Goal: Task Accomplishment & Management: Use online tool/utility

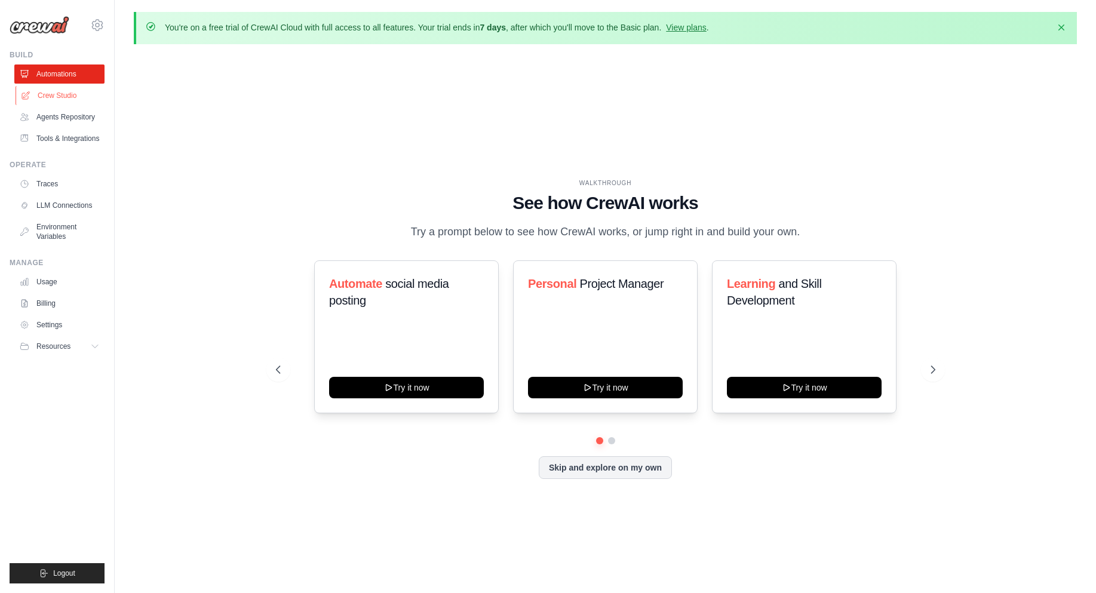
click at [34, 94] on link "Crew Studio" at bounding box center [61, 95] width 90 height 19
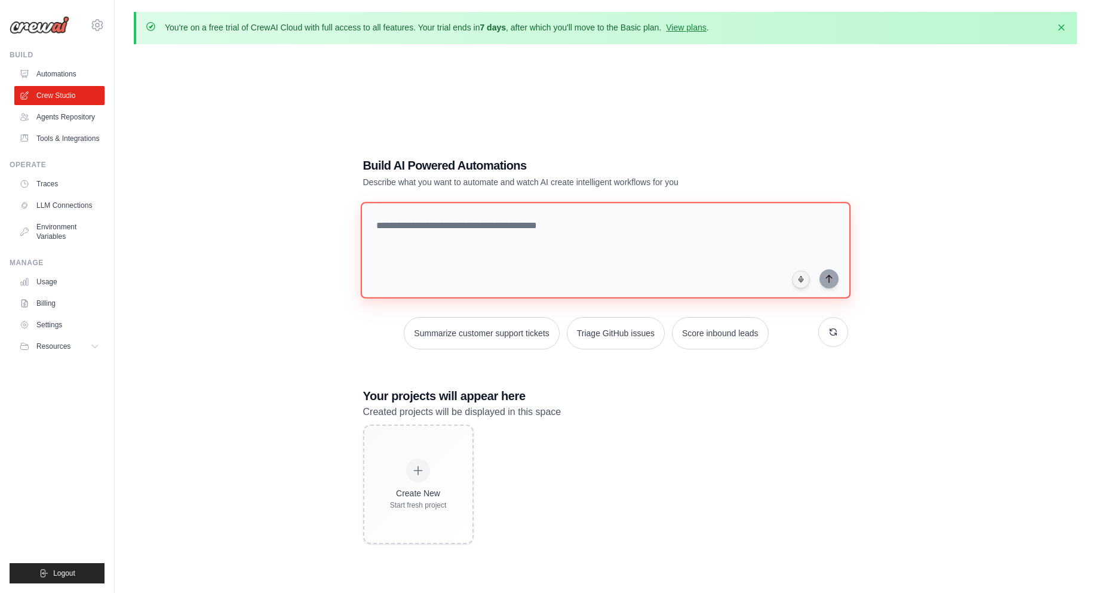
click at [487, 241] on textarea at bounding box center [605, 250] width 490 height 97
click at [416, 237] on textarea at bounding box center [605, 250] width 490 height 97
click at [452, 269] on textarea at bounding box center [605, 250] width 490 height 97
click at [1060, 26] on icon "button" at bounding box center [1061, 27] width 12 height 12
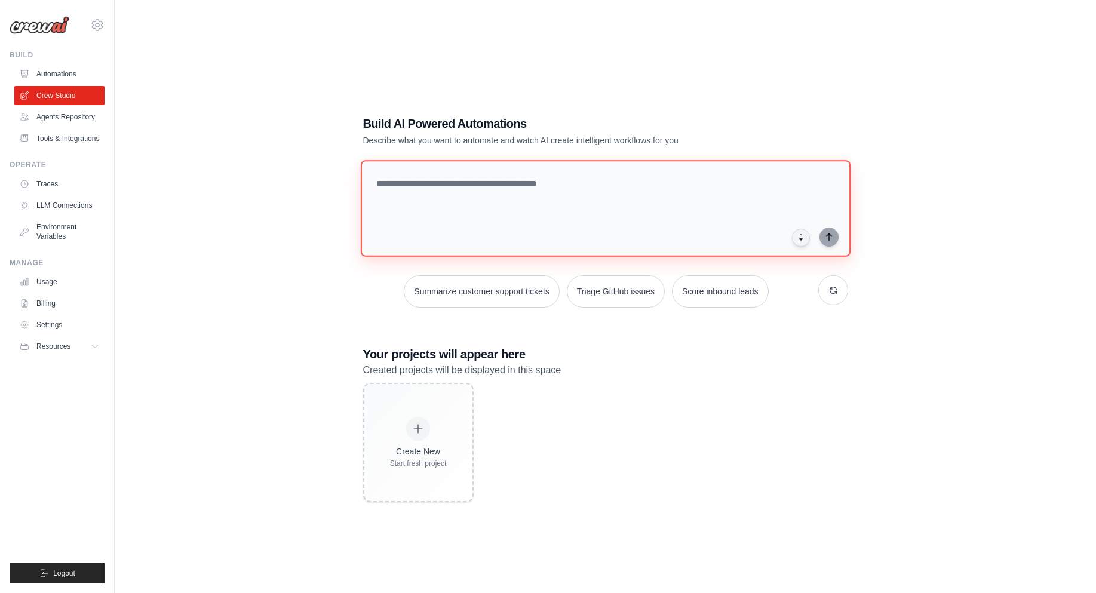
click at [450, 171] on textarea at bounding box center [605, 208] width 490 height 97
click at [668, 208] on textarea at bounding box center [605, 208] width 490 height 97
paste textarea "**********"
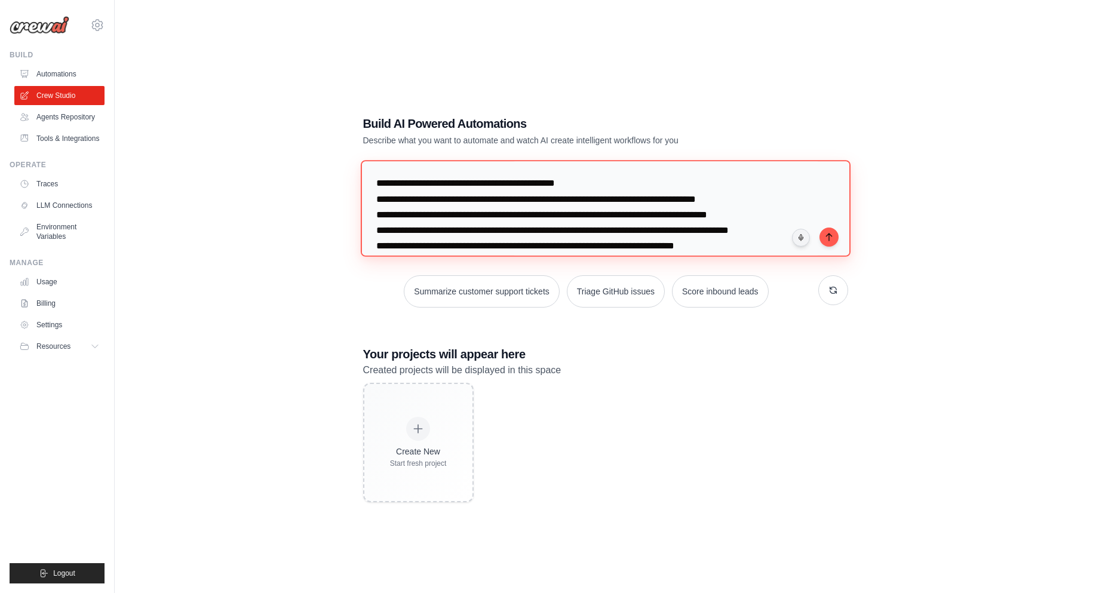
scroll to position [493, 0]
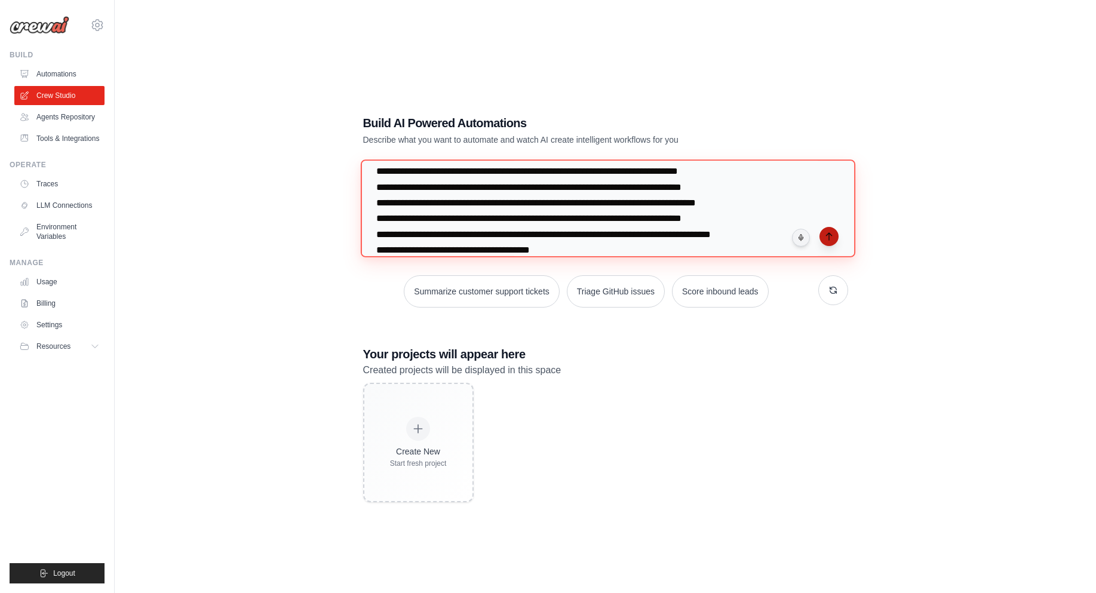
type textarea "**********"
click at [830, 237] on icon "submit" at bounding box center [829, 237] width 10 height 10
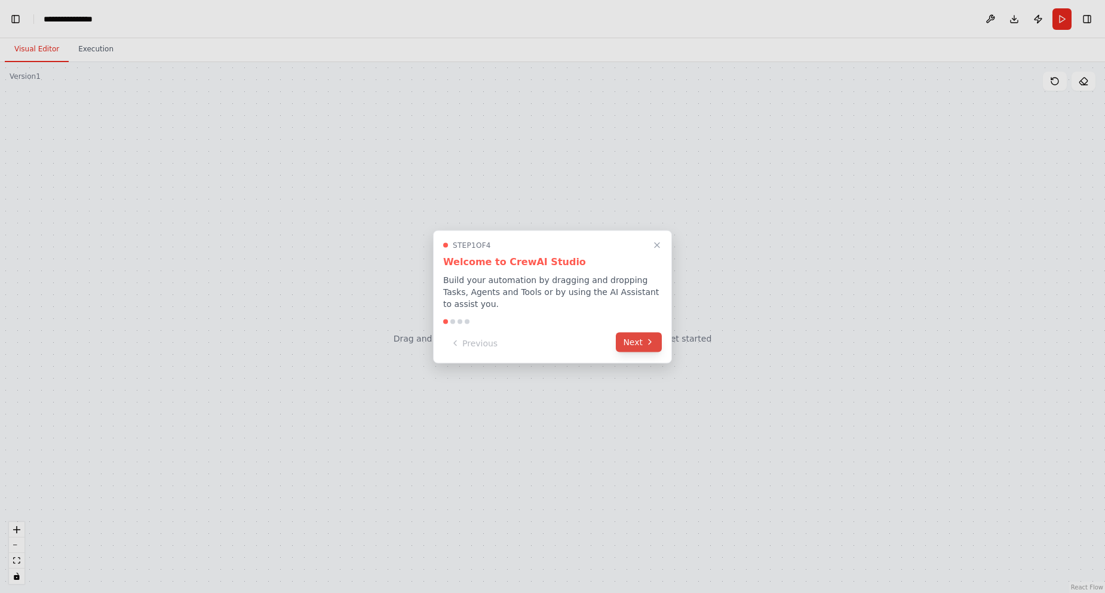
click at [639, 346] on button "Next" at bounding box center [639, 342] width 46 height 20
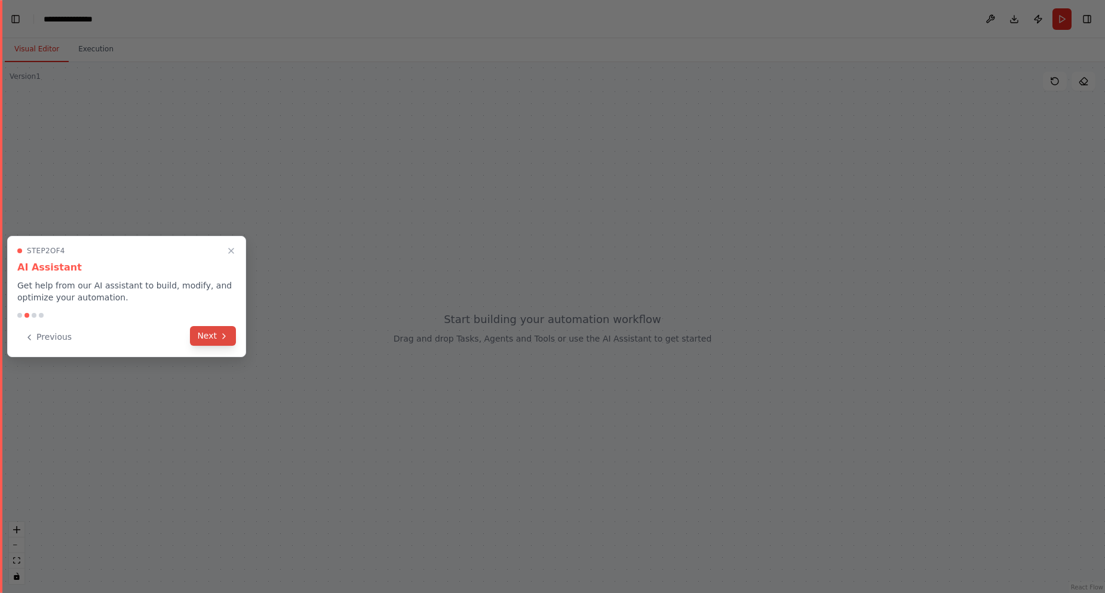
click at [216, 333] on button "Next" at bounding box center [213, 336] width 46 height 20
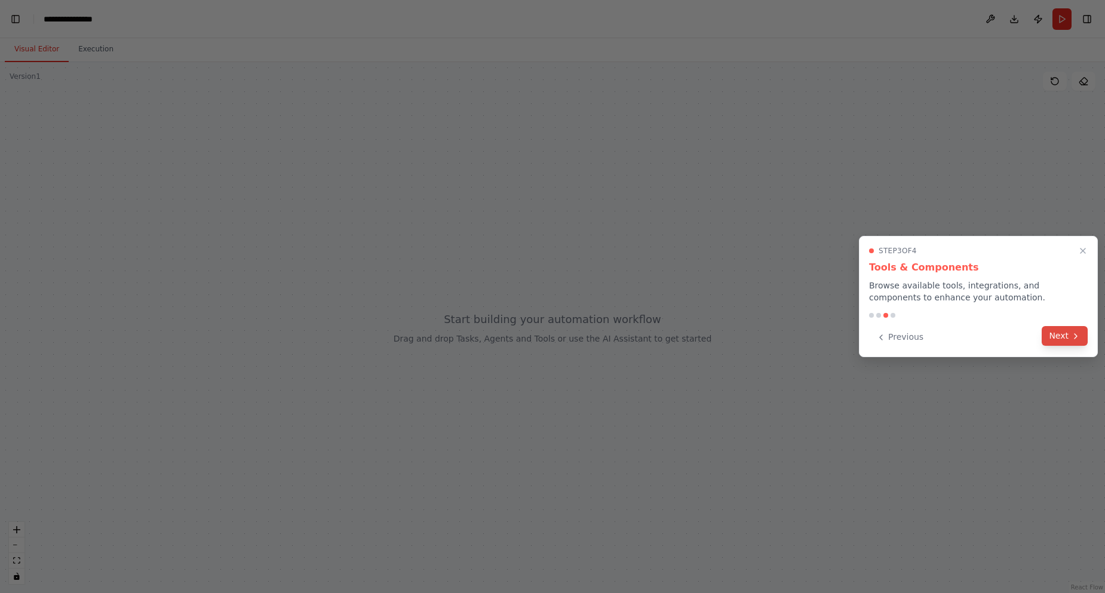
click at [1058, 334] on button "Next" at bounding box center [1065, 336] width 46 height 20
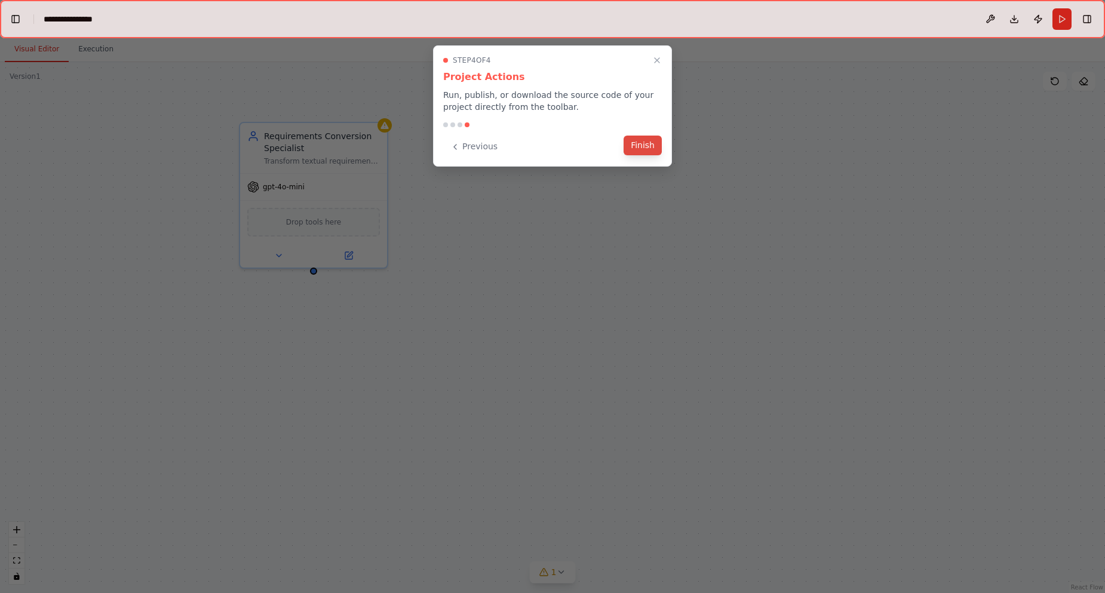
click at [642, 154] on button "Finish" at bounding box center [643, 146] width 38 height 20
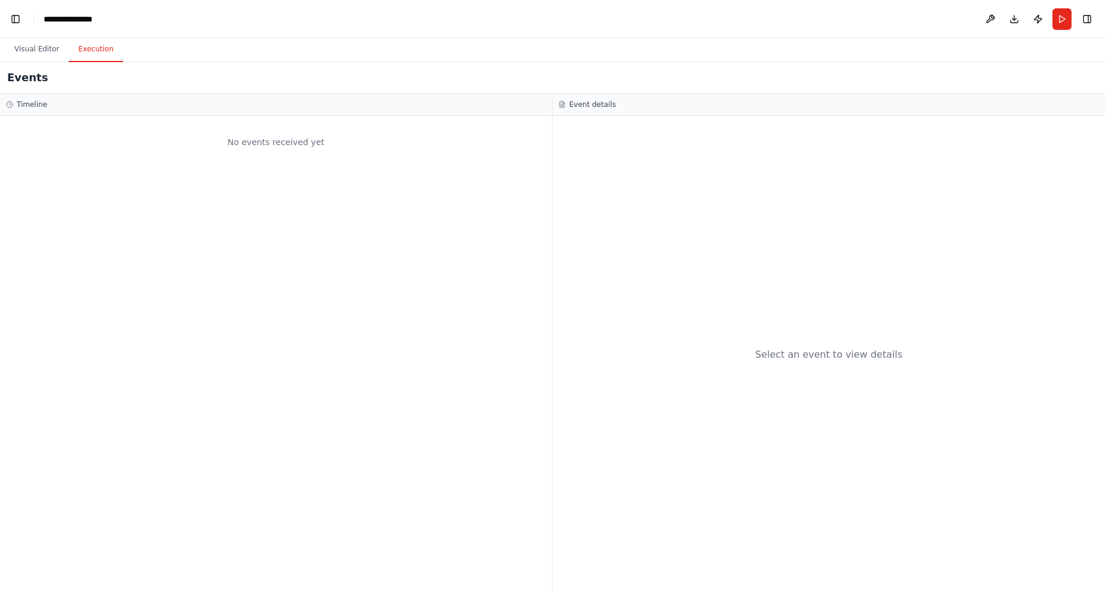
click at [79, 54] on button "Execution" at bounding box center [96, 49] width 54 height 25
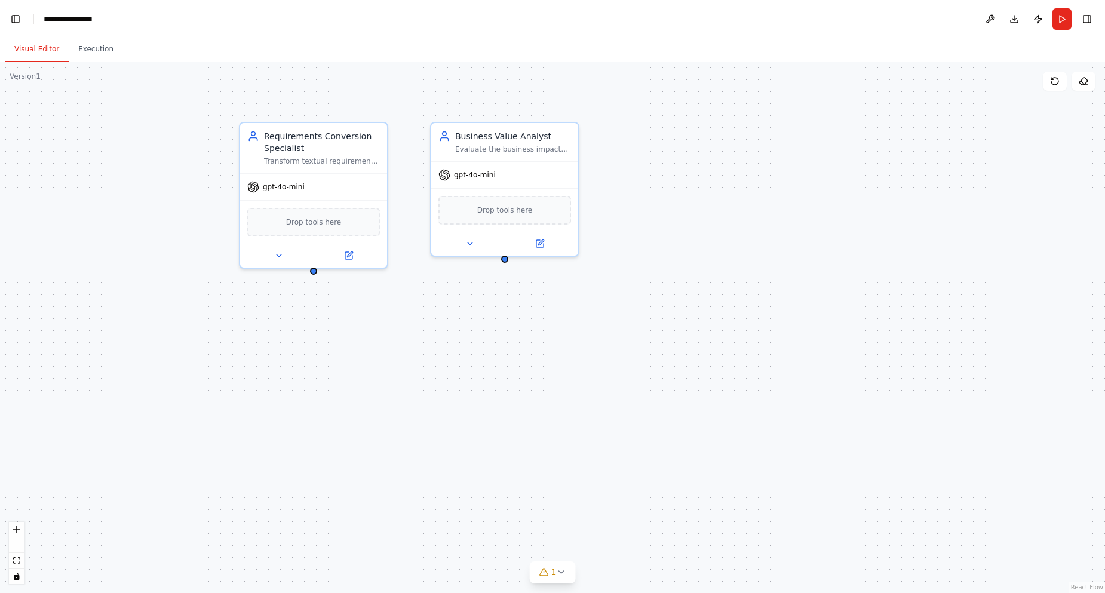
click at [41, 54] on button "Visual Editor" at bounding box center [37, 49] width 64 height 25
click at [19, 21] on button "Toggle Left Sidebar" at bounding box center [15, 19] width 17 height 17
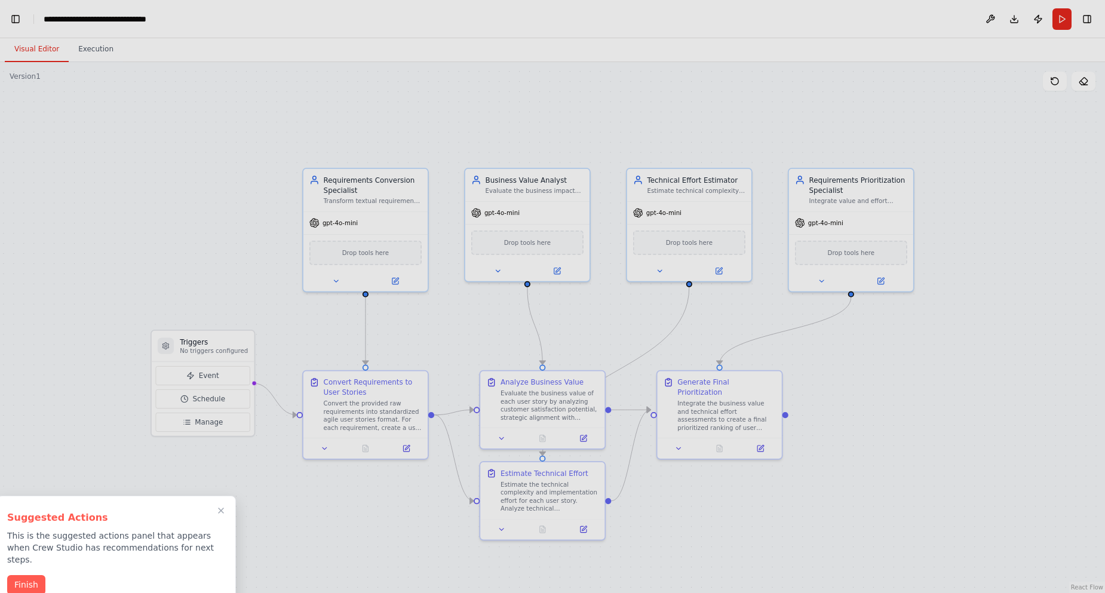
scroll to position [0, 15]
click at [24, 574] on button "Finish" at bounding box center [26, 584] width 38 height 20
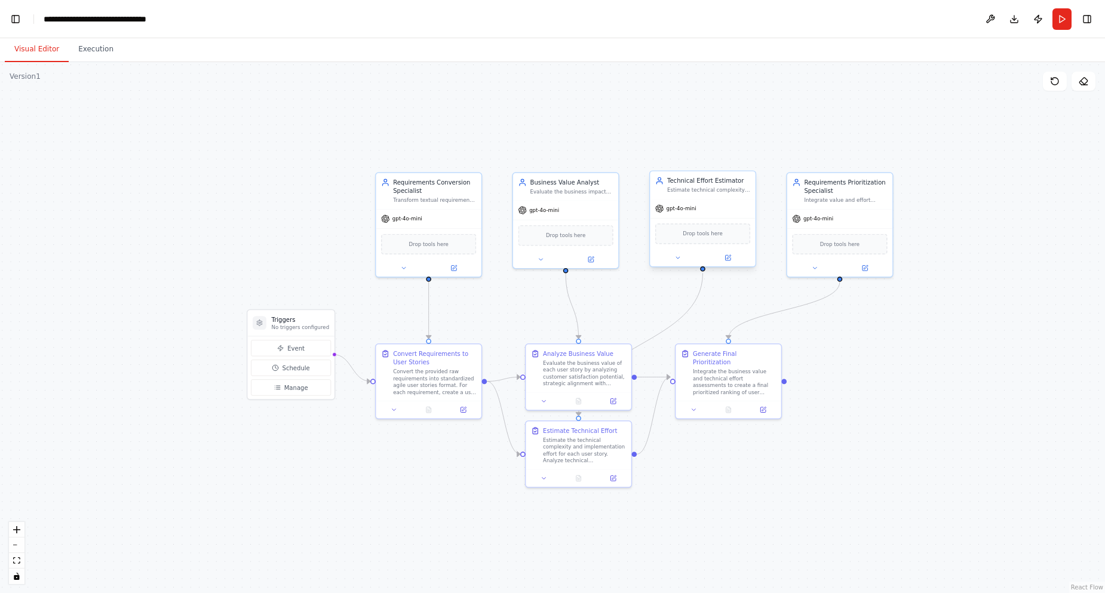
click at [676, 208] on span "gpt-4o-mini" at bounding box center [682, 208] width 30 height 7
click at [1015, 20] on button "Download" at bounding box center [1014, 19] width 19 height 22
click at [738, 81] on div ".deletable-edge-delete-btn { width: 20px; height: 20px; border: 0px solid #ffff…" at bounding box center [552, 327] width 1105 height 531
click at [1017, 20] on button "Download" at bounding box center [1014, 19] width 19 height 22
click at [1063, 19] on button "Run" at bounding box center [1061, 19] width 19 height 22
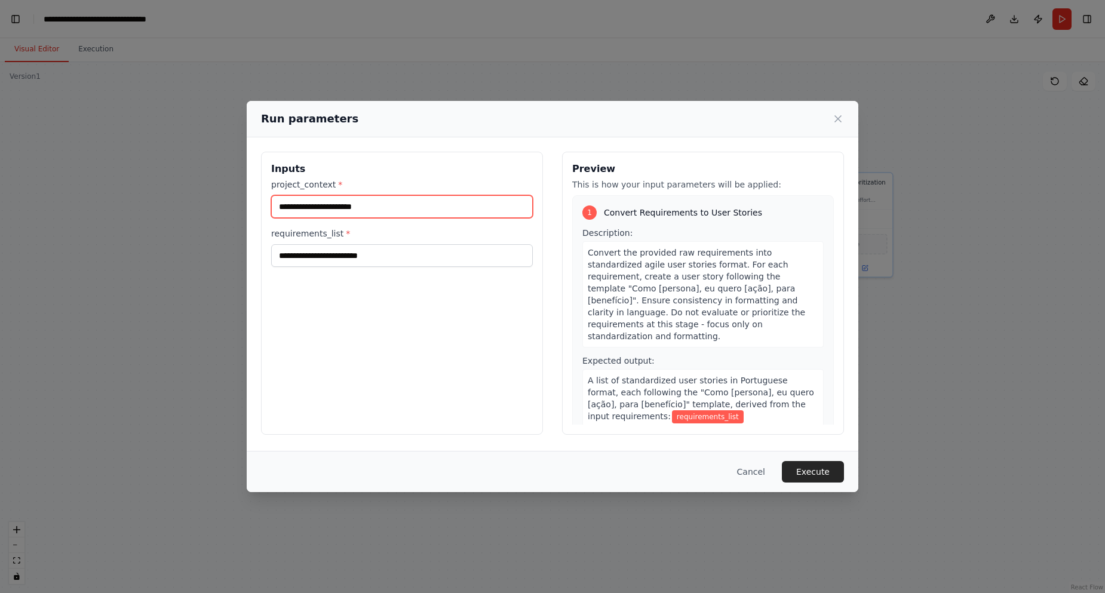
click at [325, 211] on input "project_context *" at bounding box center [402, 206] width 262 height 23
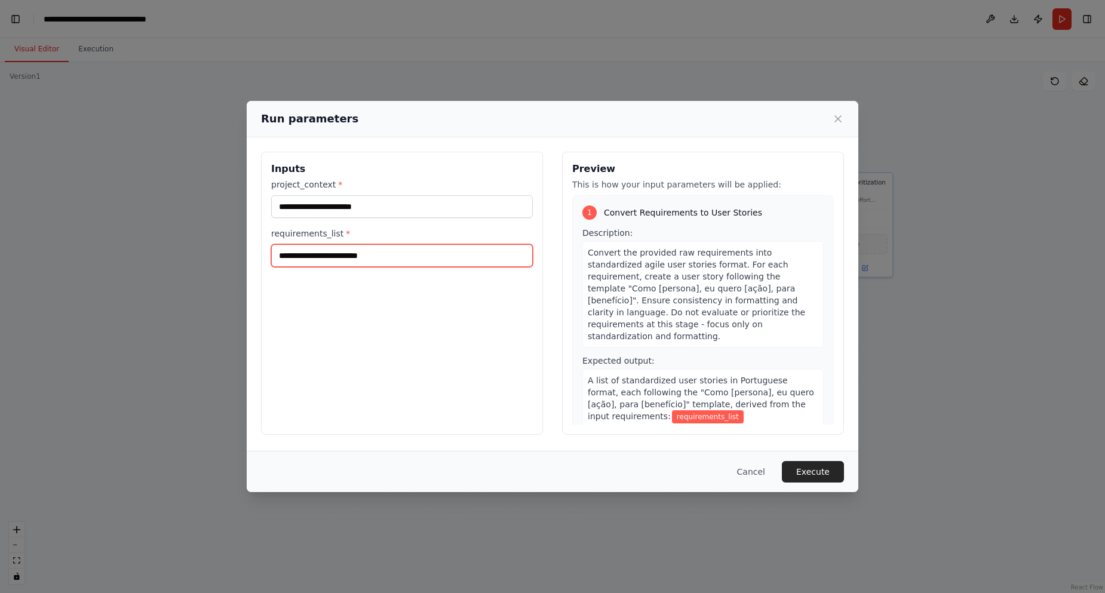
click at [303, 249] on input "requirements_list *" at bounding box center [402, 255] width 262 height 23
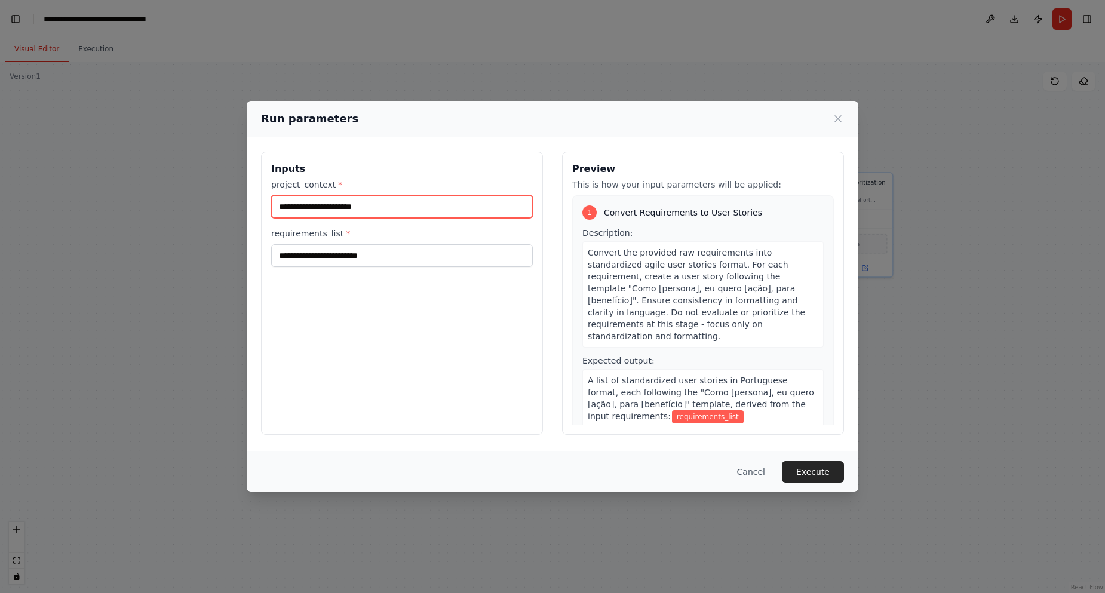
click at [341, 204] on input "project_context *" at bounding box center [402, 206] width 262 height 23
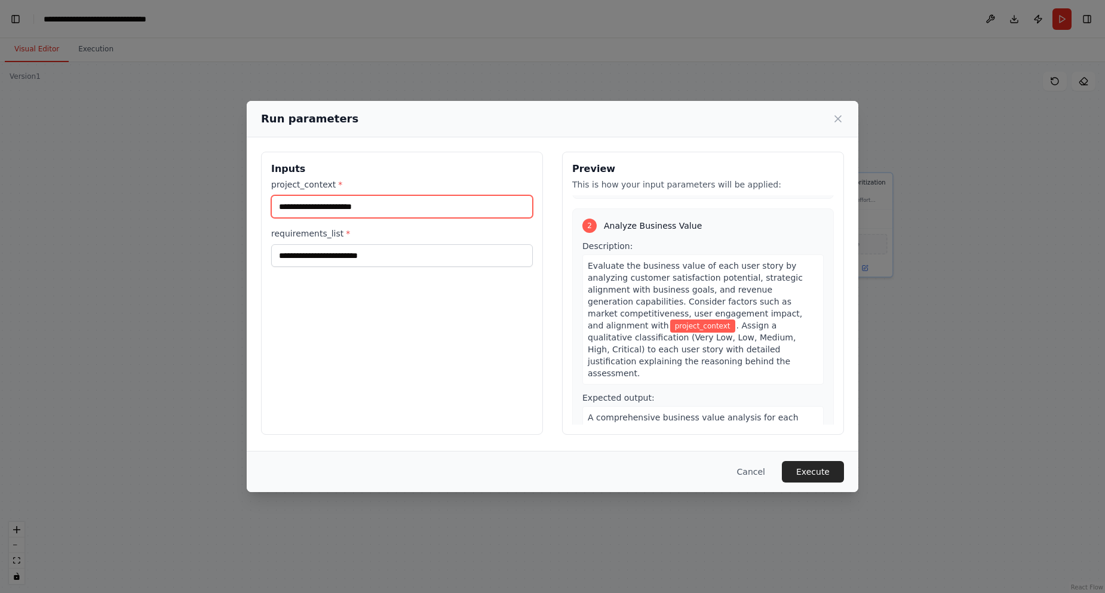
scroll to position [0, 0]
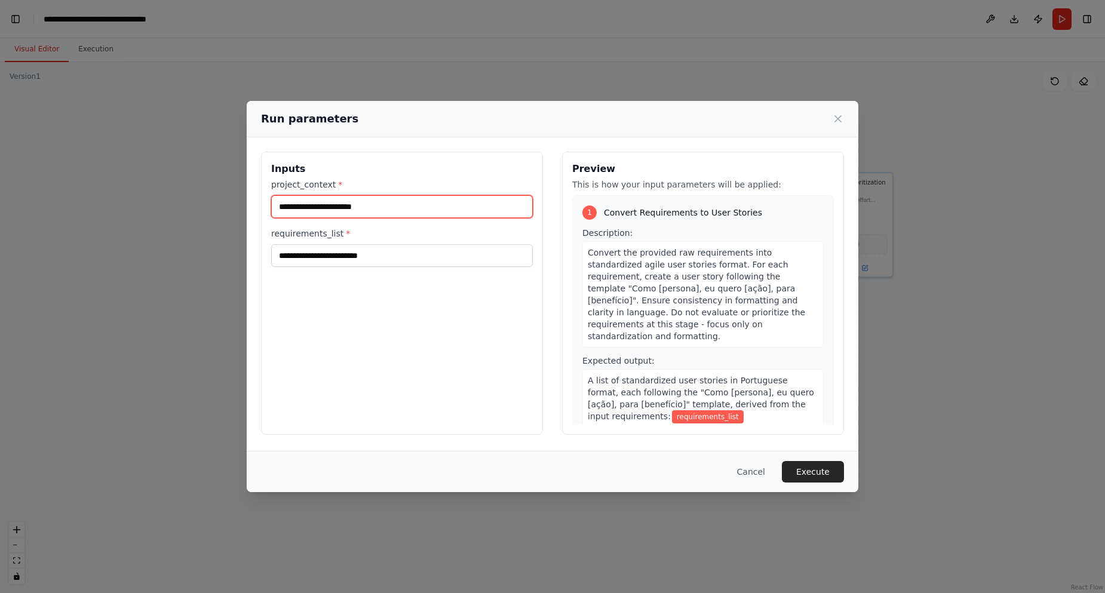
click at [348, 211] on input "project_context *" at bounding box center [402, 206] width 262 height 23
click at [319, 206] on input "project_context *" at bounding box center [402, 206] width 262 height 23
click at [341, 206] on input "project_context *" at bounding box center [402, 206] width 262 height 23
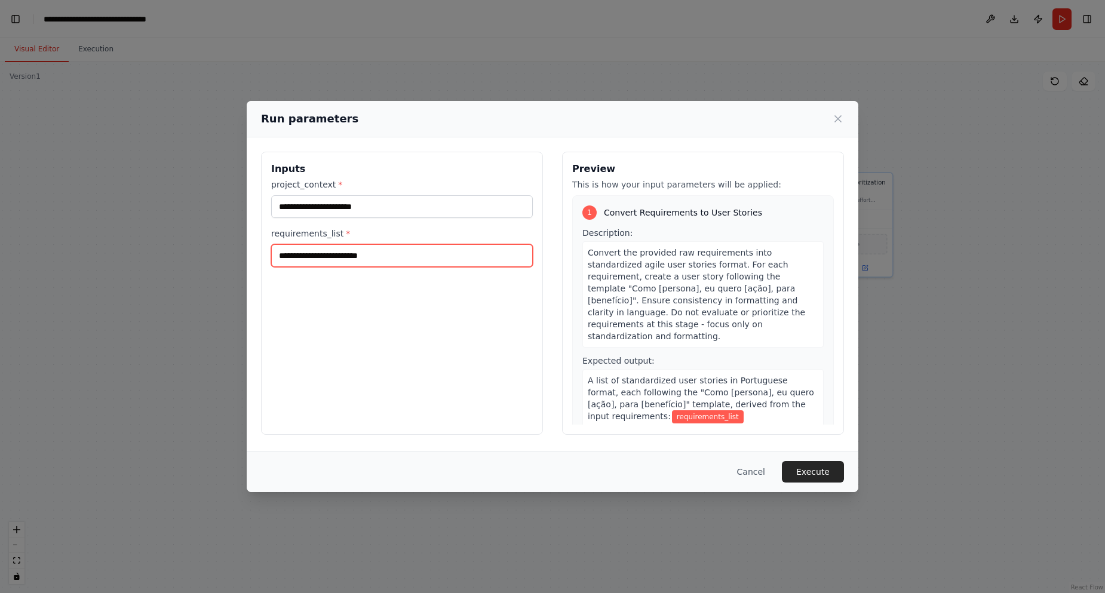
click at [324, 248] on input "requirements_list *" at bounding box center [402, 255] width 262 height 23
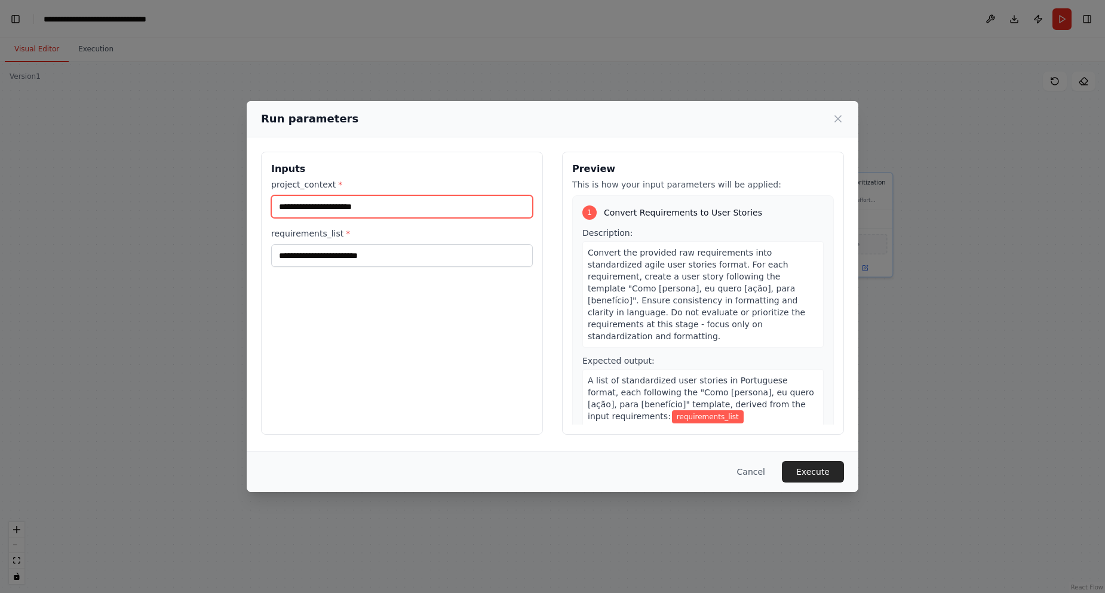
click at [327, 207] on input "project_context *" at bounding box center [402, 206] width 262 height 23
click at [384, 213] on input "project_context *" at bounding box center [402, 206] width 262 height 23
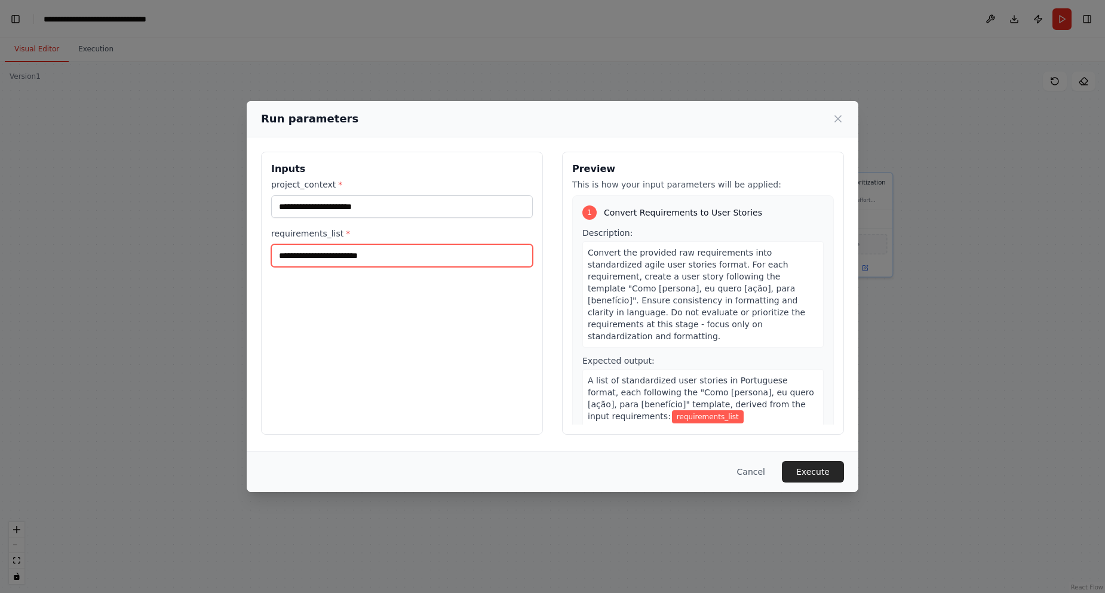
click at [364, 261] on input "requirements_list *" at bounding box center [402, 255] width 262 height 23
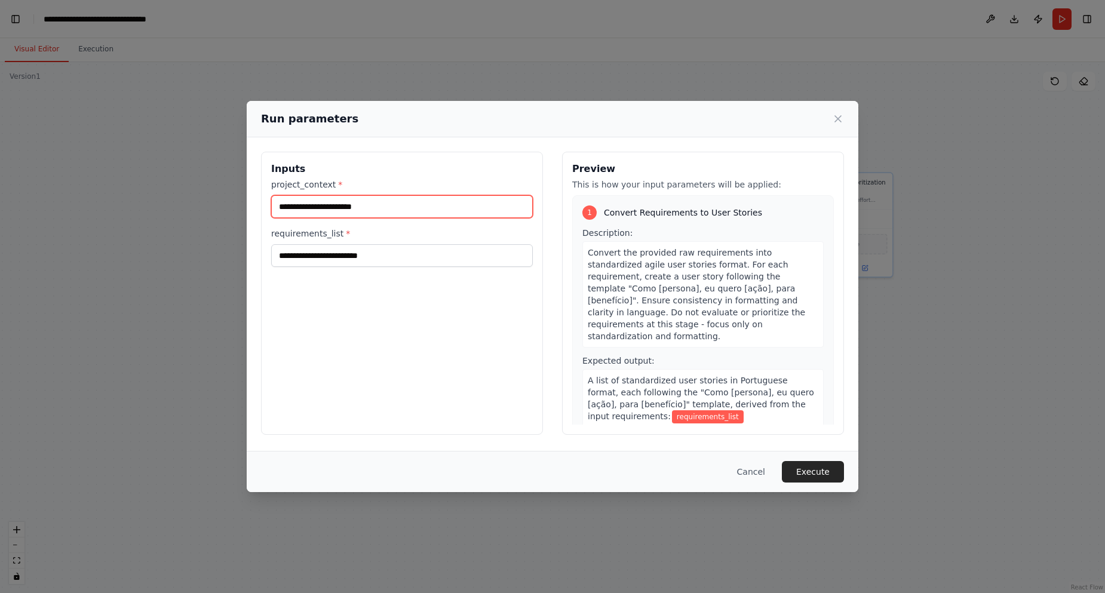
click at [339, 212] on input "project_context *" at bounding box center [402, 206] width 262 height 23
click at [364, 210] on input "project_context *" at bounding box center [402, 206] width 262 height 23
click at [337, 201] on input "project_context *" at bounding box center [402, 206] width 262 height 23
click at [329, 268] on div "Inputs project_context * requirements_list *" at bounding box center [402, 293] width 282 height 283
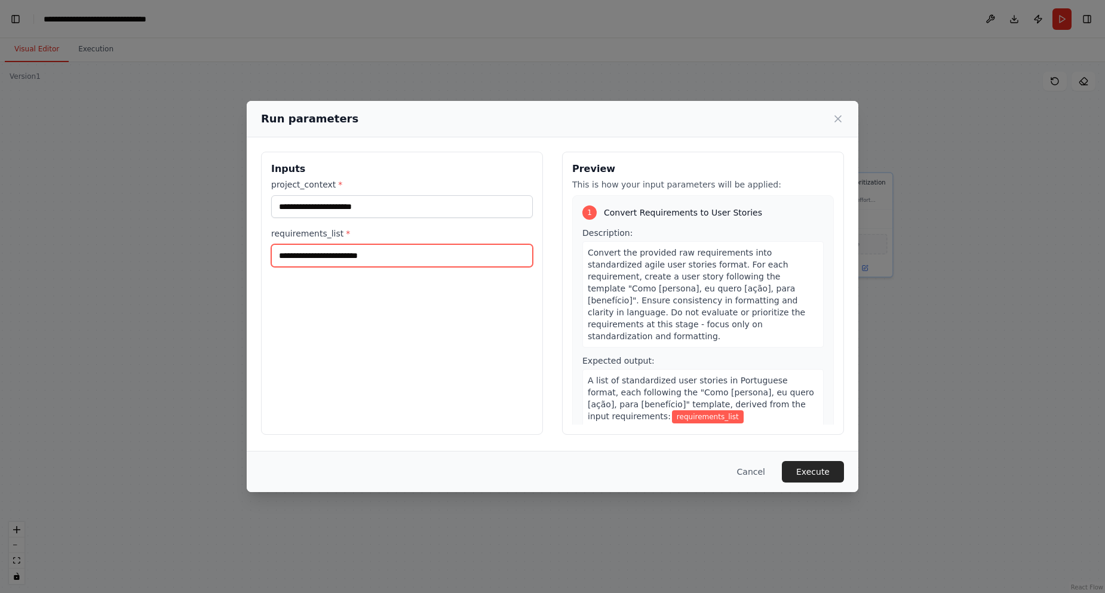
click at [330, 263] on input "requirements_list *" at bounding box center [402, 255] width 262 height 23
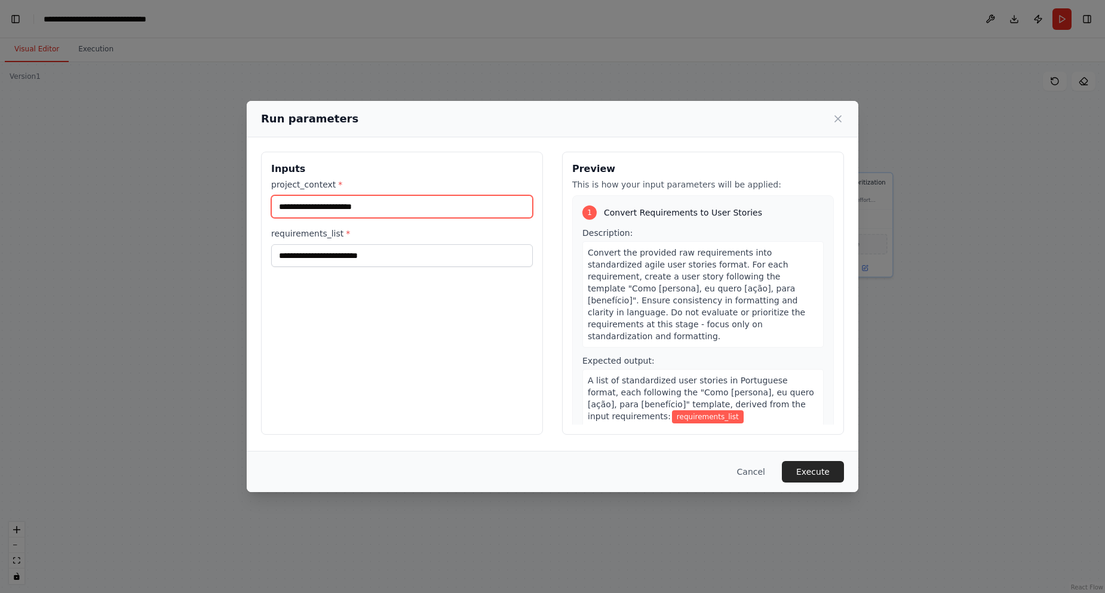
click at [378, 205] on input "project_context *" at bounding box center [402, 206] width 262 height 23
paste input "**********"
type input "**********"
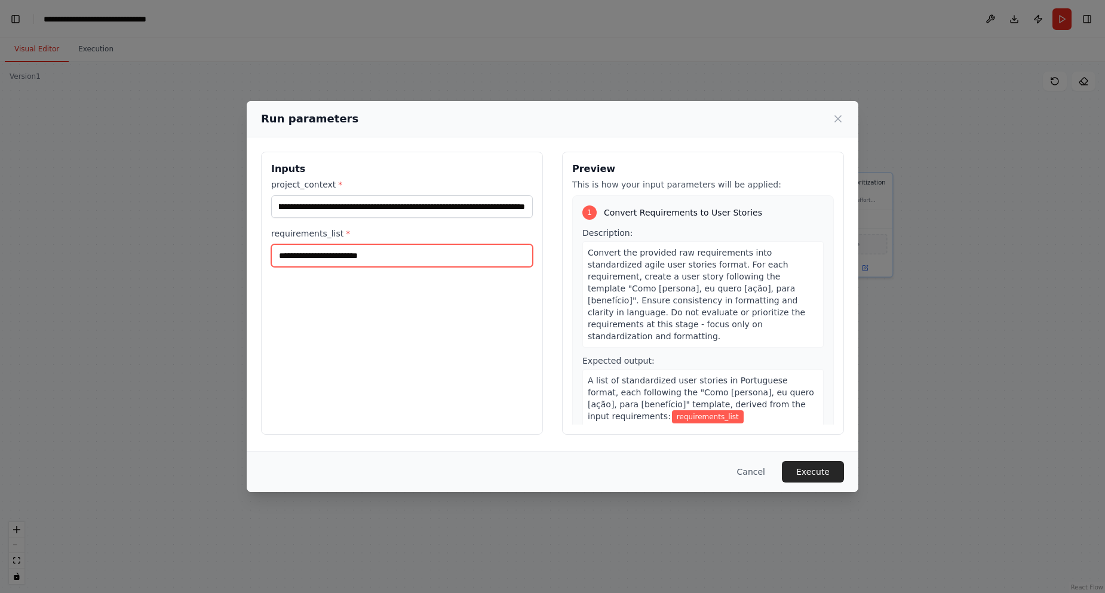
scroll to position [0, 0]
click at [355, 257] on input "requirements_list *" at bounding box center [402, 255] width 262 height 23
click at [328, 257] on input "requirements_list *" at bounding box center [402, 255] width 262 height 23
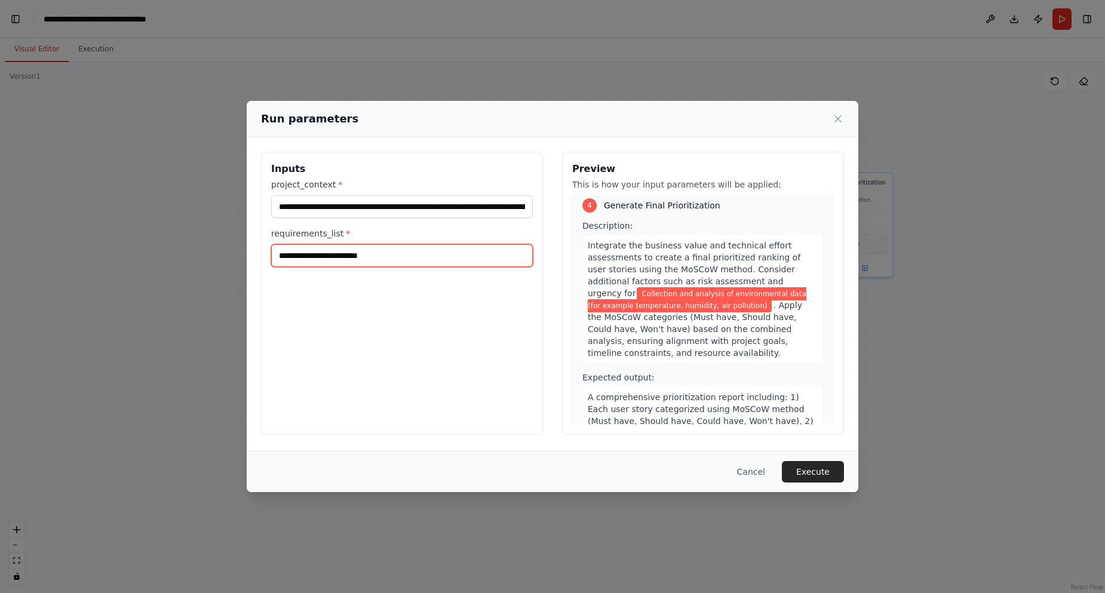
scroll to position [925, 0]
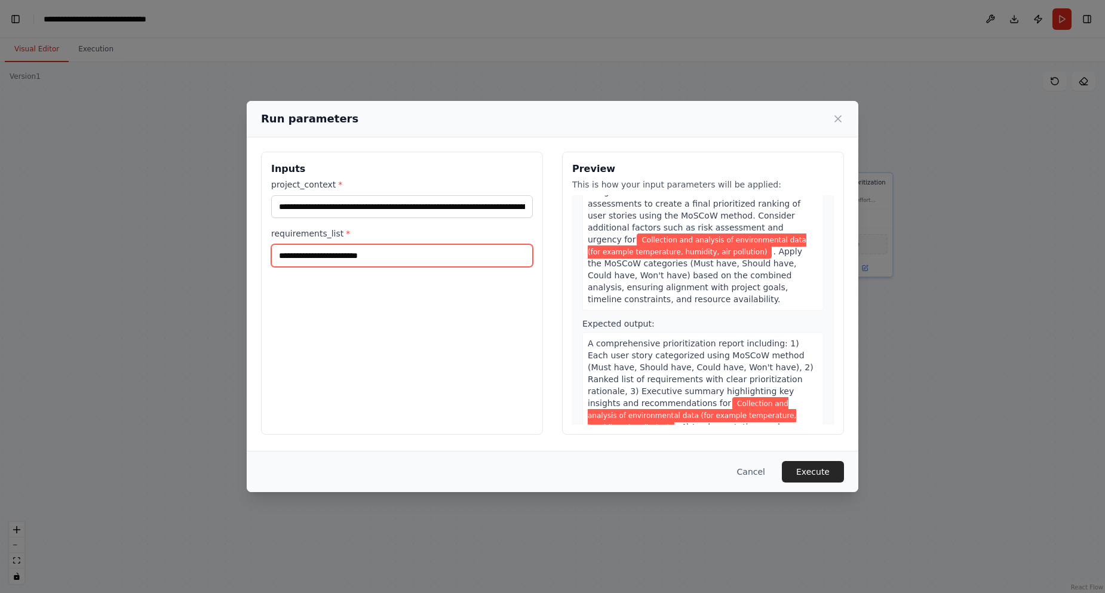
click at [377, 248] on input "requirements_list *" at bounding box center [402, 255] width 262 height 23
paste input "**********"
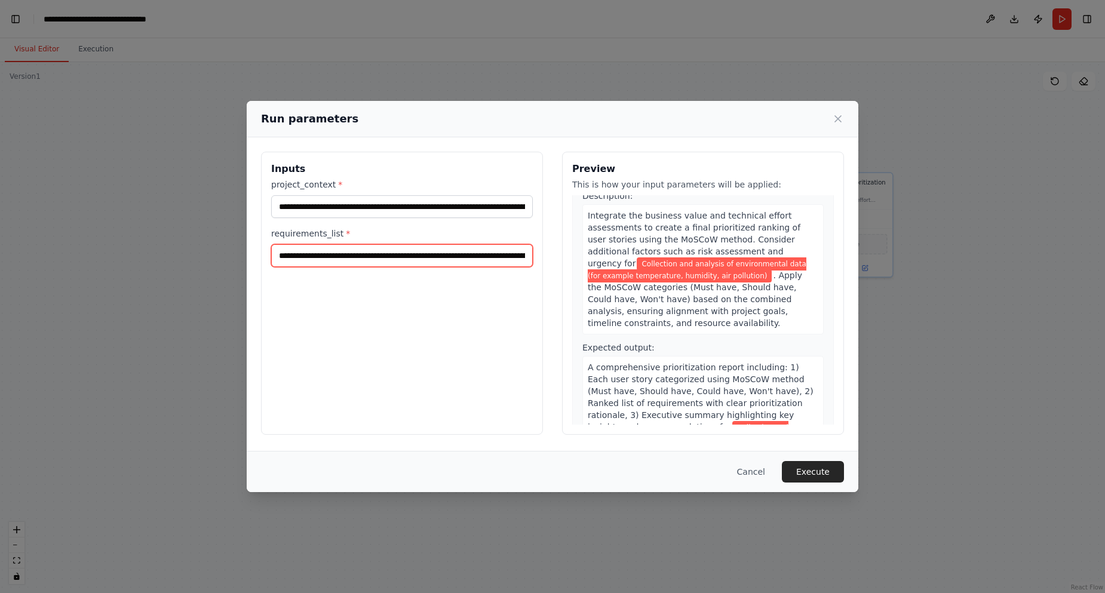
scroll to position [949, 0]
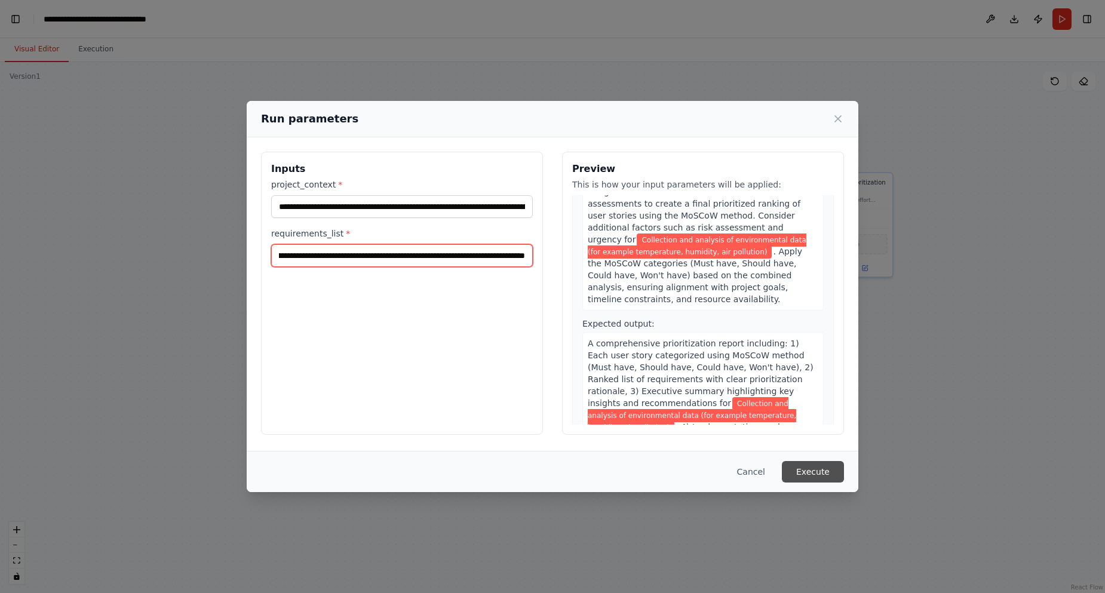
type input "**********"
click at [823, 477] on button "Execute" at bounding box center [813, 472] width 62 height 22
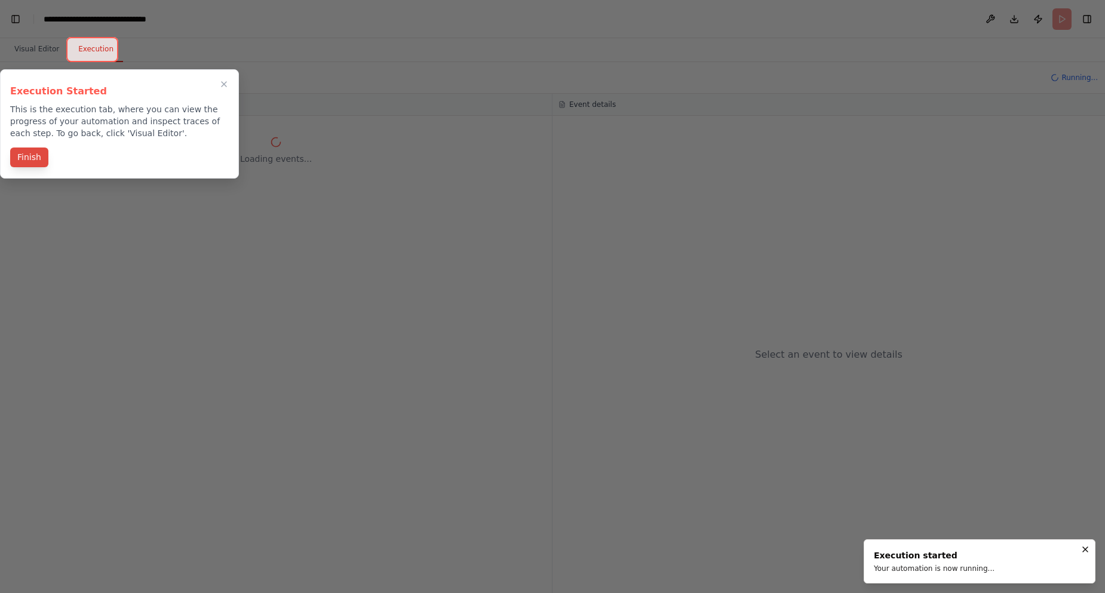
click at [31, 156] on button "Finish" at bounding box center [29, 158] width 38 height 20
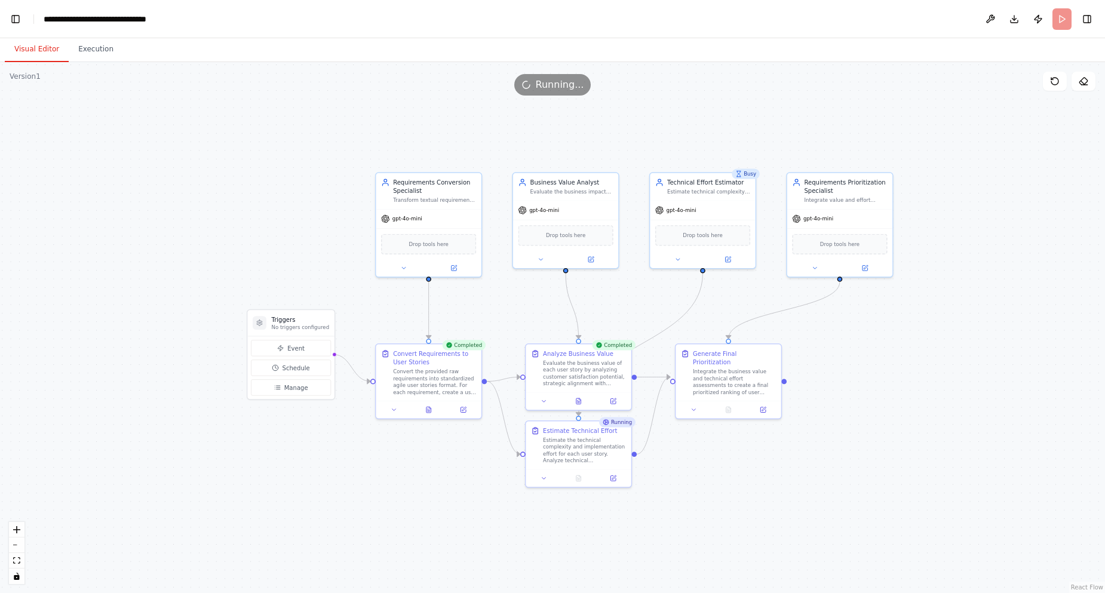
click at [33, 47] on button "Visual Editor" at bounding box center [37, 49] width 64 height 25
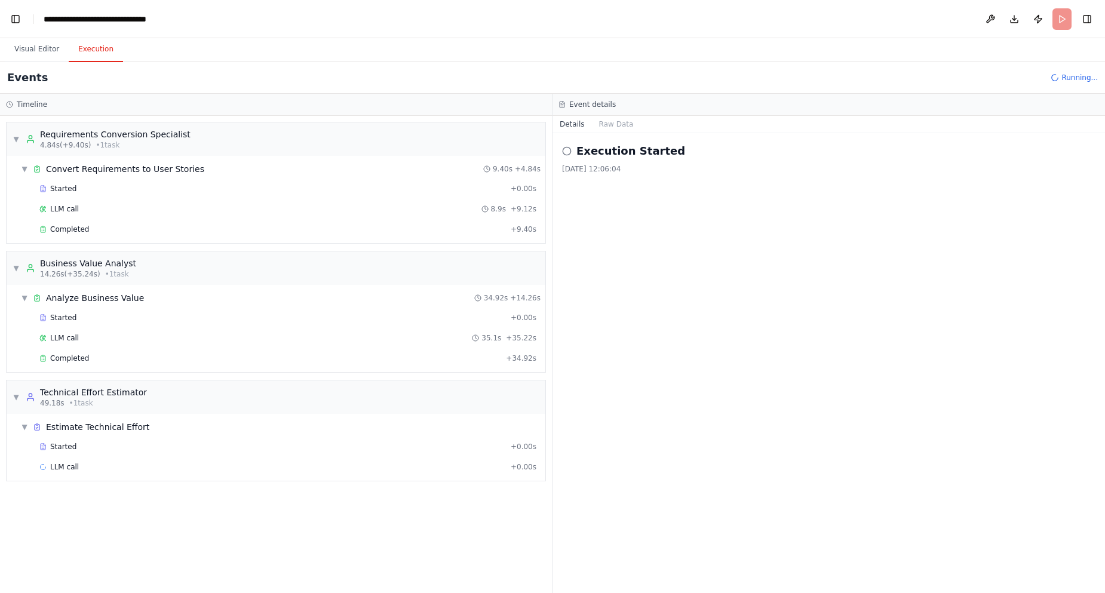
click at [85, 54] on button "Execution" at bounding box center [96, 49] width 54 height 25
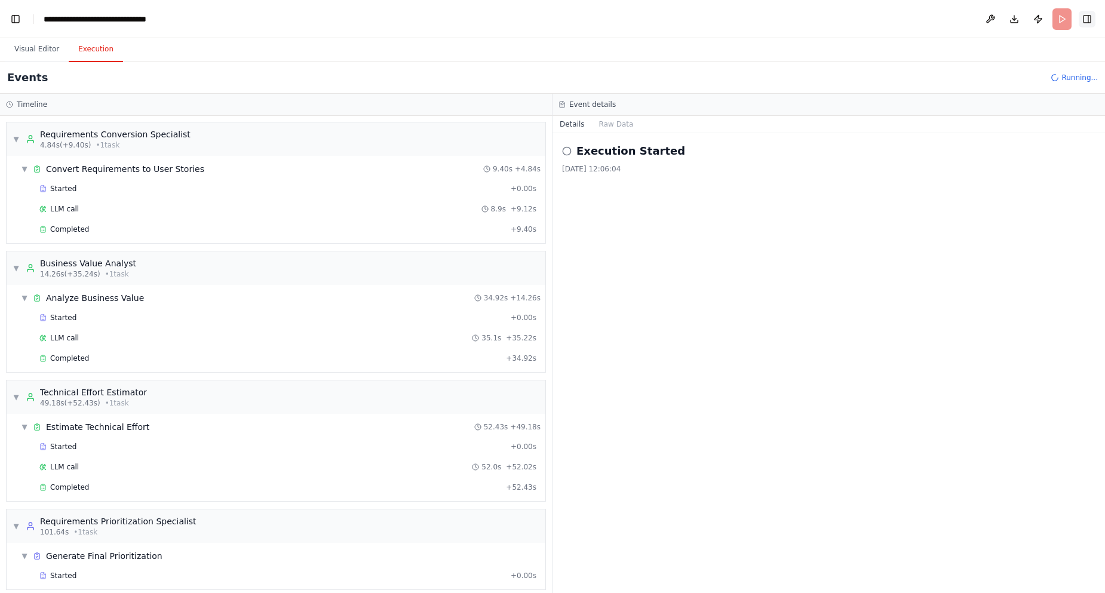
scroll to position [30, 0]
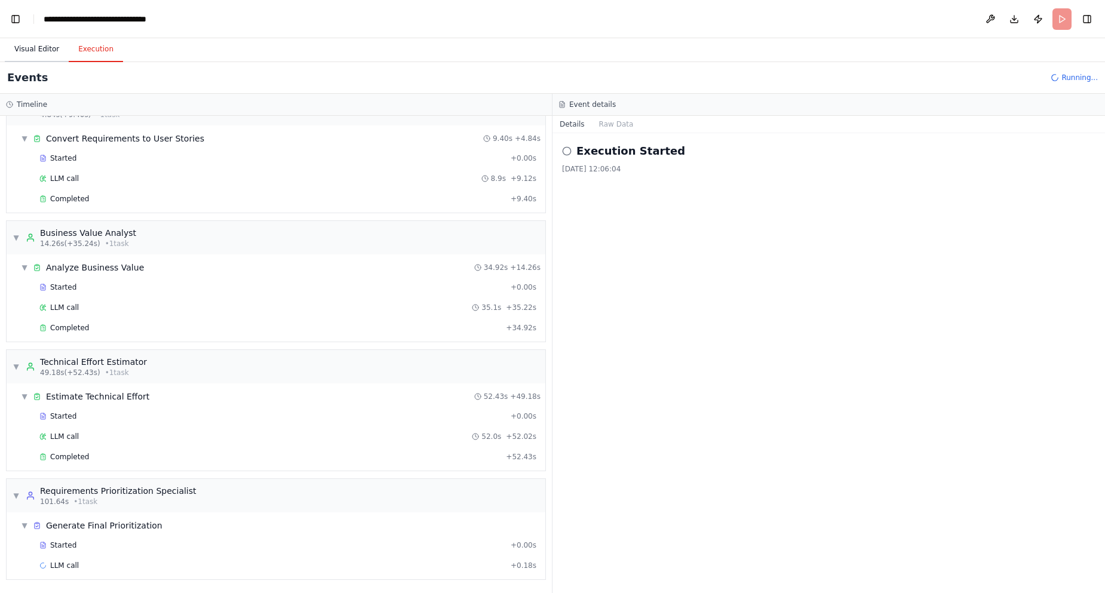
click at [44, 47] on button "Visual Editor" at bounding box center [37, 49] width 64 height 25
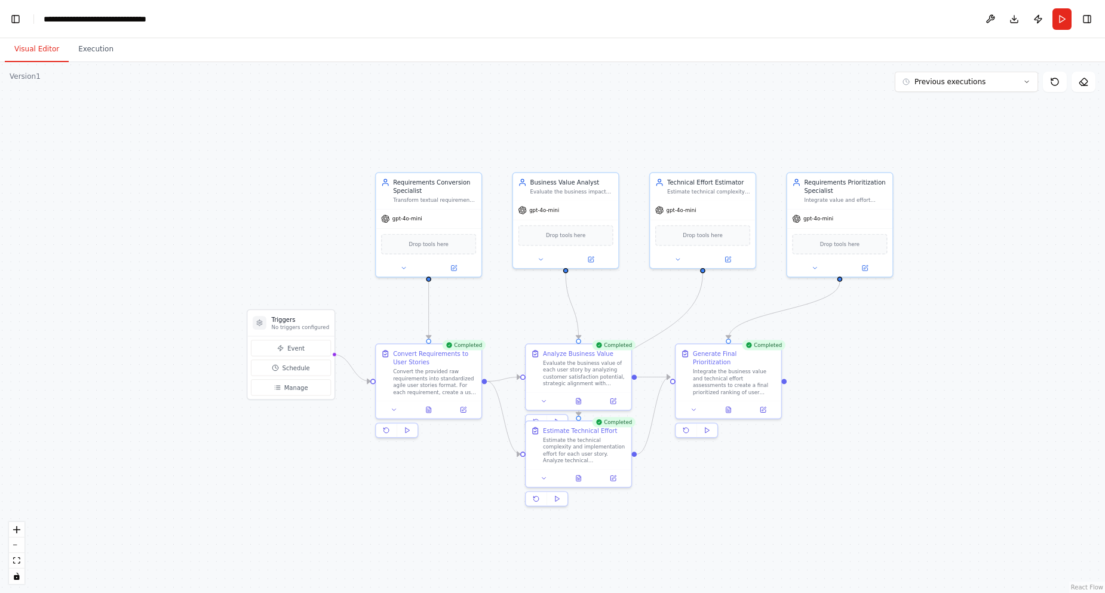
click at [812, 48] on div "Visual Editor Execution" at bounding box center [552, 50] width 1105 height 24
click at [84, 42] on button "Execution" at bounding box center [96, 49] width 54 height 25
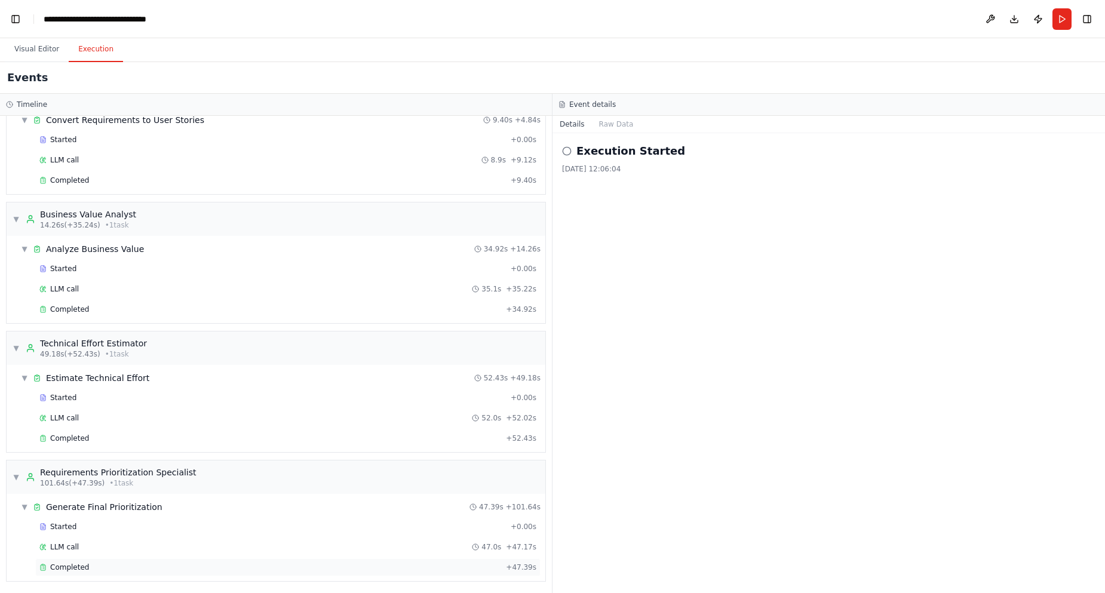
scroll to position [51, 0]
click at [79, 570] on div "Completed + 47.39s" at bounding box center [287, 566] width 505 height 18
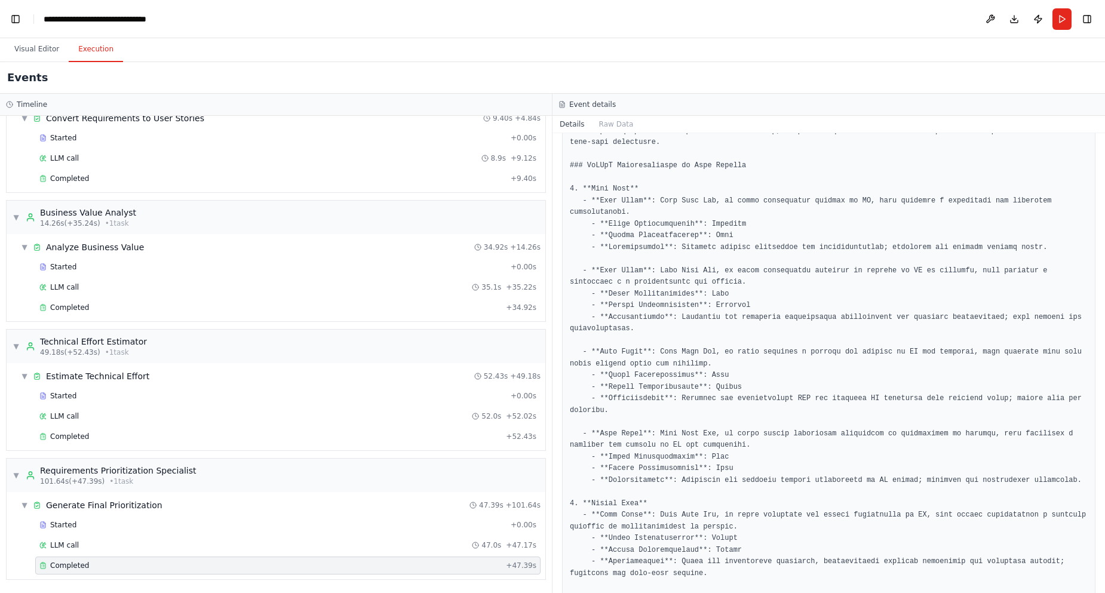
scroll to position [287, 0]
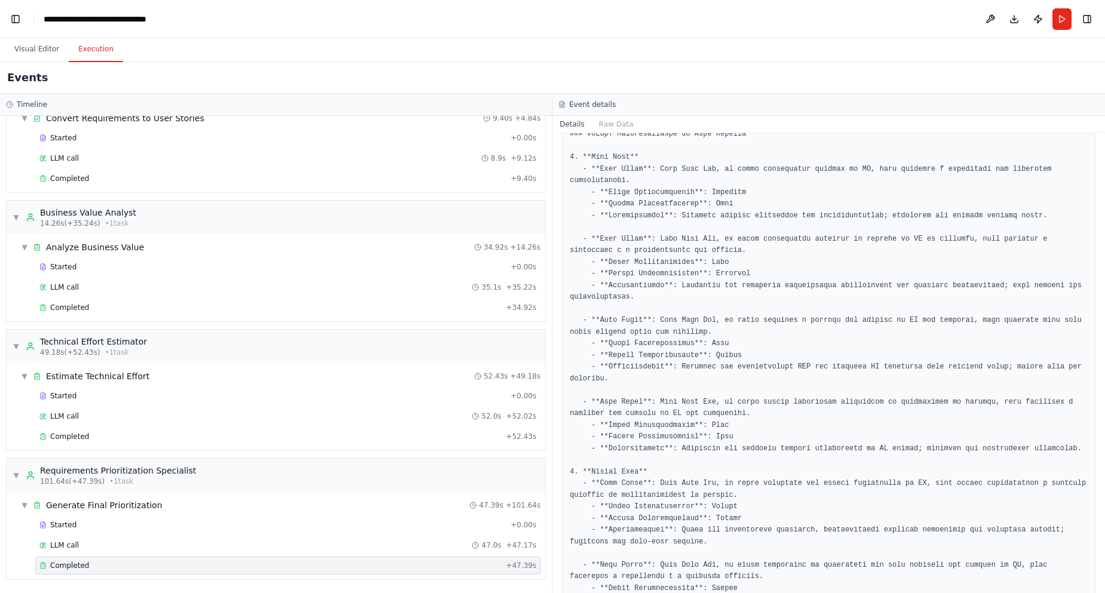
drag, startPoint x: 1103, startPoint y: 230, endPoint x: 1094, endPoint y: 272, distance: 42.8
click at [1094, 272] on div "▶ Thought process I can help you build this requirements prioritization automat…" at bounding box center [552, 296] width 1105 height 593
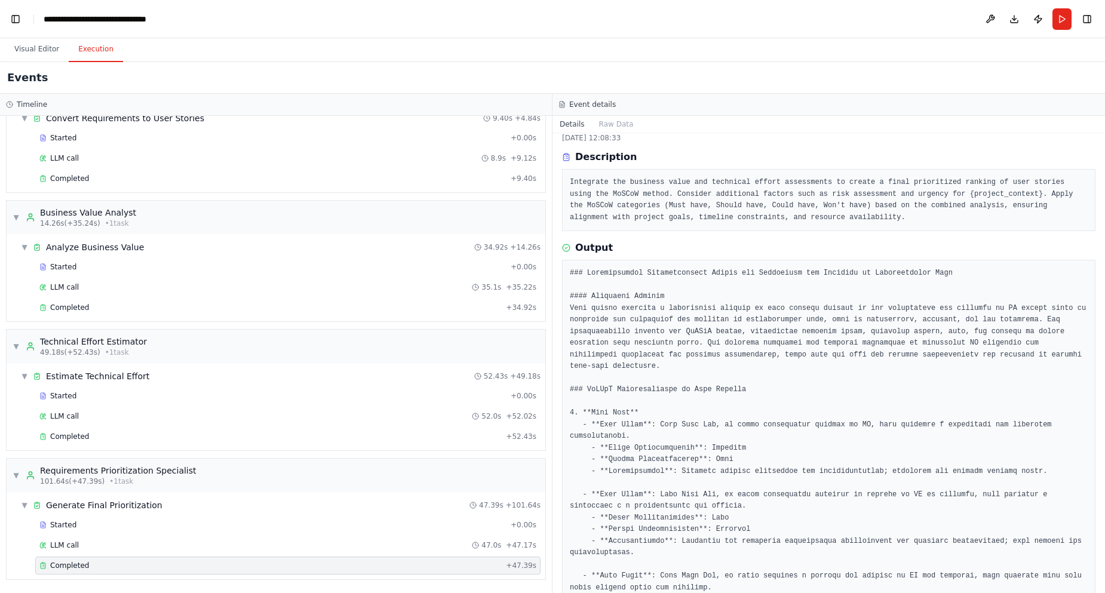
scroll to position [0, 0]
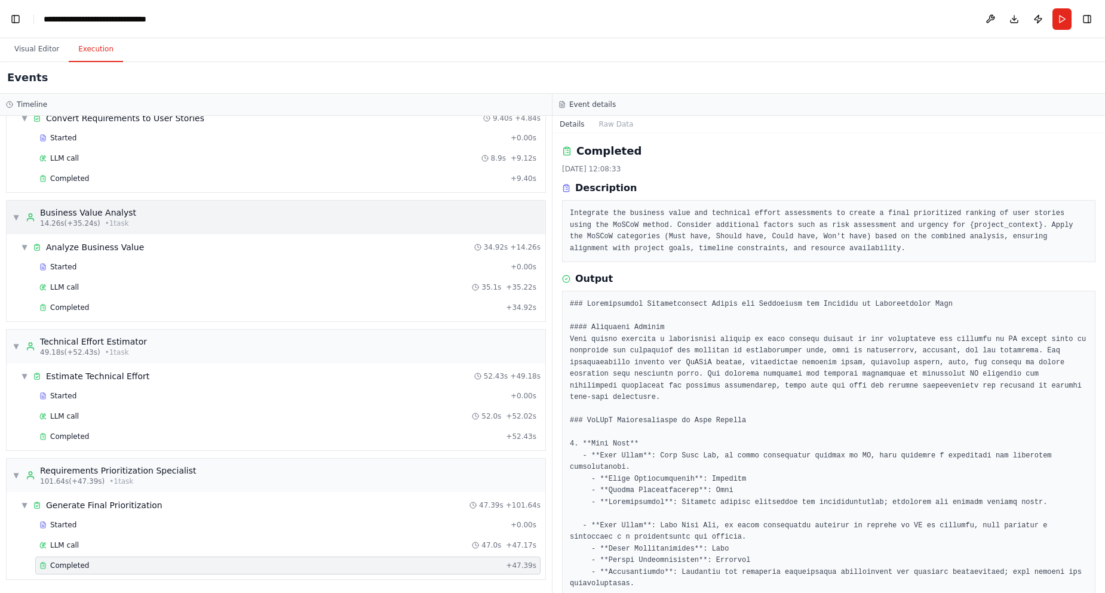
click at [66, 223] on span "14.26s (+35.24s)" at bounding box center [70, 224] width 60 height 10
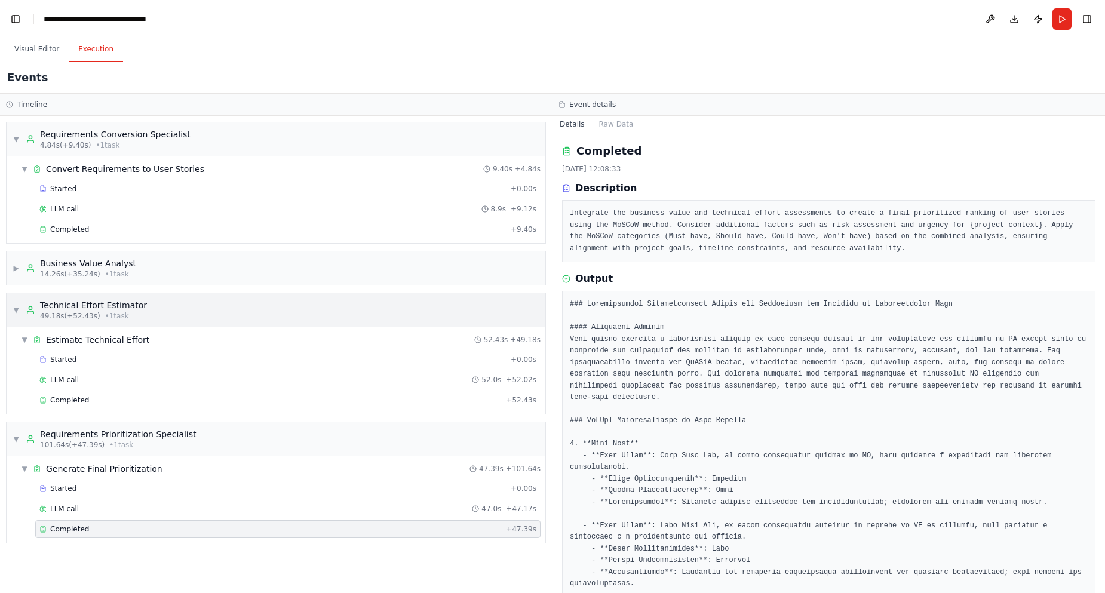
click at [60, 298] on div "▼ Technical Effort Estimator 49.18s (+52.43s) • 1 task" at bounding box center [276, 309] width 539 height 33
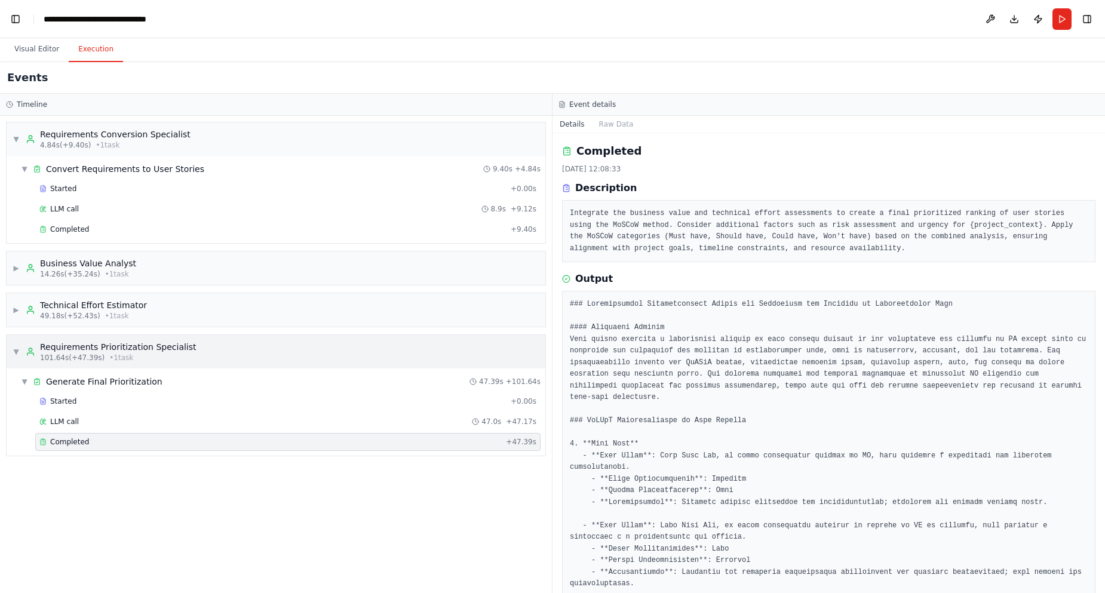
click at [54, 345] on div "Requirements Prioritization Specialist" at bounding box center [118, 347] width 156 height 12
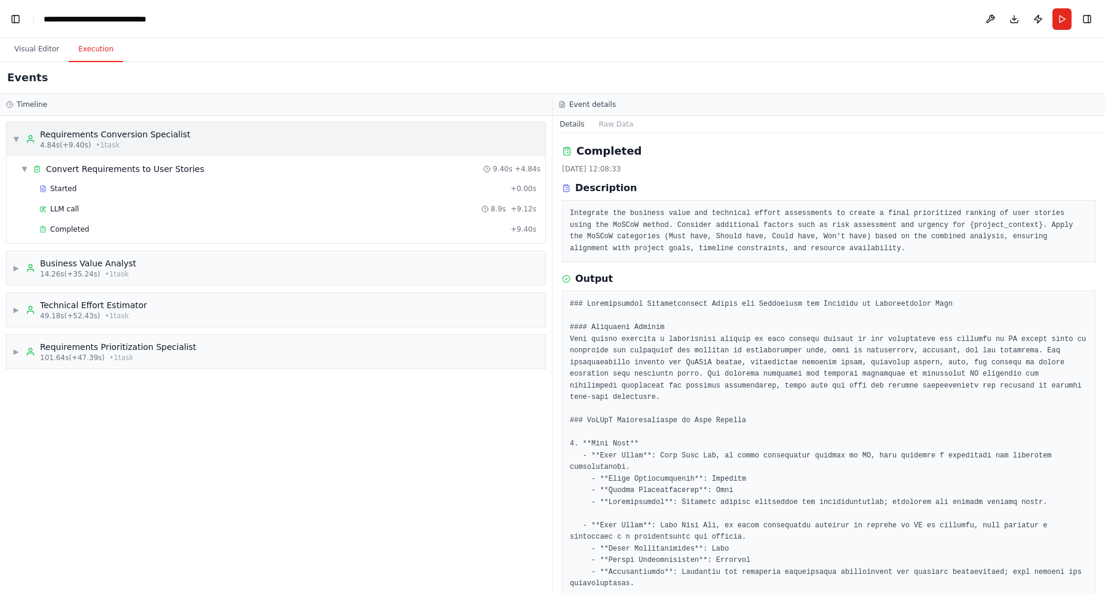
click at [79, 136] on div "Requirements Conversion Specialist" at bounding box center [115, 134] width 151 height 12
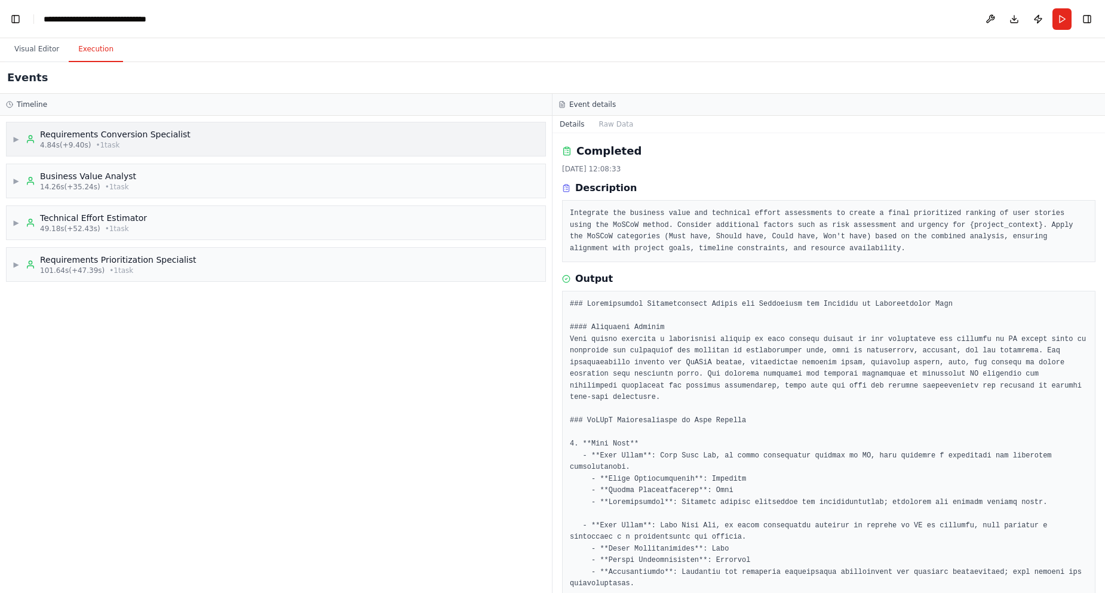
click at [96, 142] on span "• 1 task" at bounding box center [108, 145] width 24 height 10
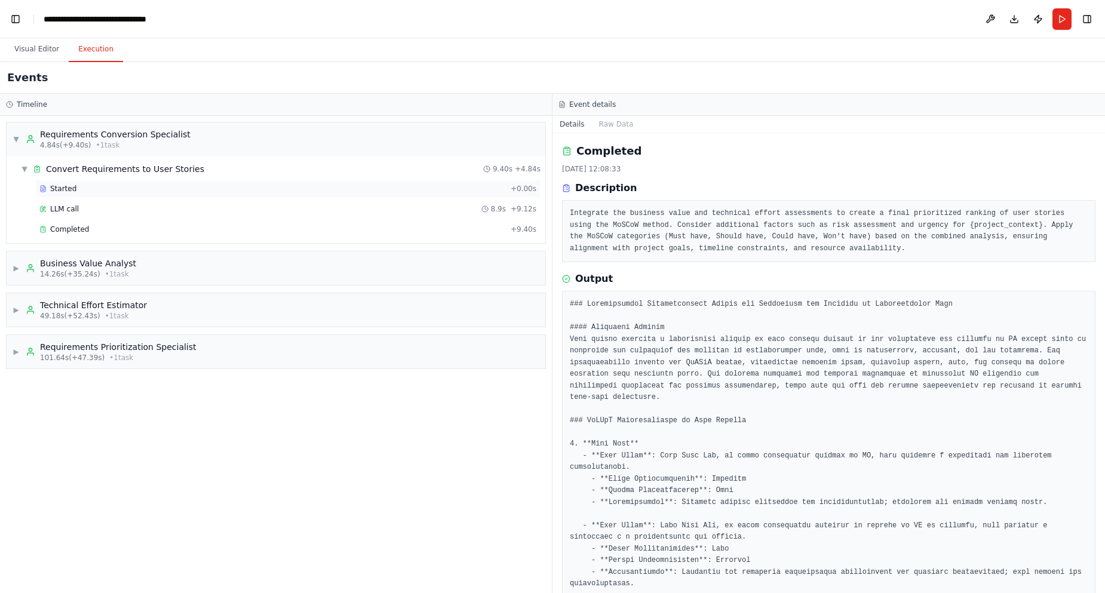
click at [63, 189] on span "Started" at bounding box center [63, 189] width 26 height 10
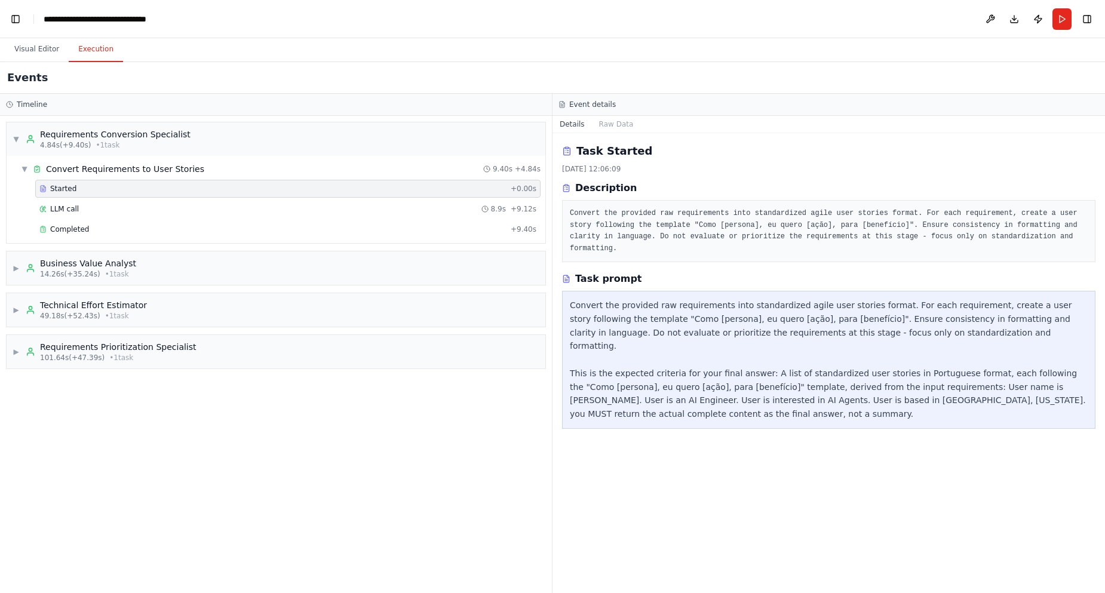
click at [645, 210] on pre "Convert the provided raw requirements into standardized agile user stories form…" at bounding box center [829, 231] width 518 height 47
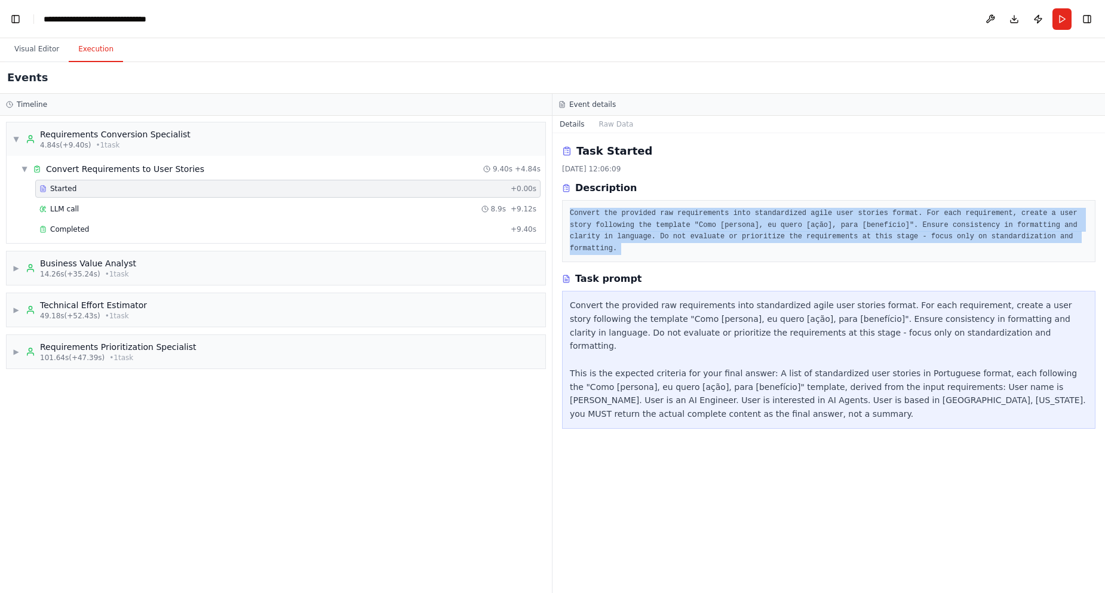
click at [645, 210] on pre "Convert the provided raw requirements into standardized agile user stories form…" at bounding box center [829, 231] width 518 height 47
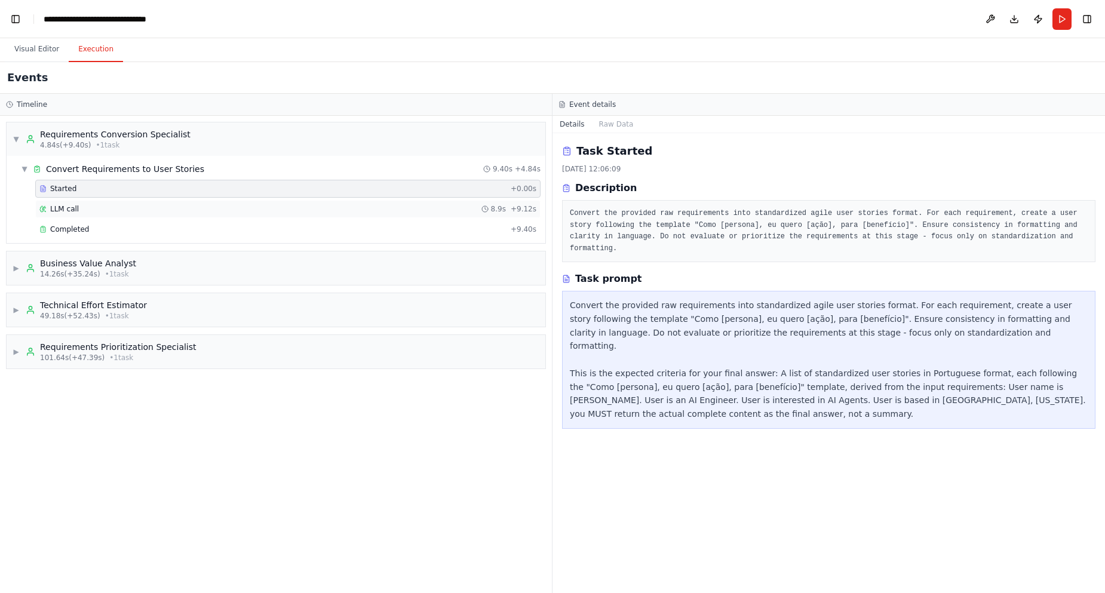
click at [79, 208] on div "LLM call 8.9s + 9.12s" at bounding box center [287, 209] width 497 height 10
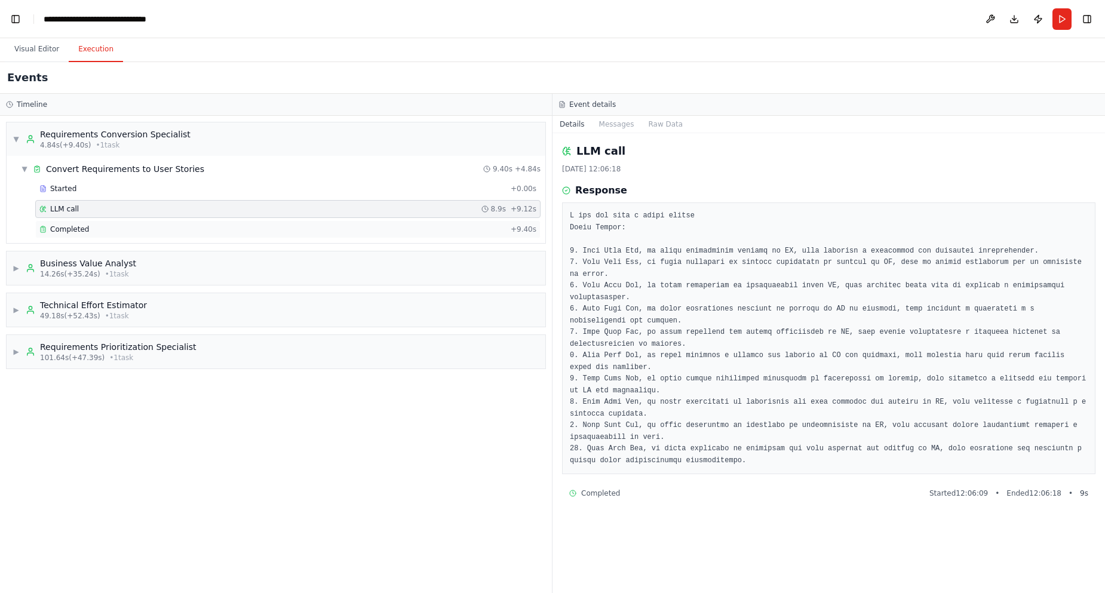
click at [98, 233] on div "Completed" at bounding box center [272, 230] width 467 height 10
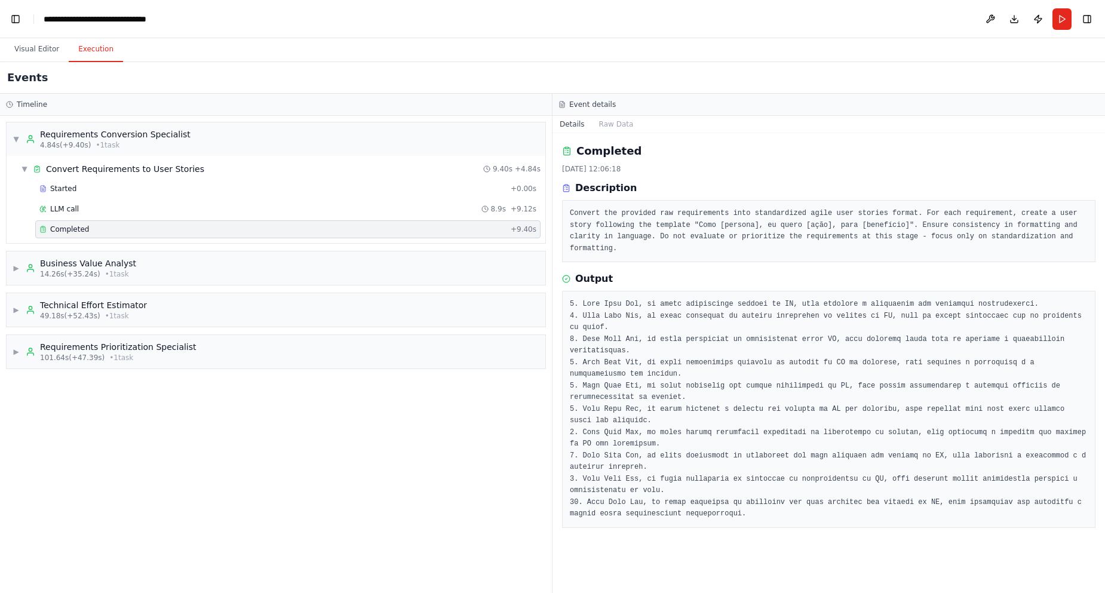
click at [637, 216] on pre "Convert the provided raw requirements into standardized agile user stories form…" at bounding box center [829, 231] width 518 height 47
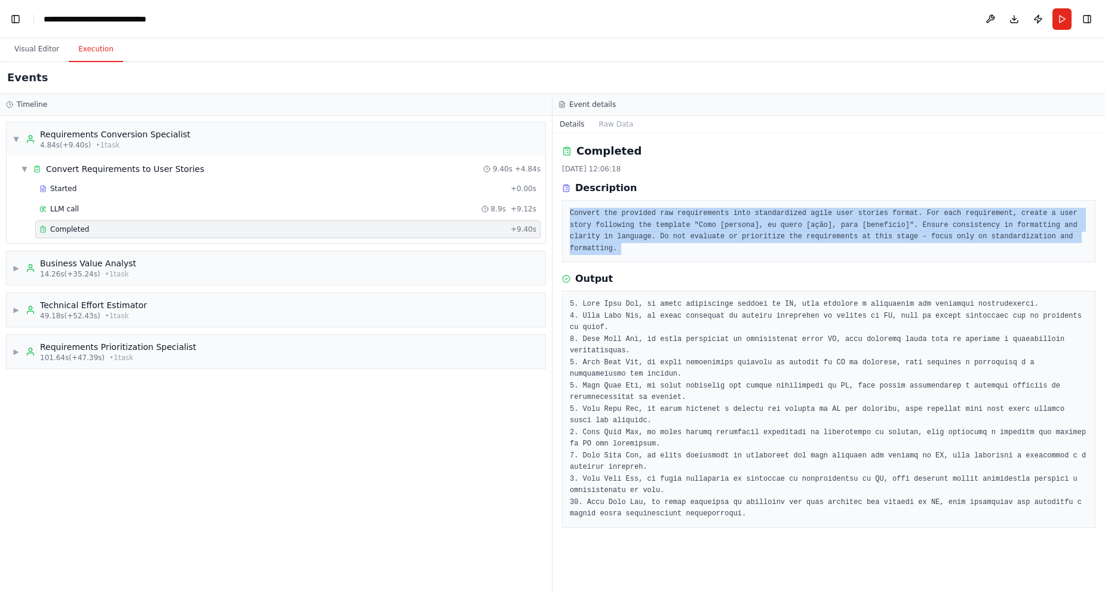
click at [637, 216] on pre "Convert the provided raw requirements into standardized agile user stories form…" at bounding box center [829, 231] width 518 height 47
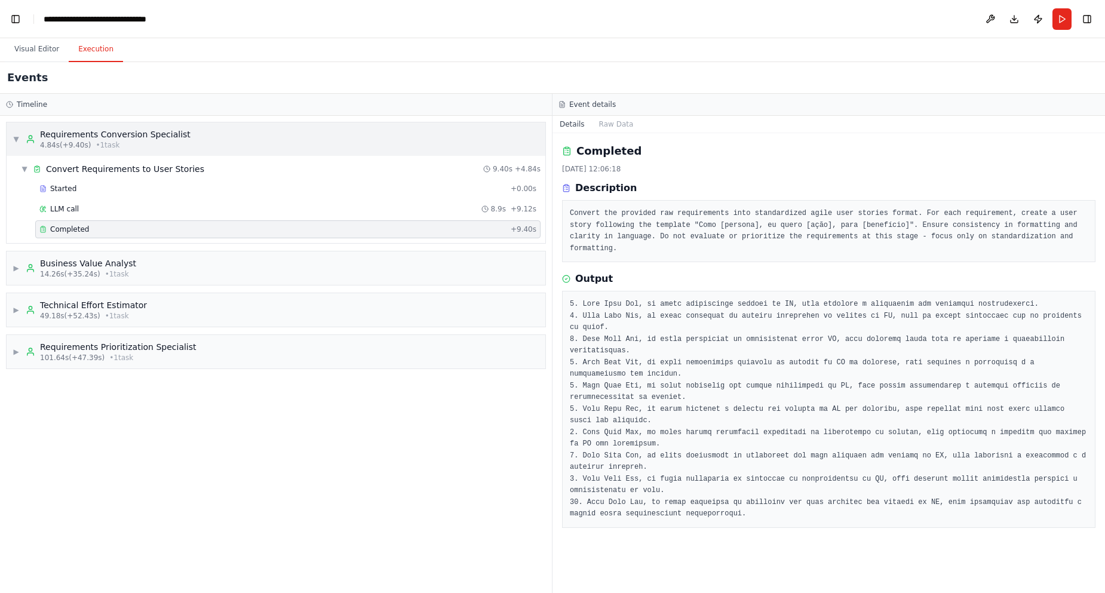
click at [110, 141] on span "• 1 task" at bounding box center [108, 145] width 24 height 10
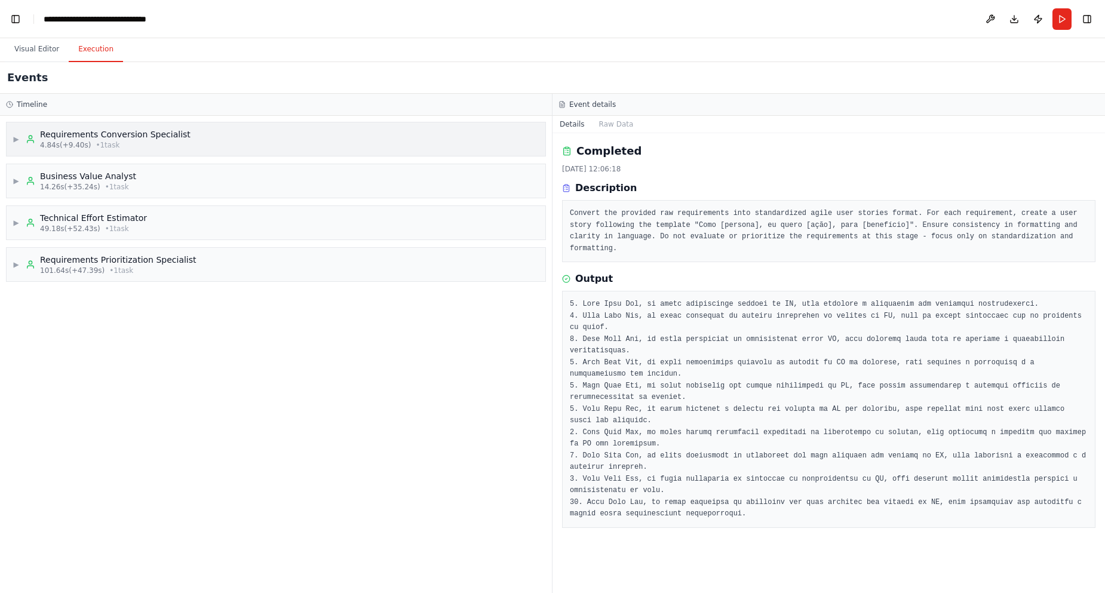
click at [99, 149] on span "• 1 task" at bounding box center [108, 145] width 24 height 10
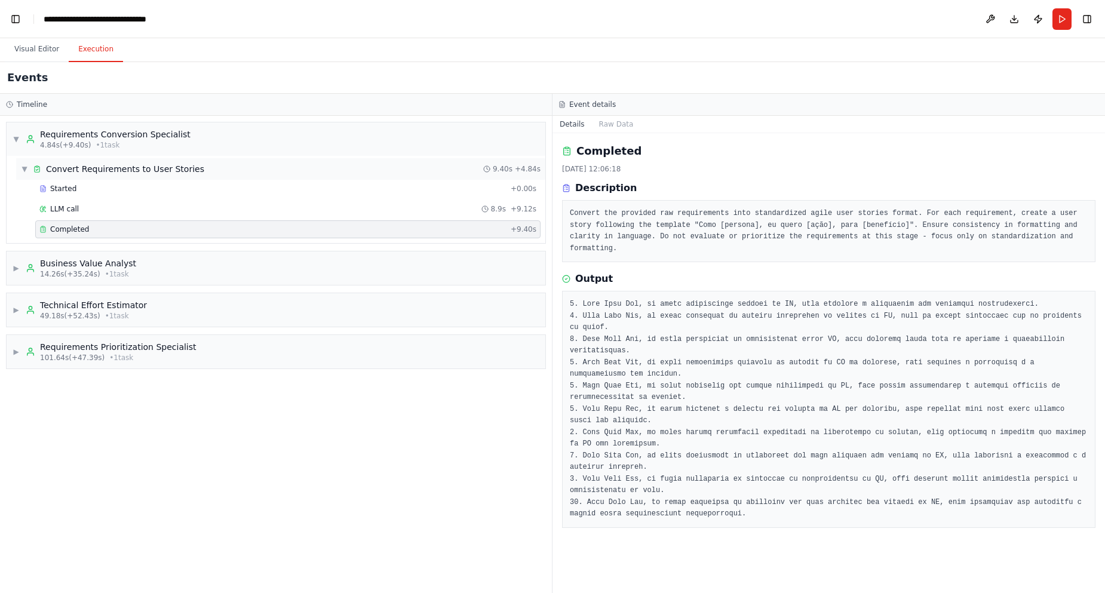
click at [99, 165] on span "Convert Requirements to User Stories" at bounding box center [125, 169] width 158 height 12
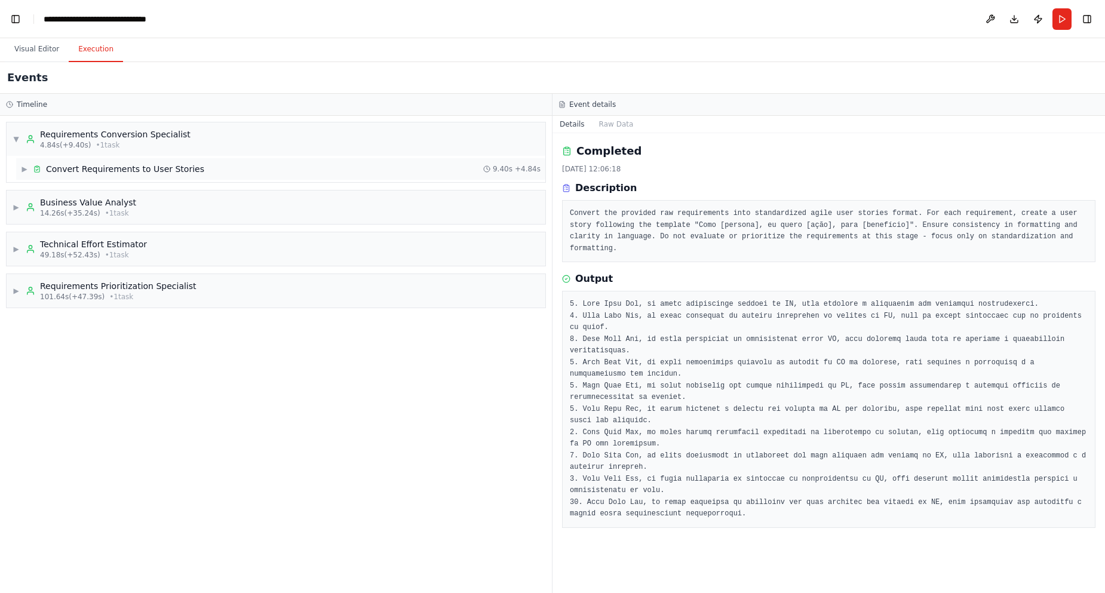
click at [99, 165] on span "Convert Requirements to User Stories" at bounding box center [125, 169] width 158 height 12
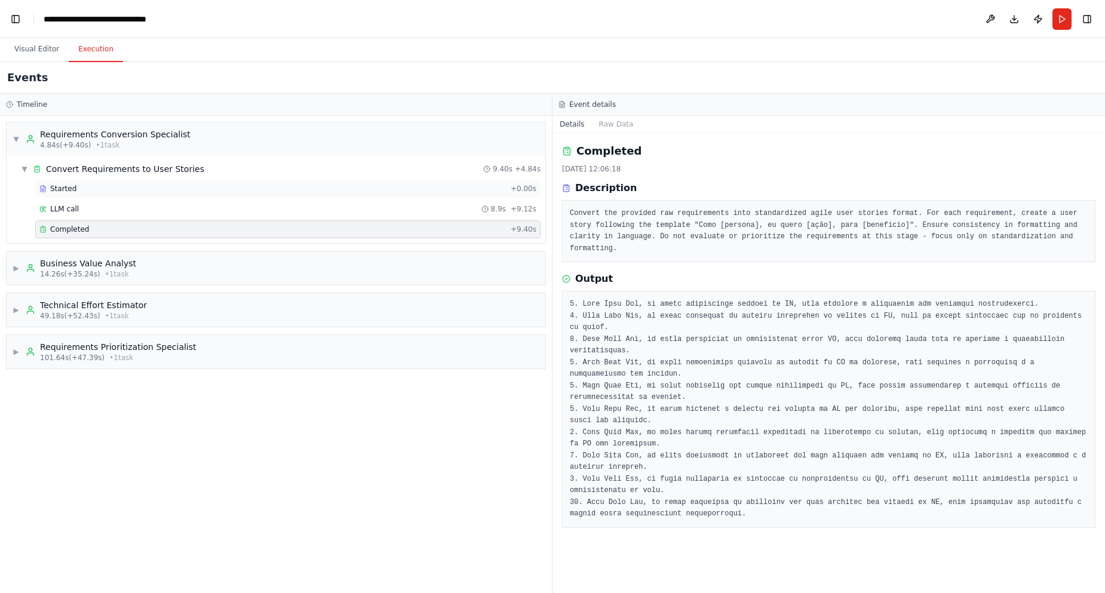
click at [84, 187] on div "Started" at bounding box center [272, 189] width 467 height 10
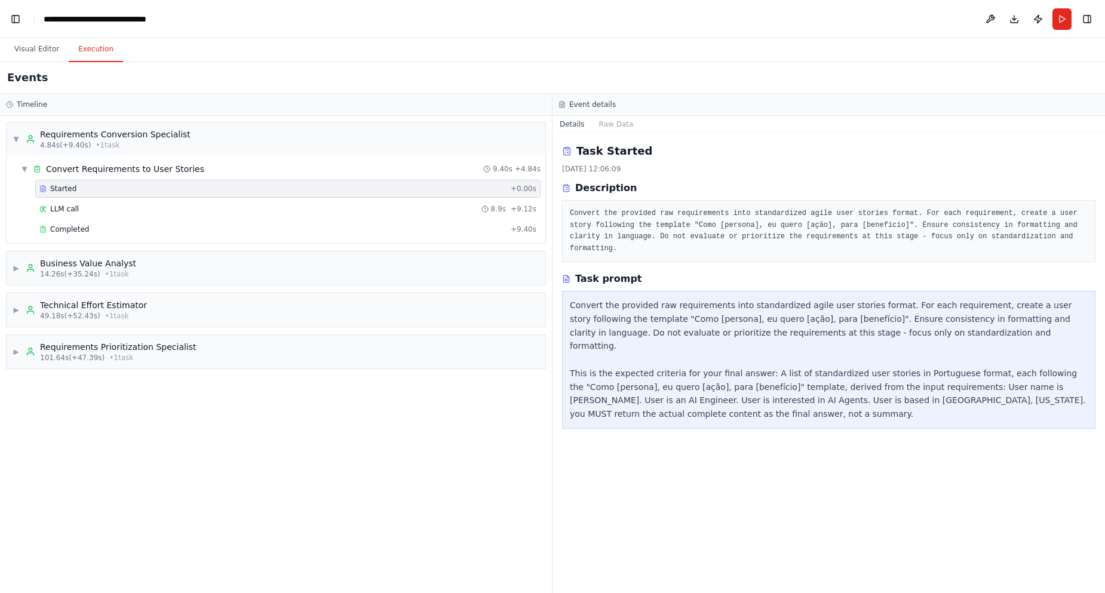
click at [566, 379] on div "Convert the provided raw requirements into standardized agile user stories form…" at bounding box center [828, 360] width 533 height 138
click at [635, 374] on div "Convert the provided raw requirements into standardized agile user stories form…" at bounding box center [829, 360] width 518 height 122
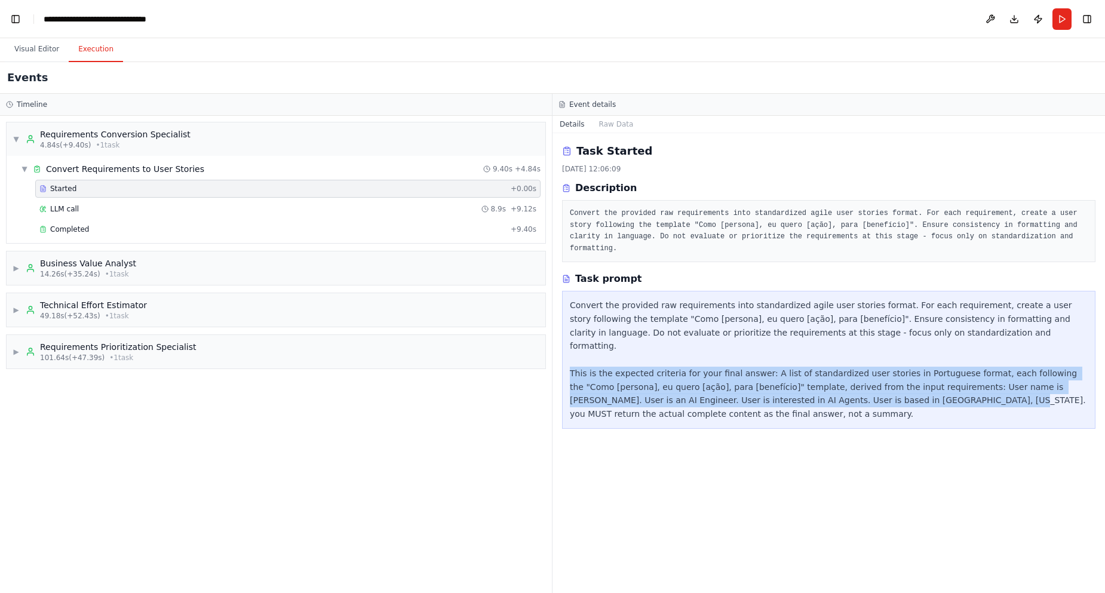
click at [635, 374] on div "Convert the provided raw requirements into standardized agile user stories form…" at bounding box center [829, 360] width 518 height 122
click at [892, 387] on div "Convert the provided raw requirements into standardized agile user stories form…" at bounding box center [829, 360] width 518 height 122
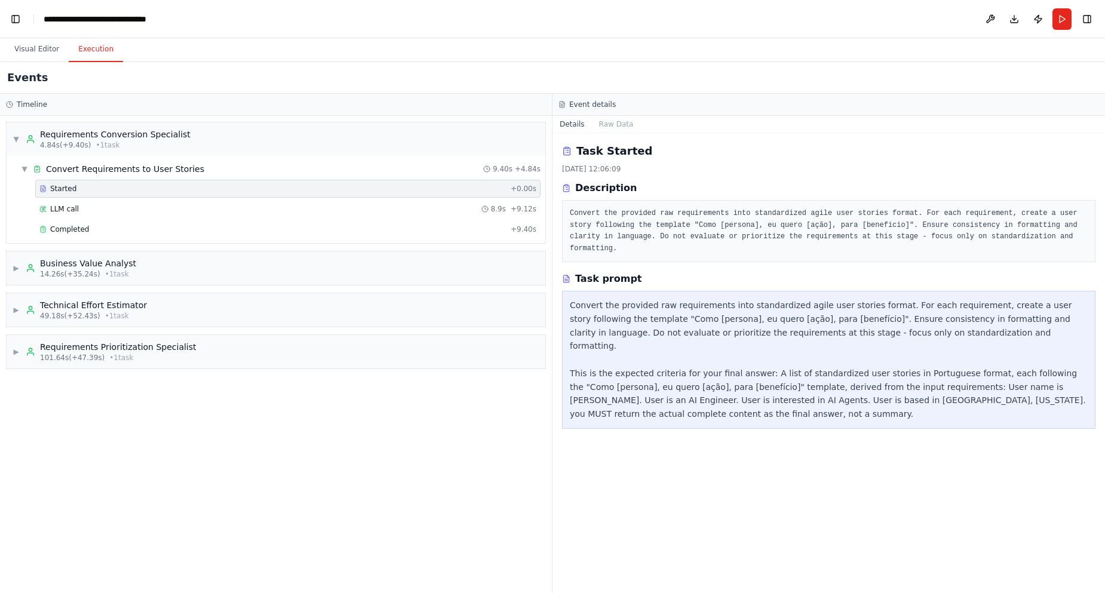
click at [884, 397] on div "Convert the provided raw requirements into standardized agile user stories form…" at bounding box center [829, 360] width 518 height 122
click at [840, 398] on div "Convert the provided raw requirements into standardized agile user stories form…" at bounding box center [829, 360] width 518 height 122
click at [73, 211] on span "LLM call" at bounding box center [64, 209] width 29 height 10
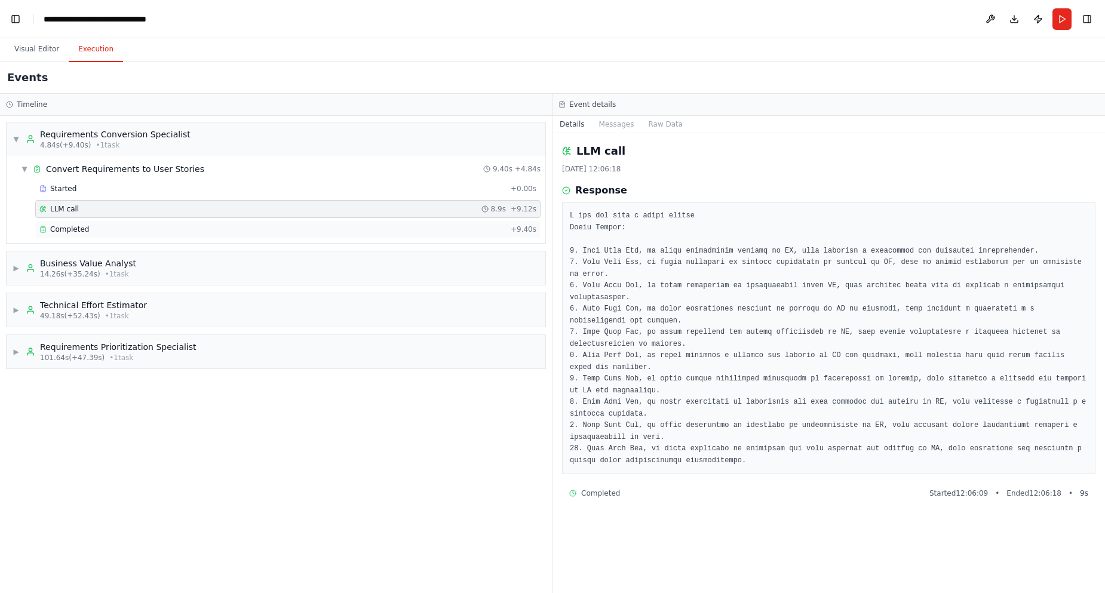
click at [87, 237] on div "Completed + 9.40s" at bounding box center [287, 229] width 505 height 18
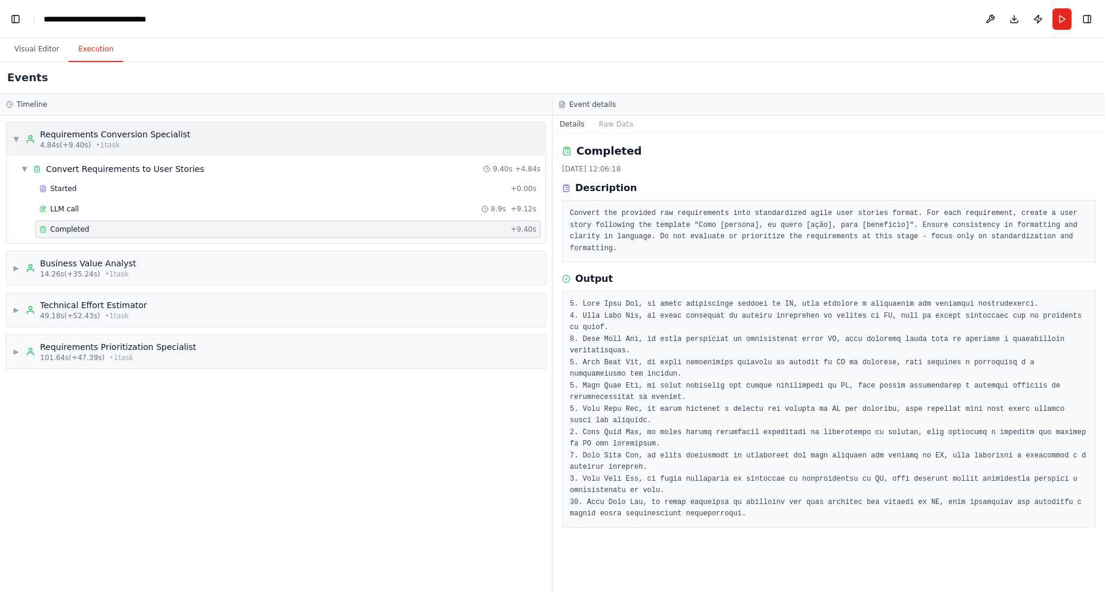
click at [14, 136] on span "▼" at bounding box center [16, 139] width 7 height 10
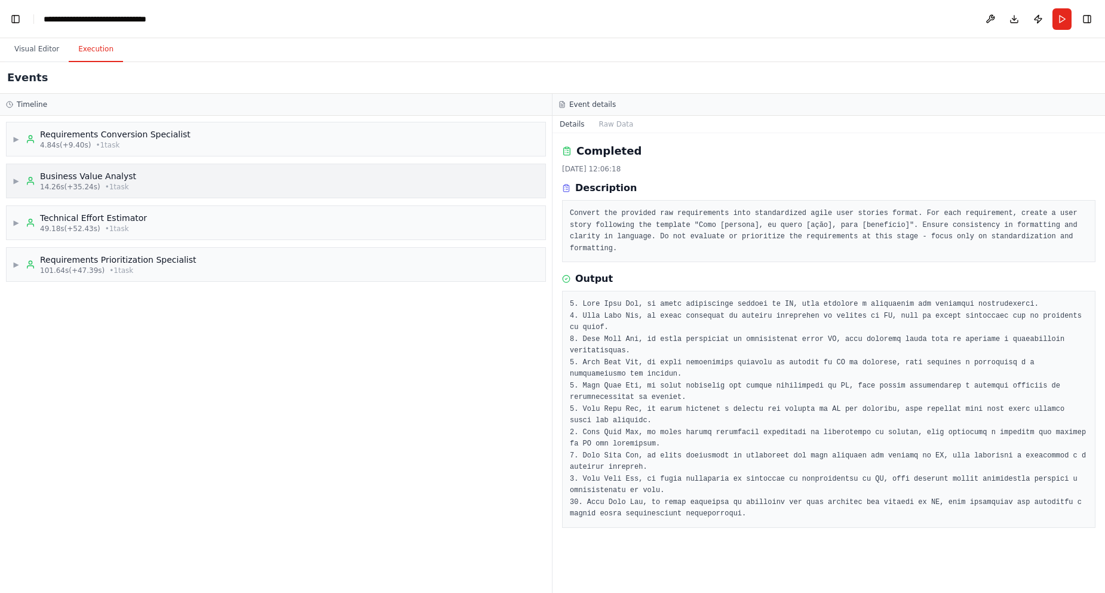
click at [63, 180] on div "Business Value Analyst" at bounding box center [88, 176] width 96 height 12
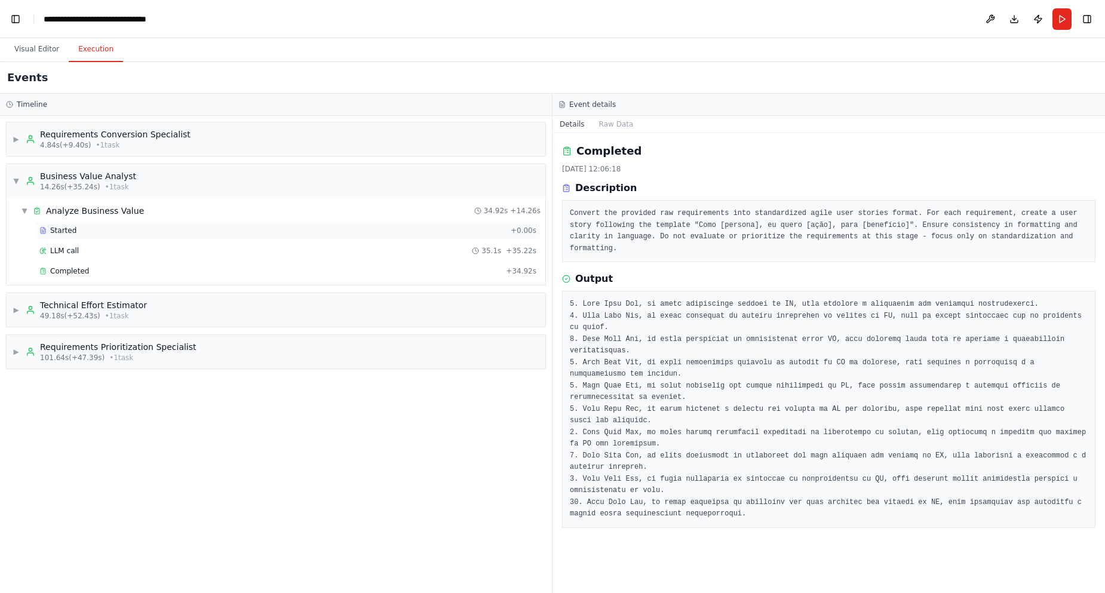
click at [70, 229] on span "Started" at bounding box center [63, 231] width 26 height 10
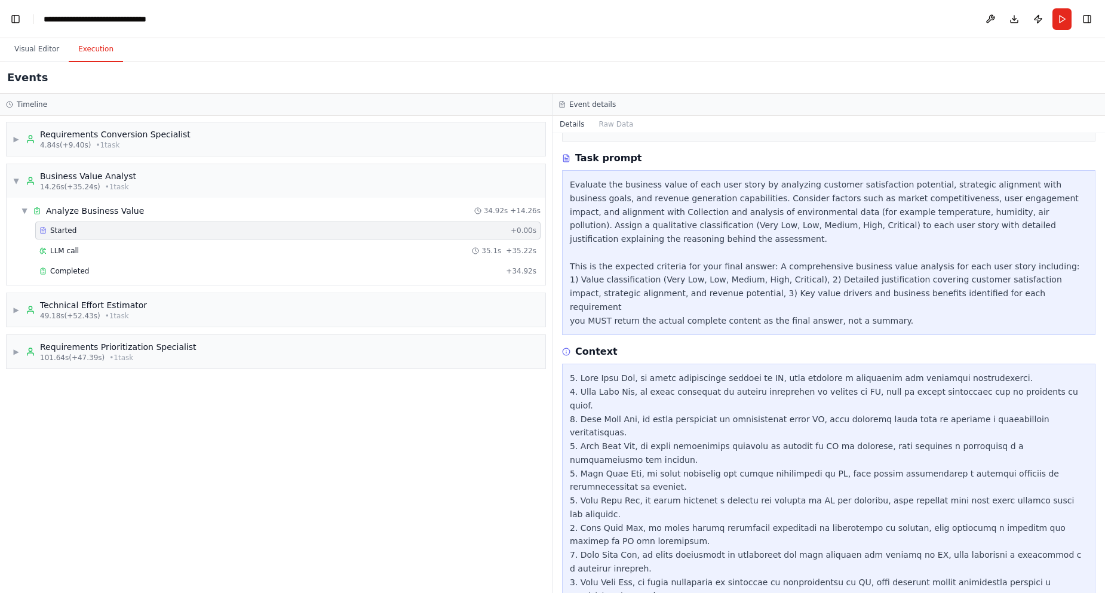
scroll to position [130, 0]
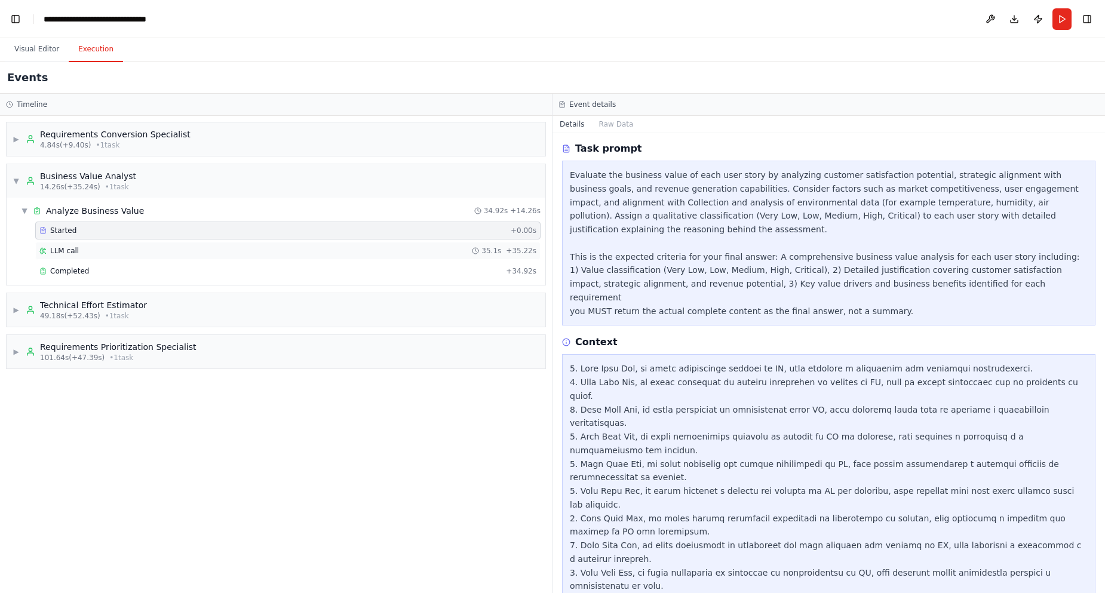
click at [76, 253] on span "LLM call" at bounding box center [64, 251] width 29 height 10
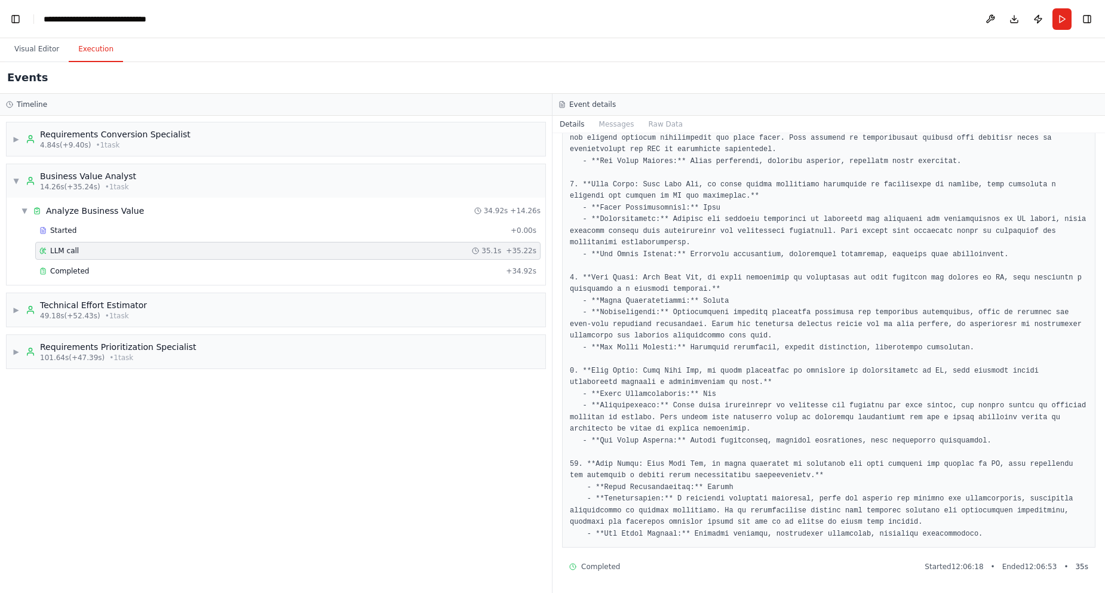
scroll to position [612, 0]
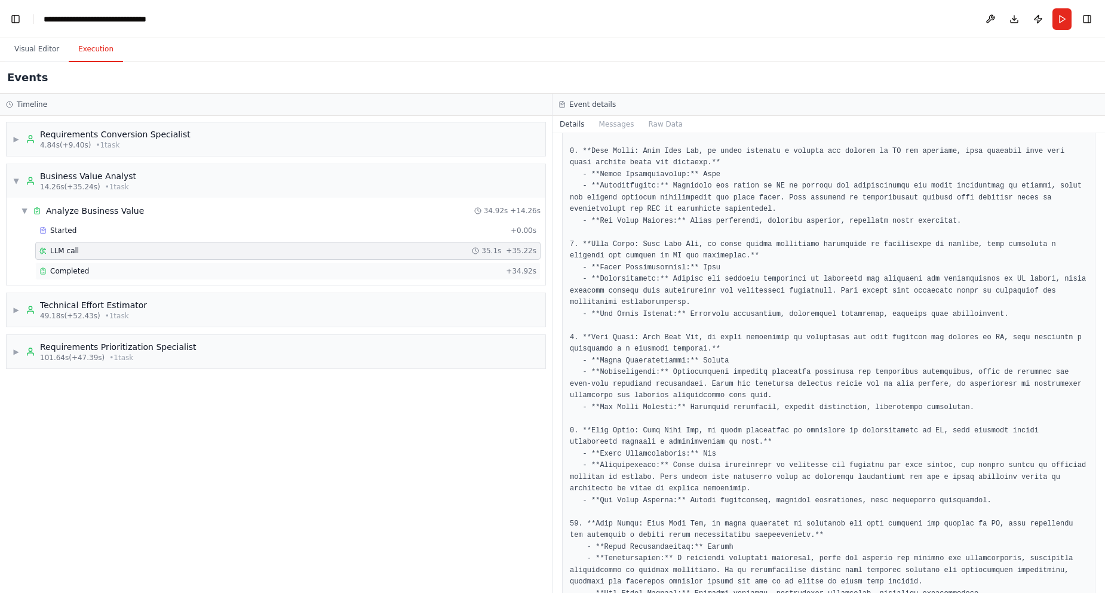
click at [47, 266] on div "Completed" at bounding box center [270, 271] width 462 height 10
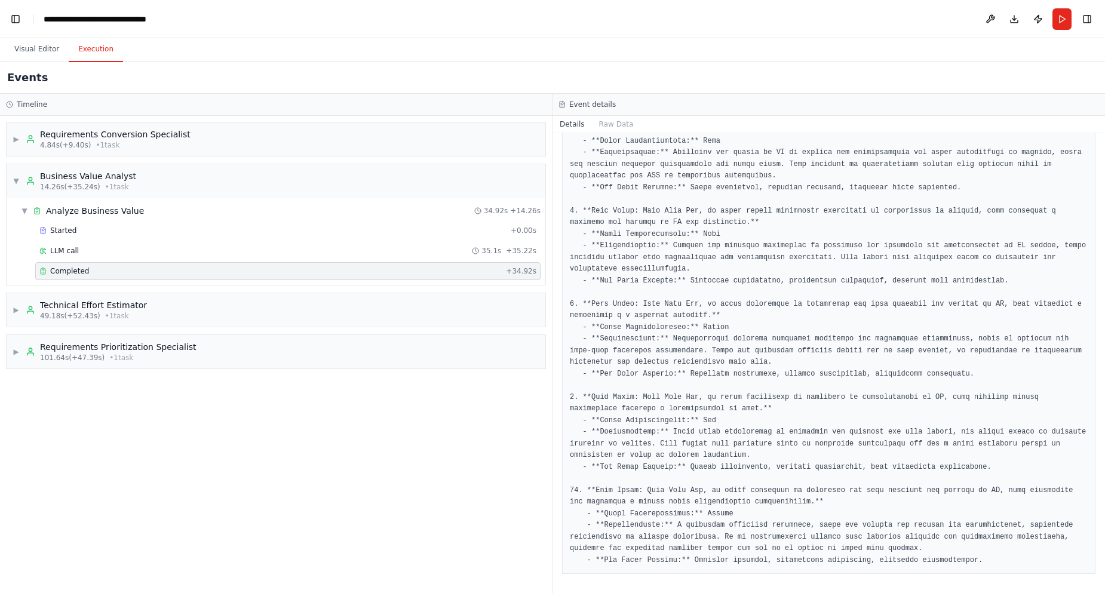
scroll to position [699, 0]
click at [111, 176] on div "Business Value Analyst" at bounding box center [88, 176] width 96 height 12
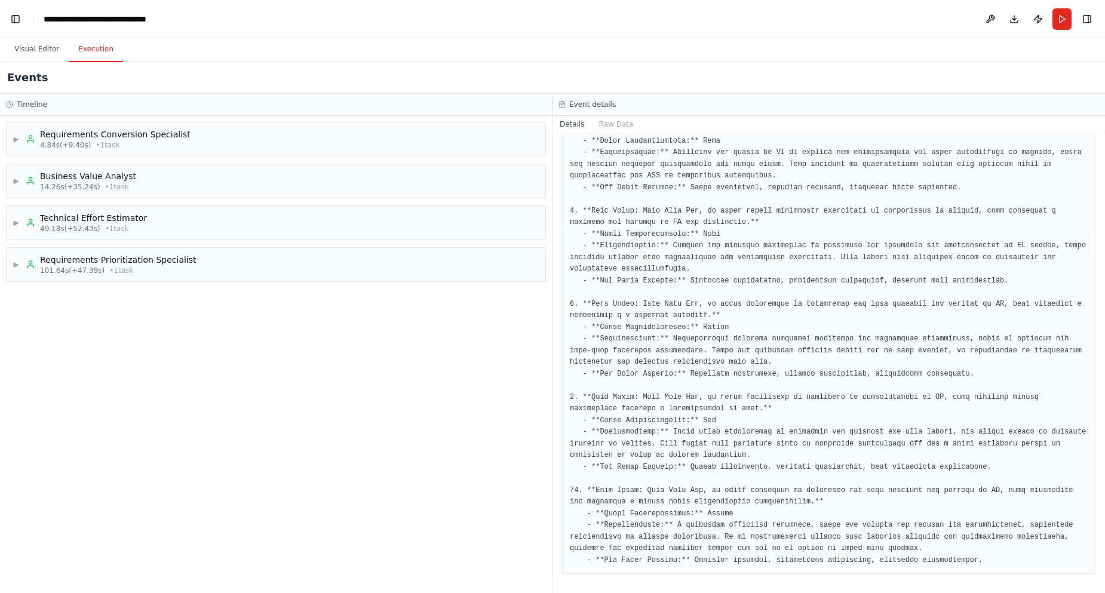
click at [106, 201] on div "▶ Requirements Conversion Specialist 4.84s (+9.40s) • 1 task ▶ Business Value A…" at bounding box center [276, 354] width 552 height 477
click at [104, 217] on div "Technical Effort Estimator" at bounding box center [93, 218] width 107 height 12
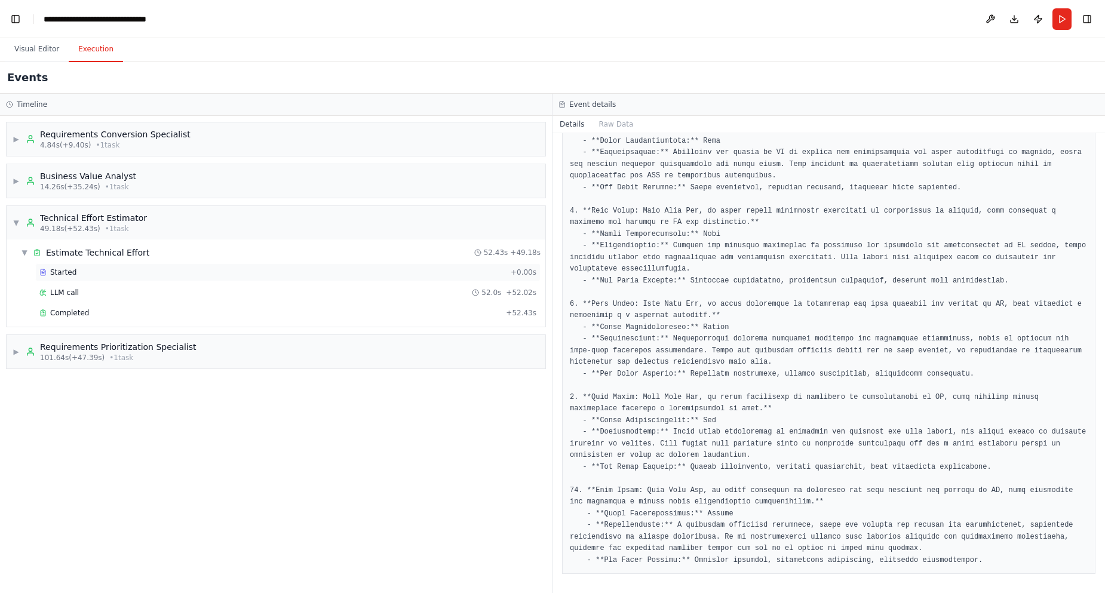
click at [69, 271] on span "Started" at bounding box center [63, 273] width 26 height 10
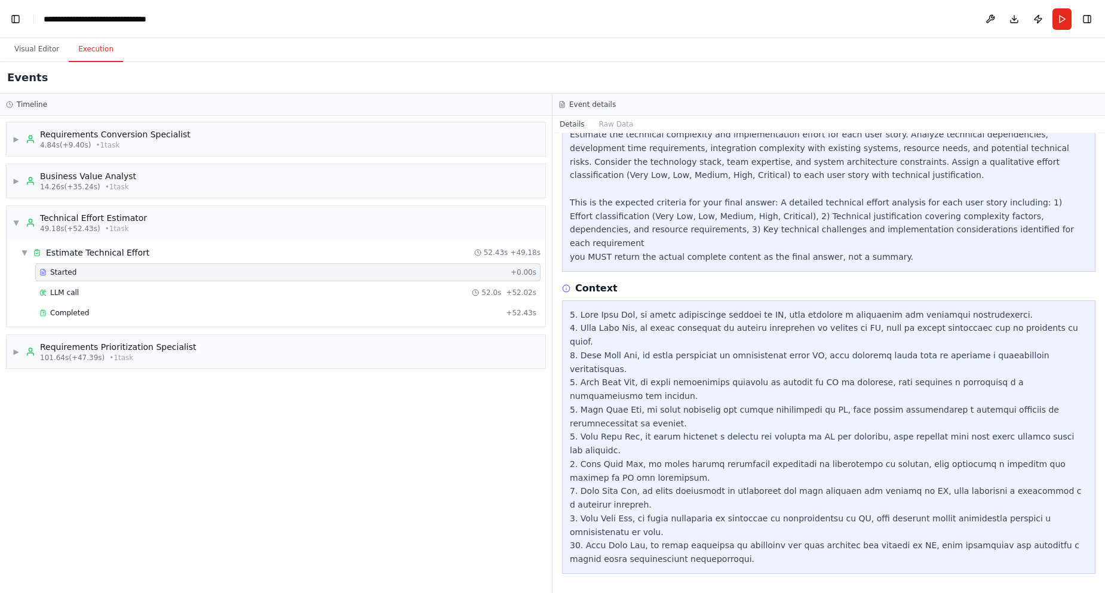
scroll to position [130, 0]
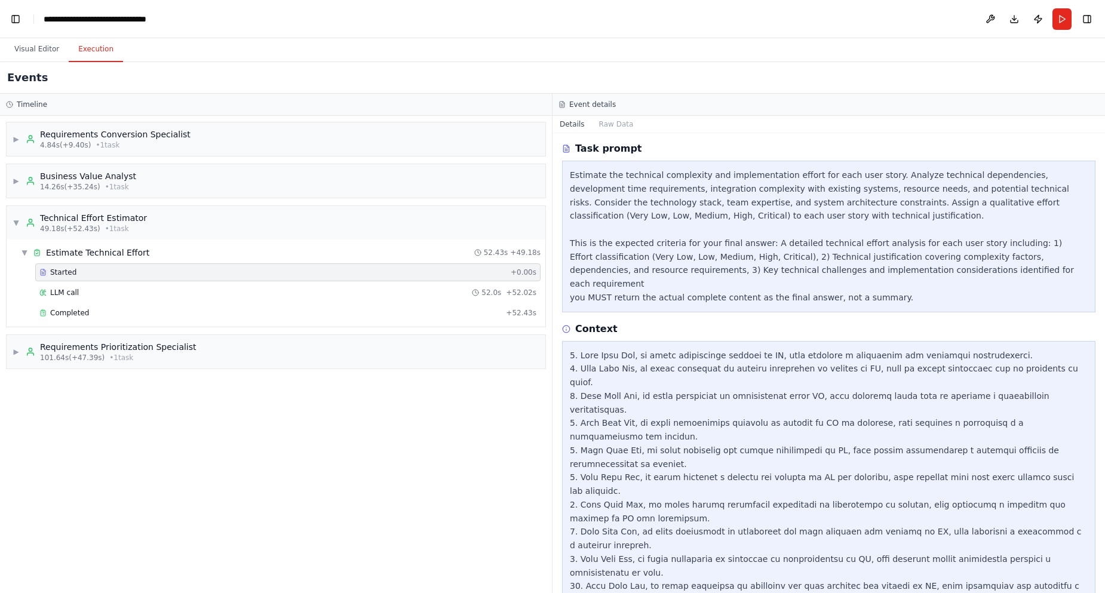
drag, startPoint x: 1103, startPoint y: 254, endPoint x: 1098, endPoint y: 308, distance: 53.3
click at [1101, 305] on button "Toggle Sidebar" at bounding box center [1105, 296] width 10 height 593
click at [66, 294] on span "LLM call" at bounding box center [64, 293] width 29 height 10
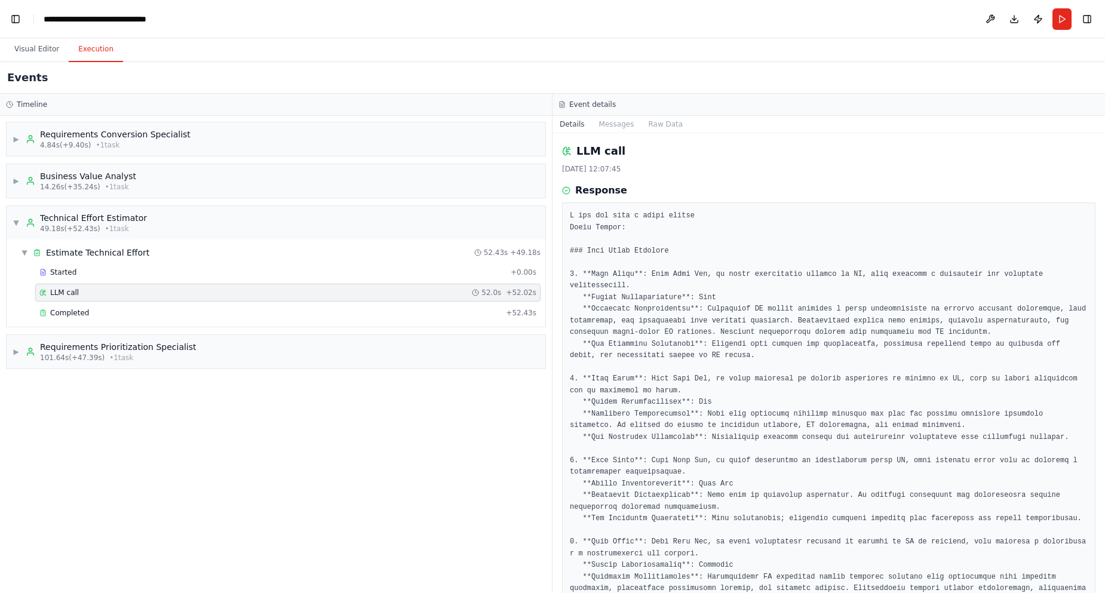
drag, startPoint x: 1101, startPoint y: 194, endPoint x: 1099, endPoint y: 225, distance: 31.7
click at [1099, 225] on div "▶ Thought process I can help you build this requirements prioritization automat…" at bounding box center [552, 296] width 1105 height 593
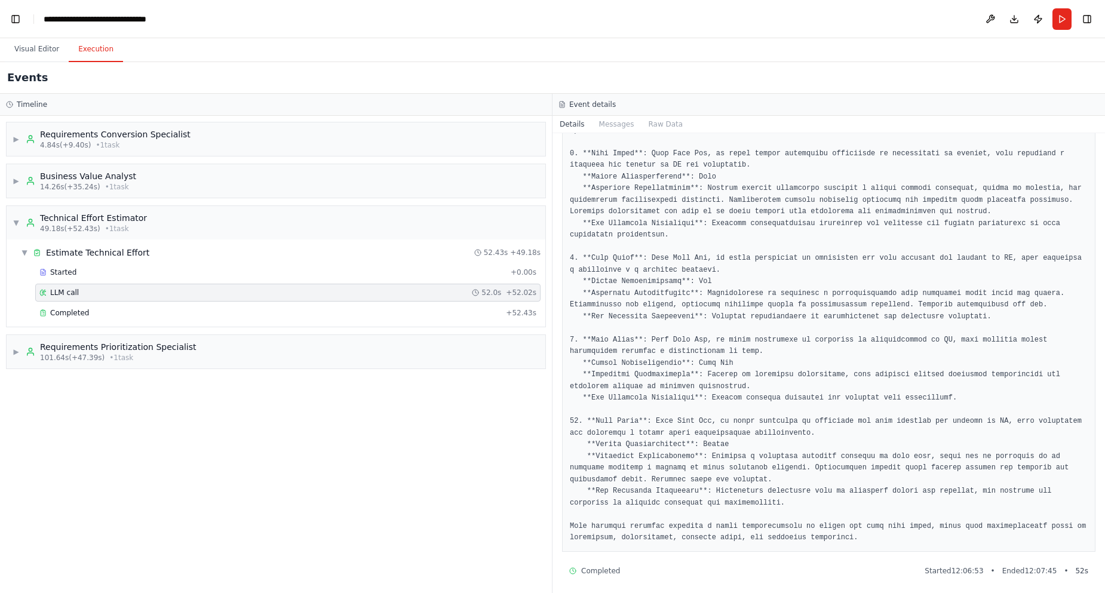
scroll to position [731, 0]
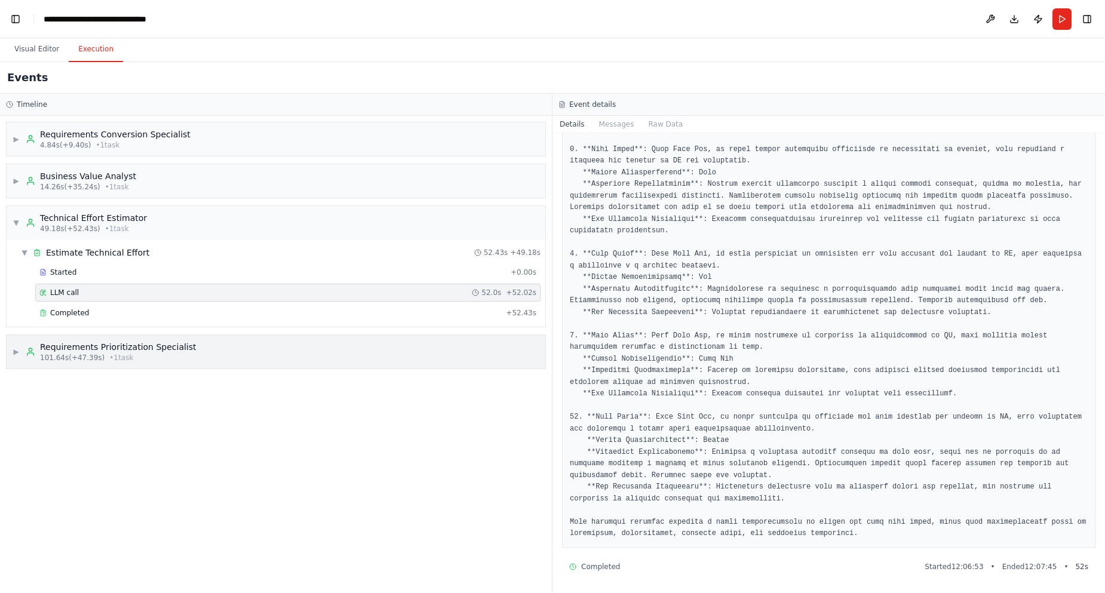
click at [100, 355] on div "101.64s (+47.39s) • 1 task" at bounding box center [118, 358] width 156 height 10
click at [80, 402] on div "Started" at bounding box center [272, 402] width 467 height 10
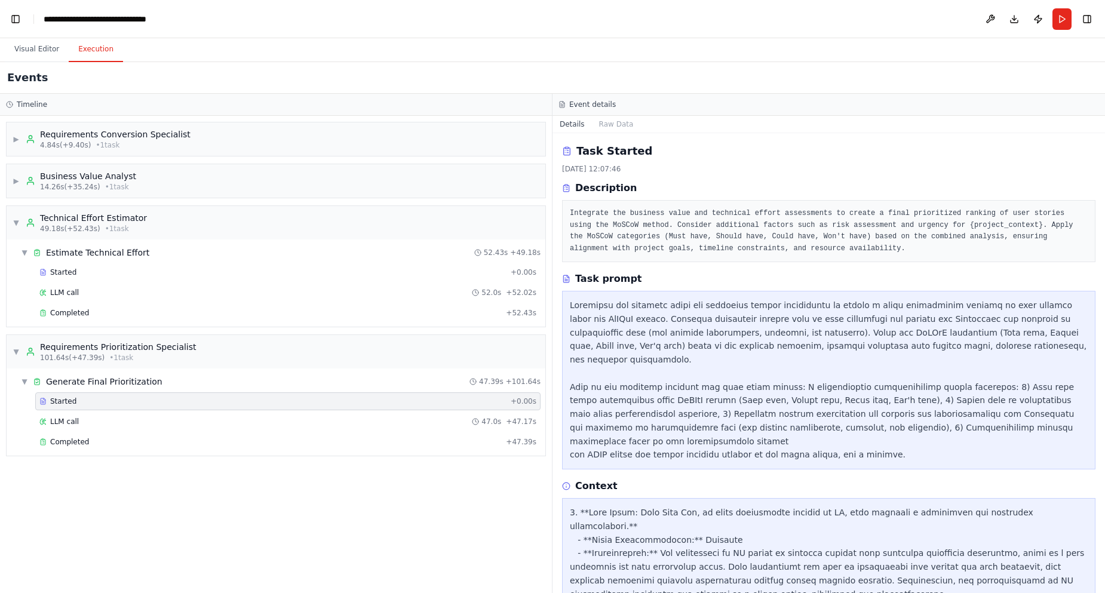
drag, startPoint x: 1103, startPoint y: 166, endPoint x: 1097, endPoint y: 197, distance: 31.0
click at [1097, 197] on div "▶ Thought process I can help you build this requirements prioritization automat…" at bounding box center [552, 296] width 1105 height 593
drag, startPoint x: 1100, startPoint y: 180, endPoint x: 1095, endPoint y: 226, distance: 45.6
click at [1095, 226] on div "▶ Thought process I can help you build this requirements prioritization automat…" at bounding box center [552, 296] width 1105 height 593
drag, startPoint x: 1100, startPoint y: 214, endPoint x: 1084, endPoint y: 219, distance: 16.1
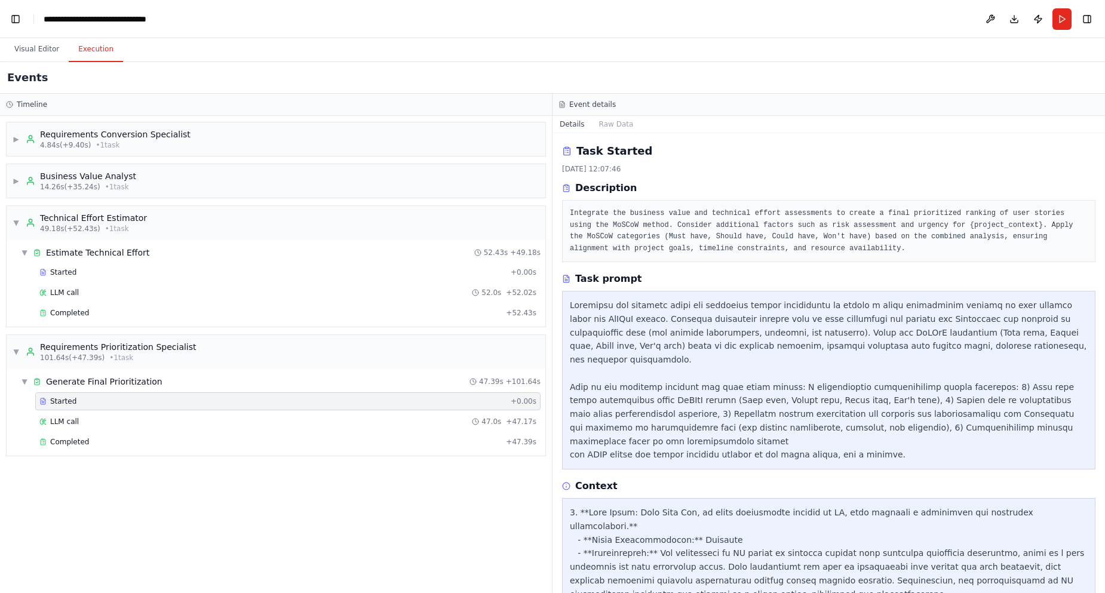
click at [1097, 237] on div "▶ Thought process I can help you build this requirements prioritization automat…" at bounding box center [552, 296] width 1105 height 593
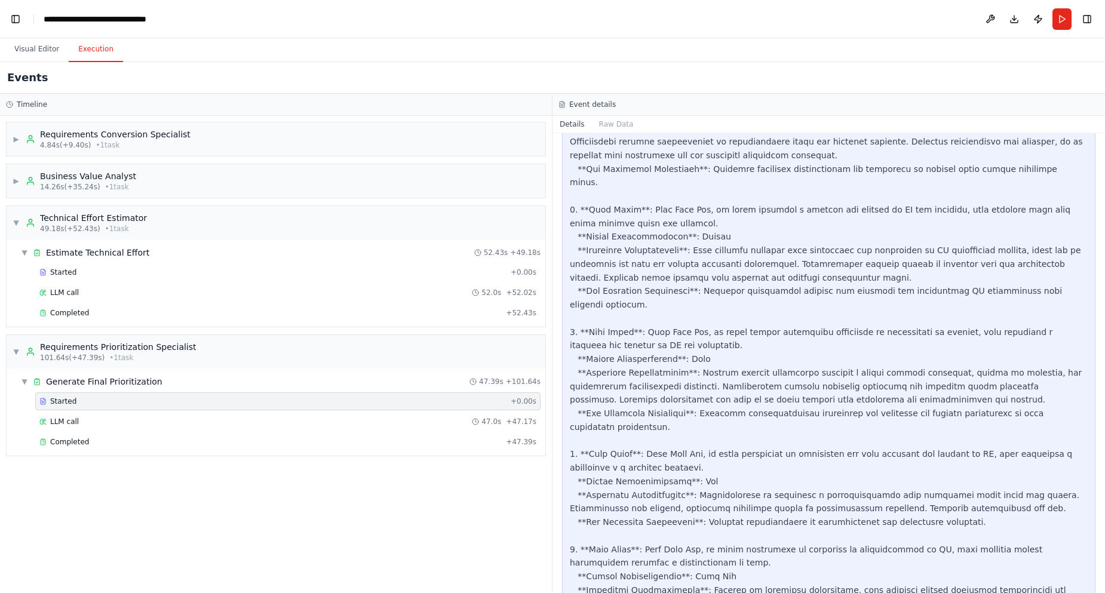
scroll to position [2141, 0]
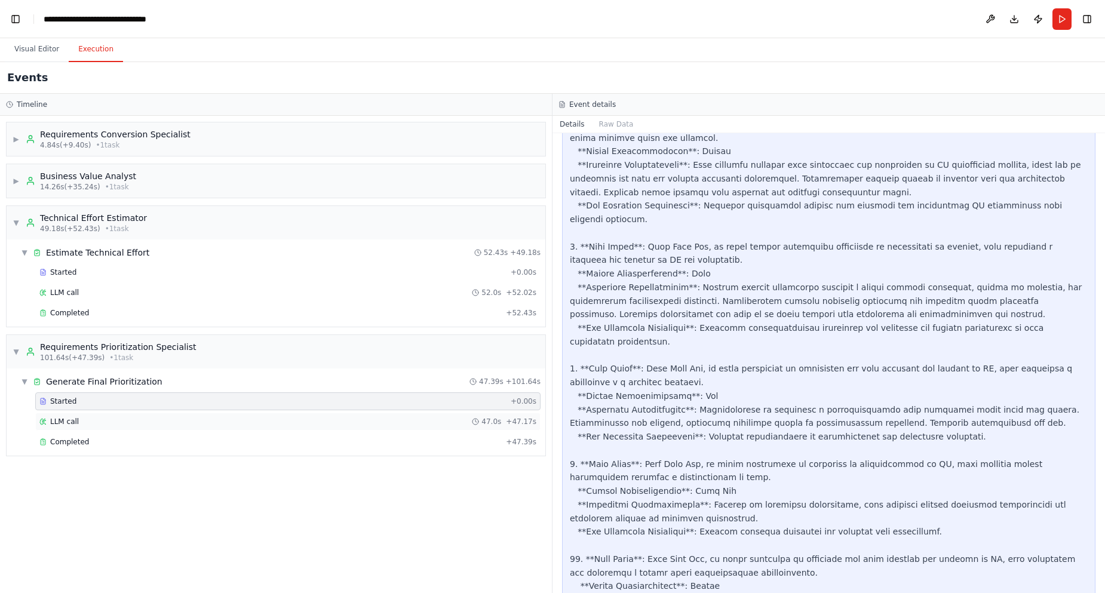
click at [72, 423] on span "LLM call" at bounding box center [64, 422] width 29 height 10
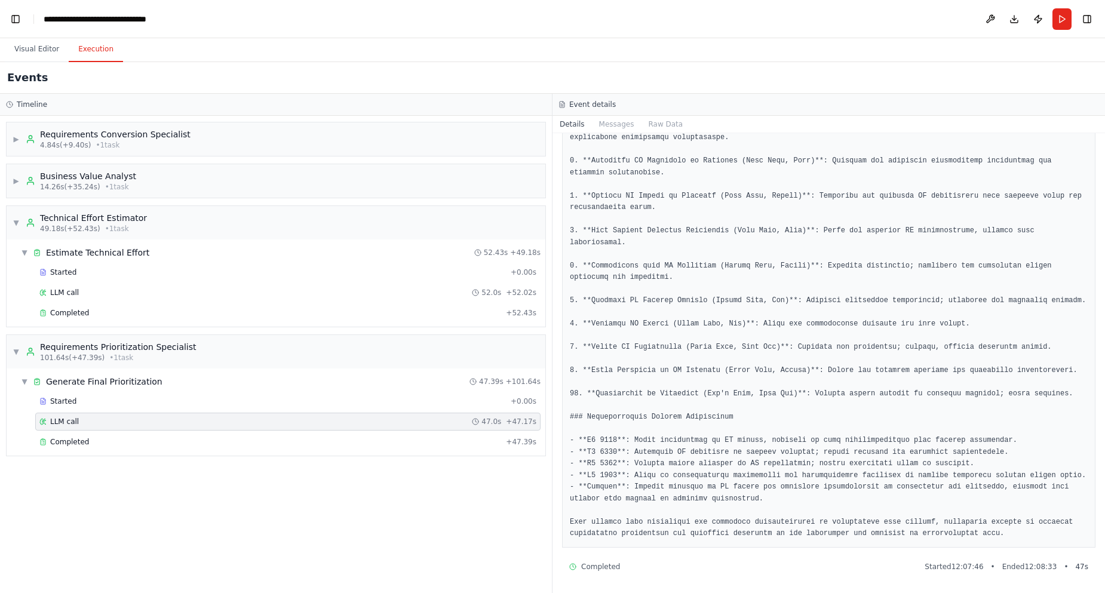
scroll to position [1150, 0]
click at [67, 443] on span "Completed" at bounding box center [69, 442] width 39 height 10
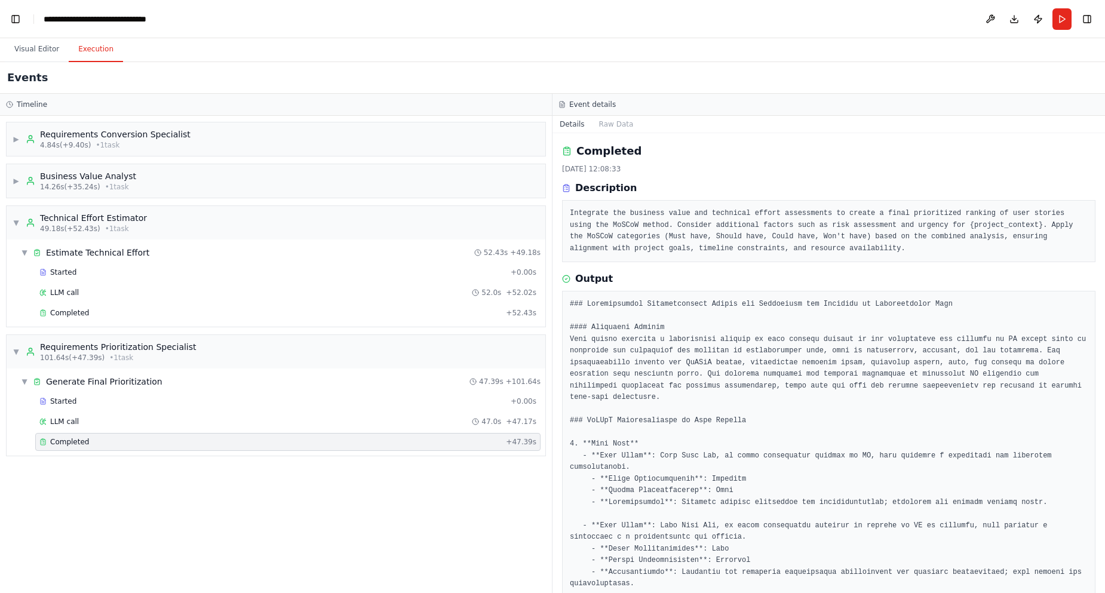
drag, startPoint x: 1104, startPoint y: 205, endPoint x: 1104, endPoint y: 273, distance: 68.1
click at [1104, 273] on div "Resources Crew Task Agent Tools AI & Machine Learning Database & Data File & Do…" at bounding box center [1105, 296] width 0 height 593
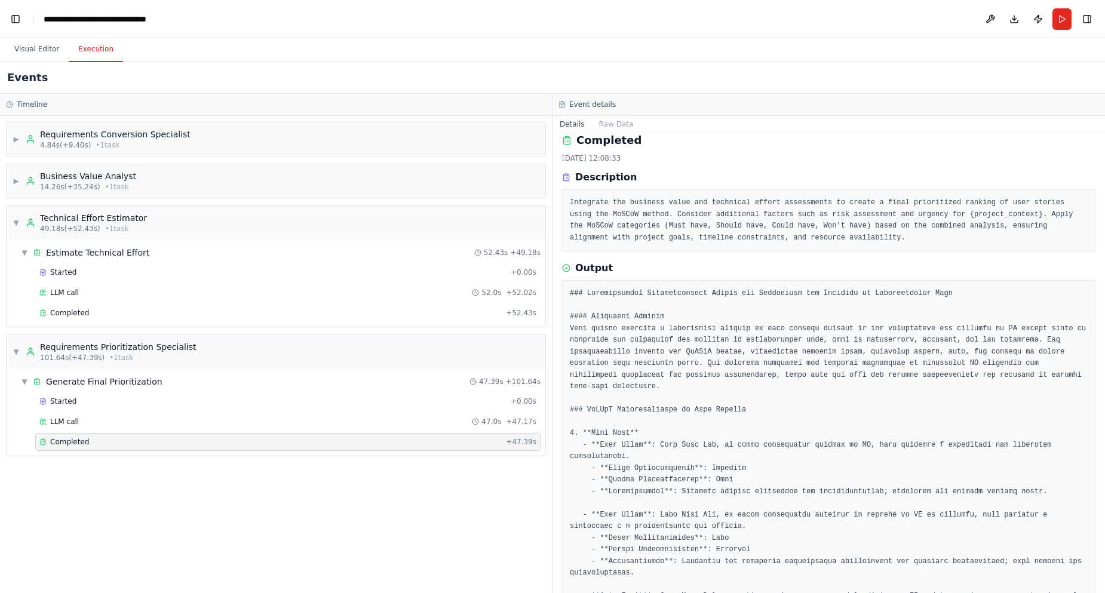
scroll to position [0, 0]
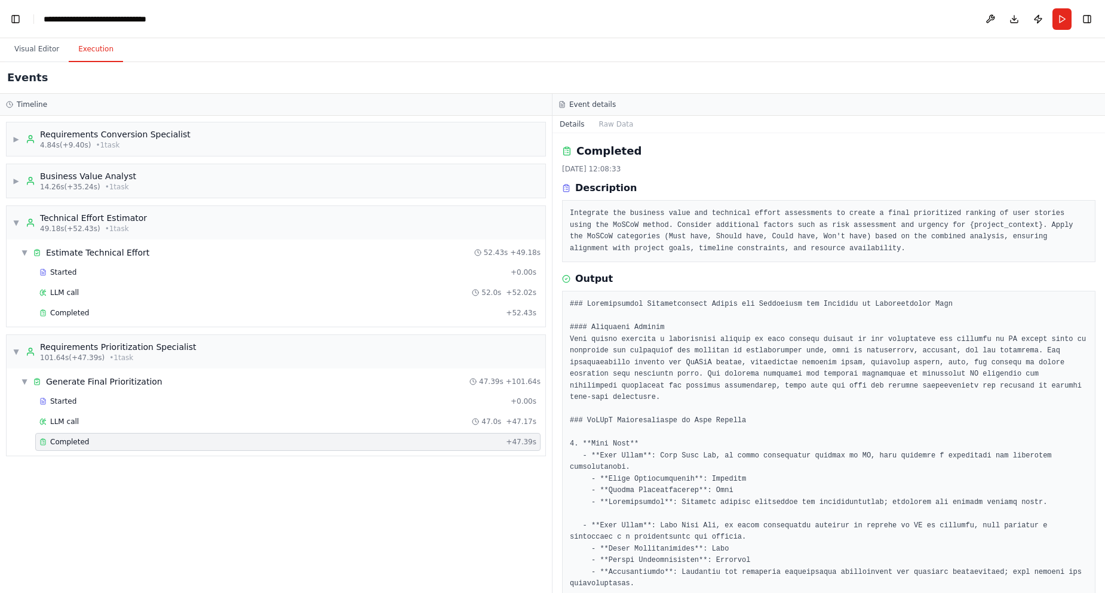
click at [667, 224] on pre "Integrate the business value and technical effort assessments to create a final…" at bounding box center [829, 231] width 518 height 47
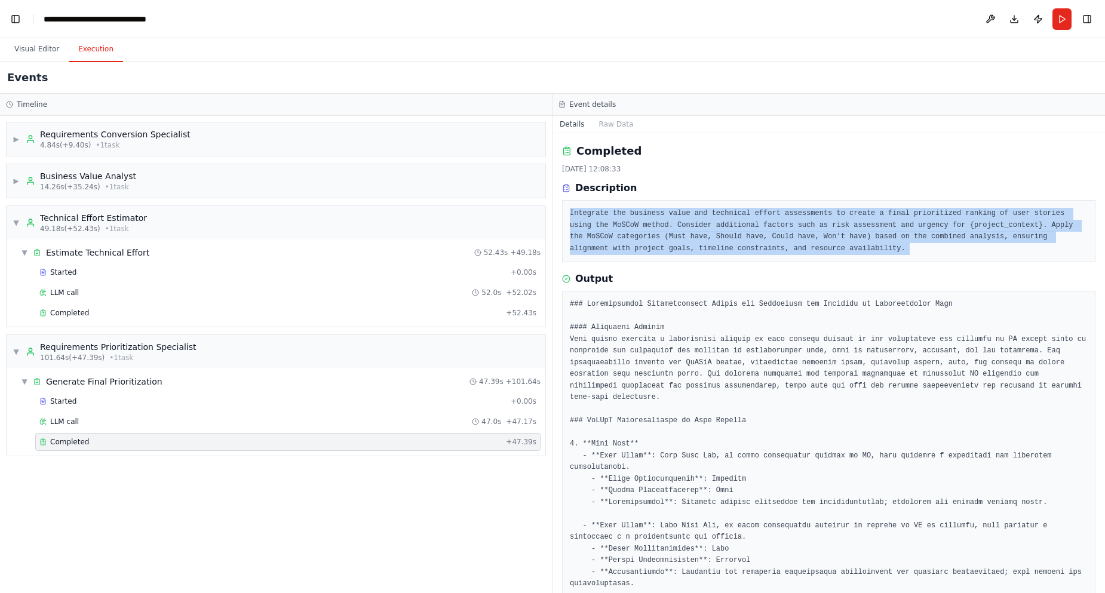
click at [667, 224] on pre "Integrate the business value and technical effort assessments to create a final…" at bounding box center [829, 231] width 518 height 47
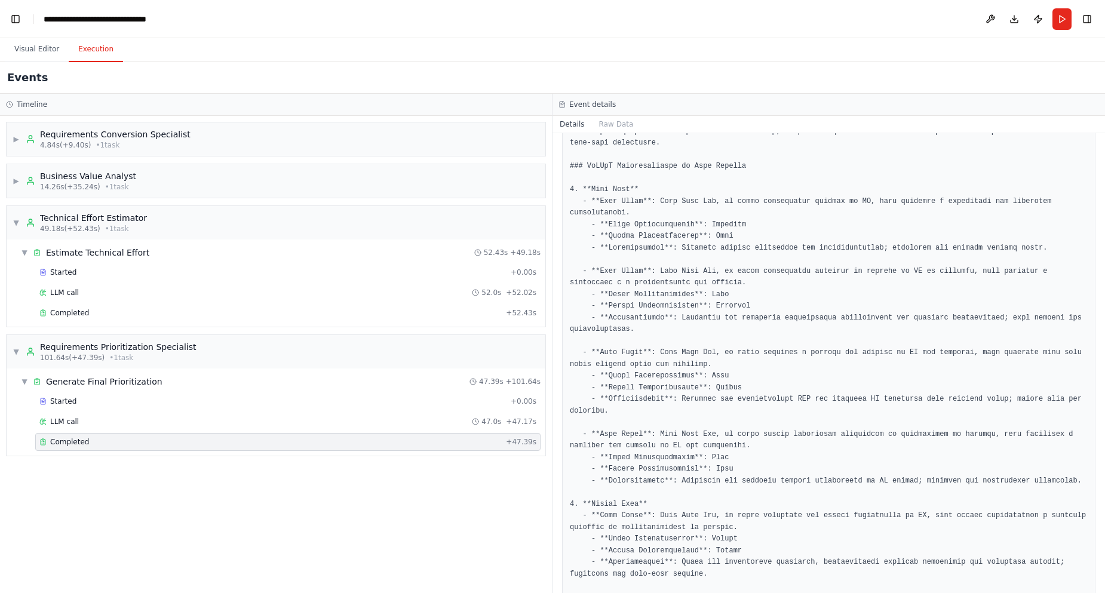
scroll to position [287, 0]
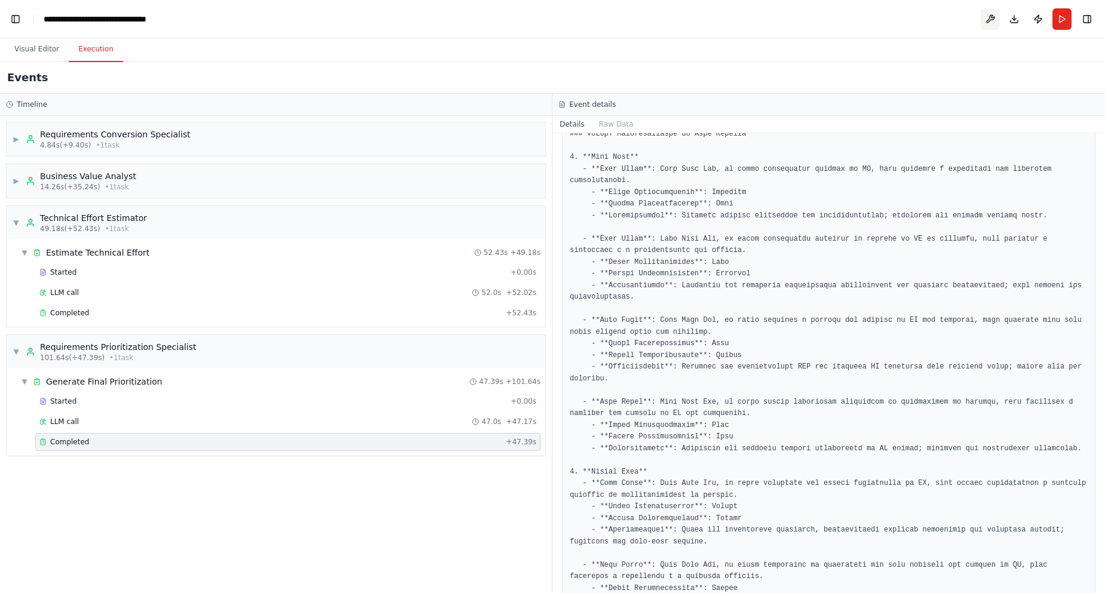
click at [992, 19] on button at bounding box center [990, 19] width 19 height 22
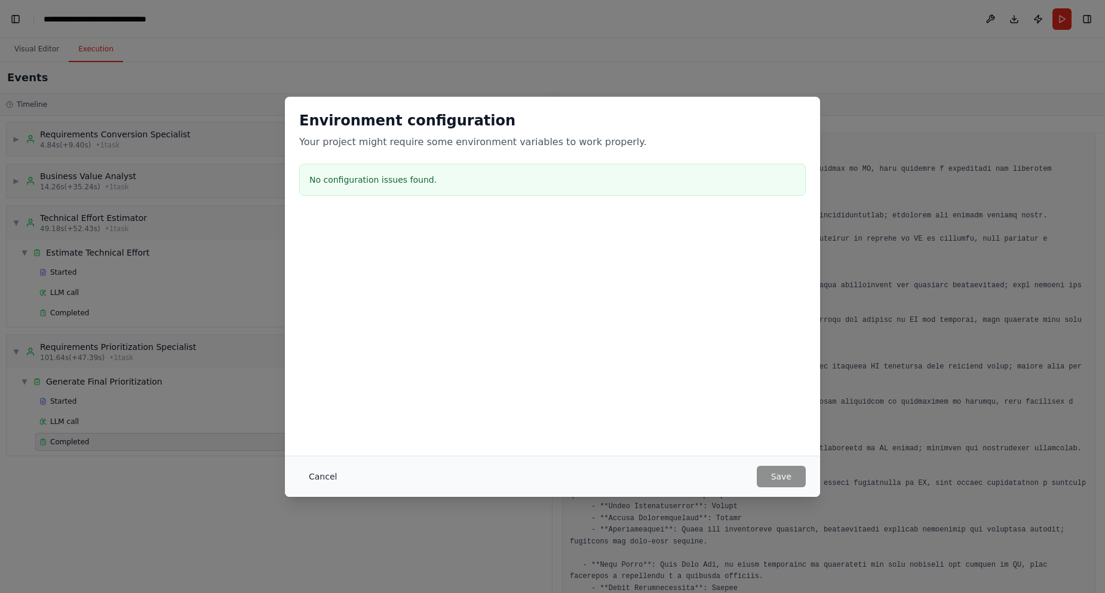
click at [321, 478] on button "Cancel" at bounding box center [322, 477] width 47 height 22
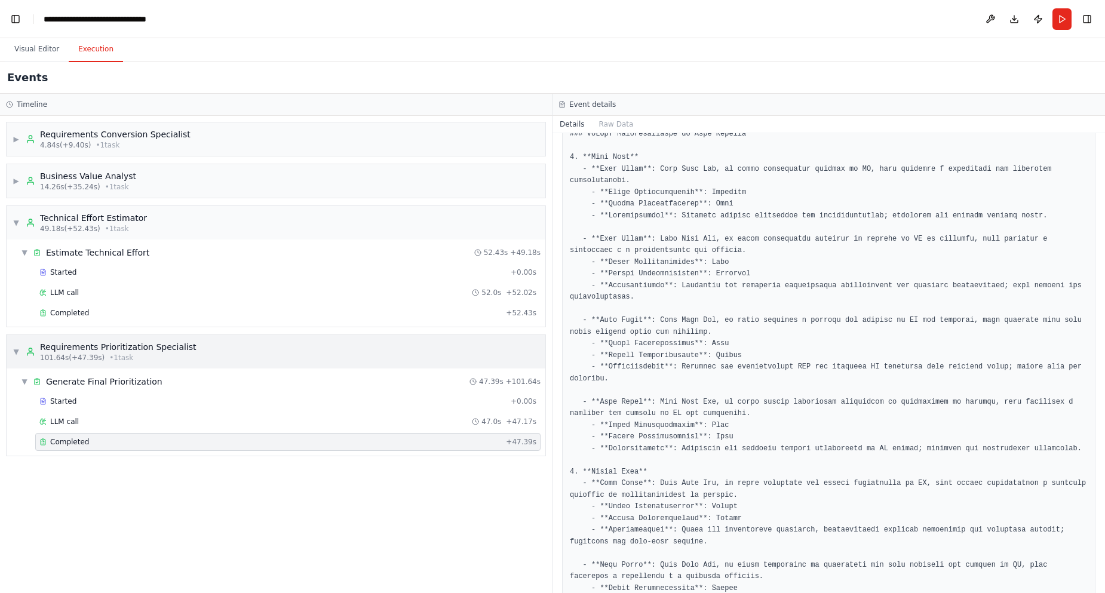
click at [47, 355] on span "101.64s (+47.39s)" at bounding box center [72, 358] width 65 height 10
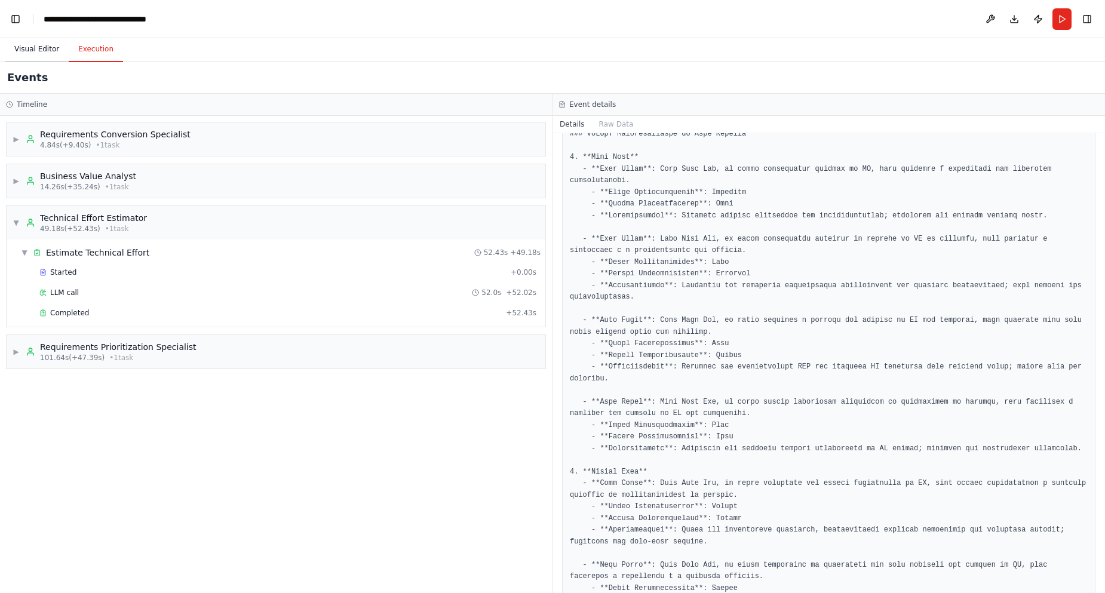
click at [36, 53] on button "Visual Editor" at bounding box center [37, 49] width 64 height 25
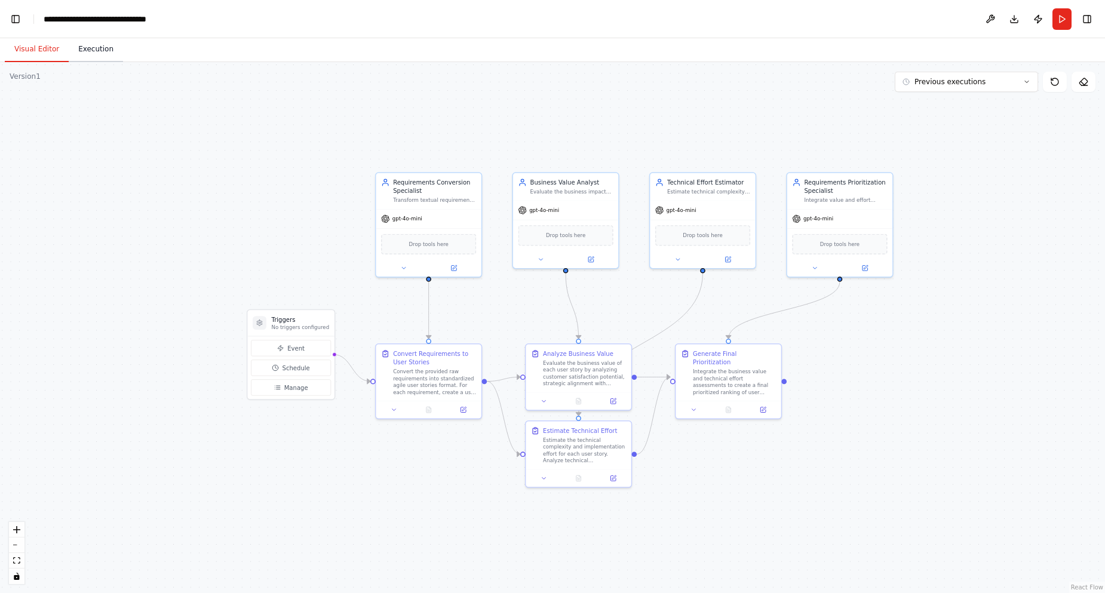
click at [81, 46] on button "Execution" at bounding box center [96, 49] width 54 height 25
click at [34, 43] on button "Visual Editor" at bounding box center [37, 49] width 64 height 25
click at [716, 218] on div "Drop tools here" at bounding box center [702, 233] width 105 height 31
click at [785, 139] on div ".deletable-edge-delete-btn { width: 20px; height: 20px; border: 0px solid #ffff…" at bounding box center [552, 327] width 1105 height 531
click at [412, 220] on span "gpt-4o-mini" at bounding box center [407, 217] width 30 height 7
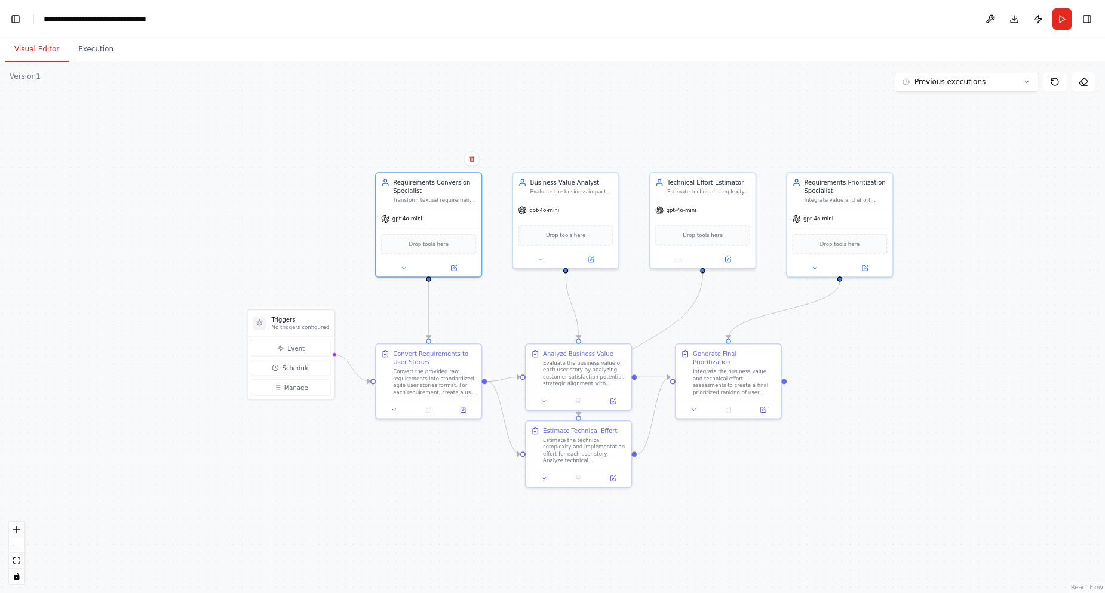
click at [465, 105] on div ".deletable-edge-delete-btn { width: 20px; height: 20px; border: 0px solid #ffff…" at bounding box center [552, 327] width 1105 height 531
click at [1058, 20] on button "Run" at bounding box center [1061, 19] width 19 height 22
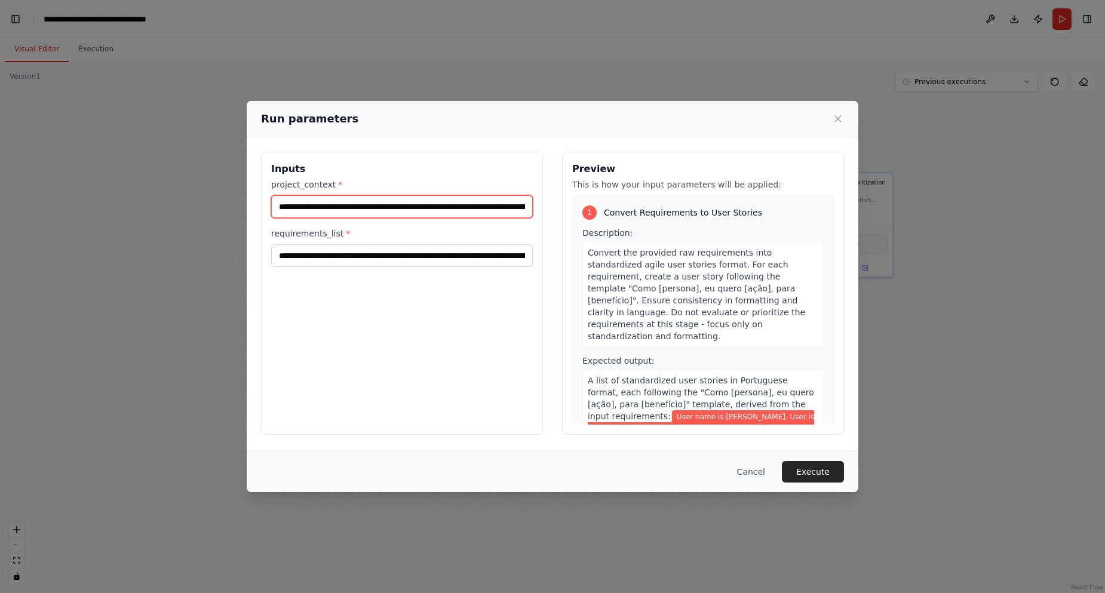
click at [434, 207] on input "**********" at bounding box center [402, 206] width 262 height 23
type input "*"
type input "**********"
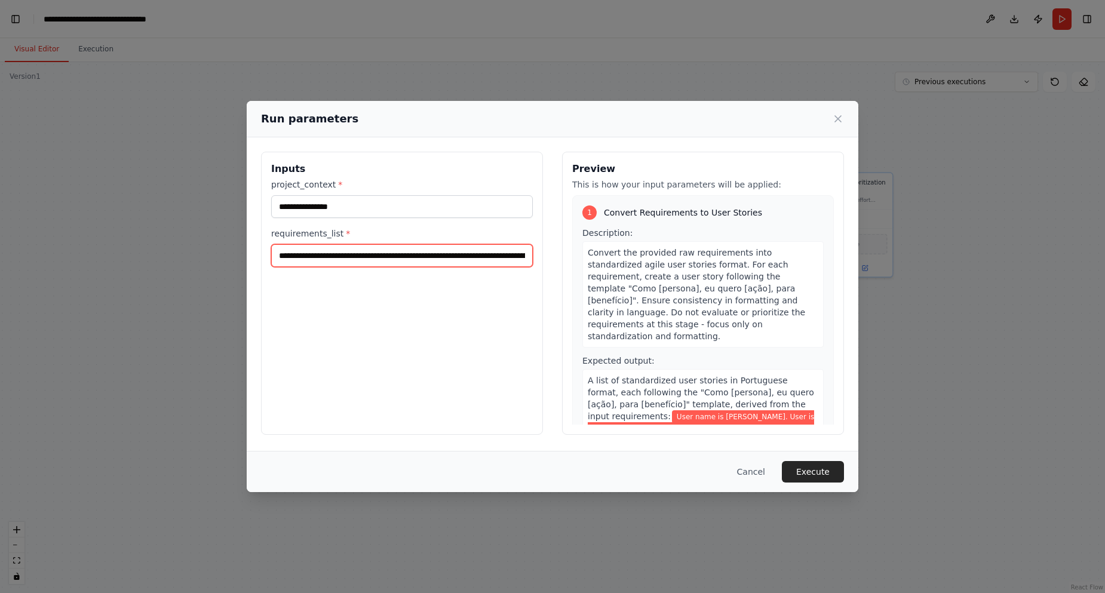
click at [378, 246] on input "**********" at bounding box center [402, 255] width 262 height 23
click at [486, 256] on input "**********" at bounding box center [402, 255] width 262 height 23
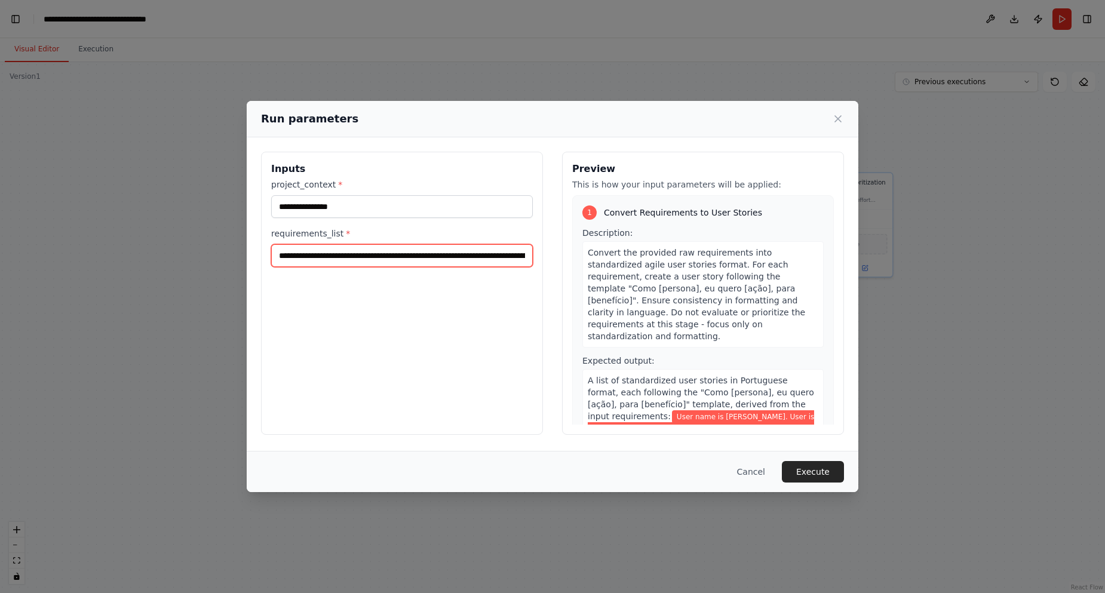
click at [486, 256] on input "**********" at bounding box center [402, 255] width 262 height 23
click at [373, 256] on input "**********" at bounding box center [402, 255] width 262 height 23
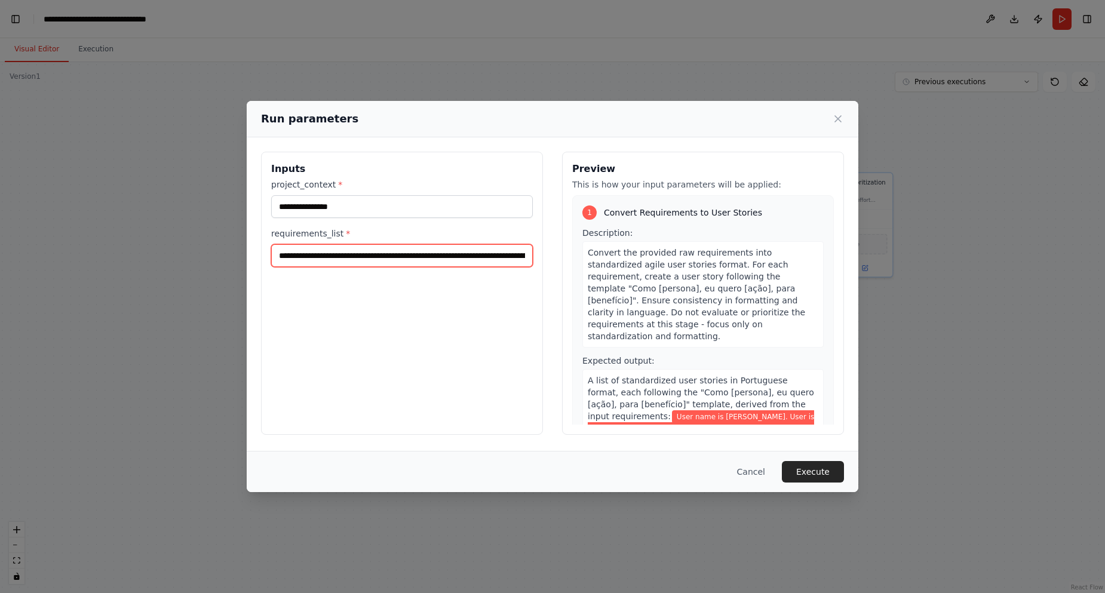
paste input "**********"
click at [340, 263] on input "requirements_list *" at bounding box center [402, 255] width 262 height 23
click at [464, 263] on input "requirements_list *" at bounding box center [402, 255] width 262 height 23
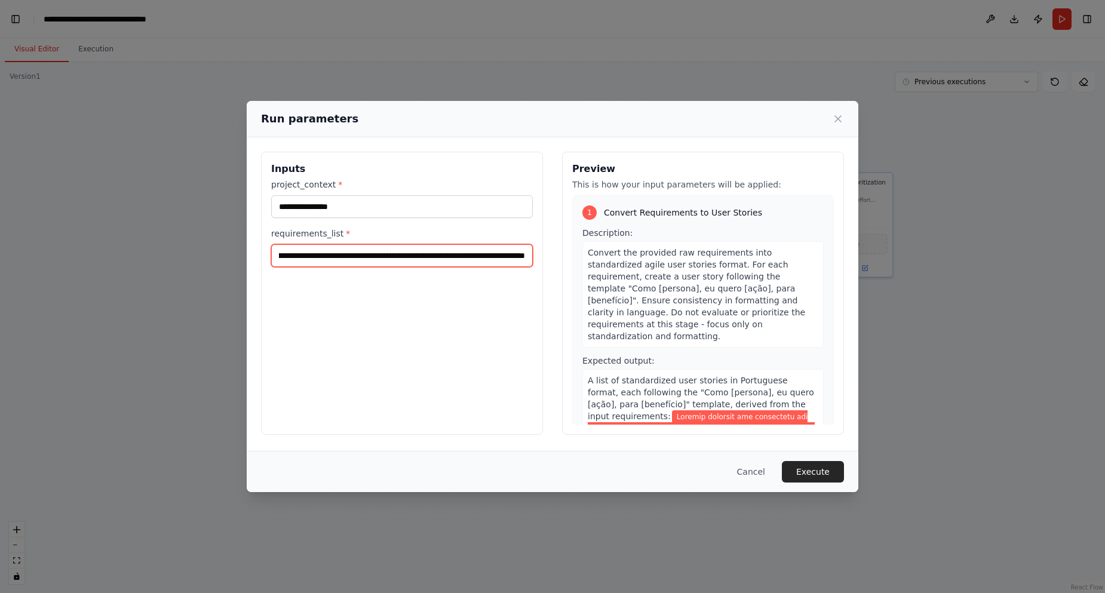
click at [464, 263] on input "requirements_list *" at bounding box center [402, 255] width 262 height 23
click at [330, 256] on input "requirements_list *" at bounding box center [402, 255] width 262 height 23
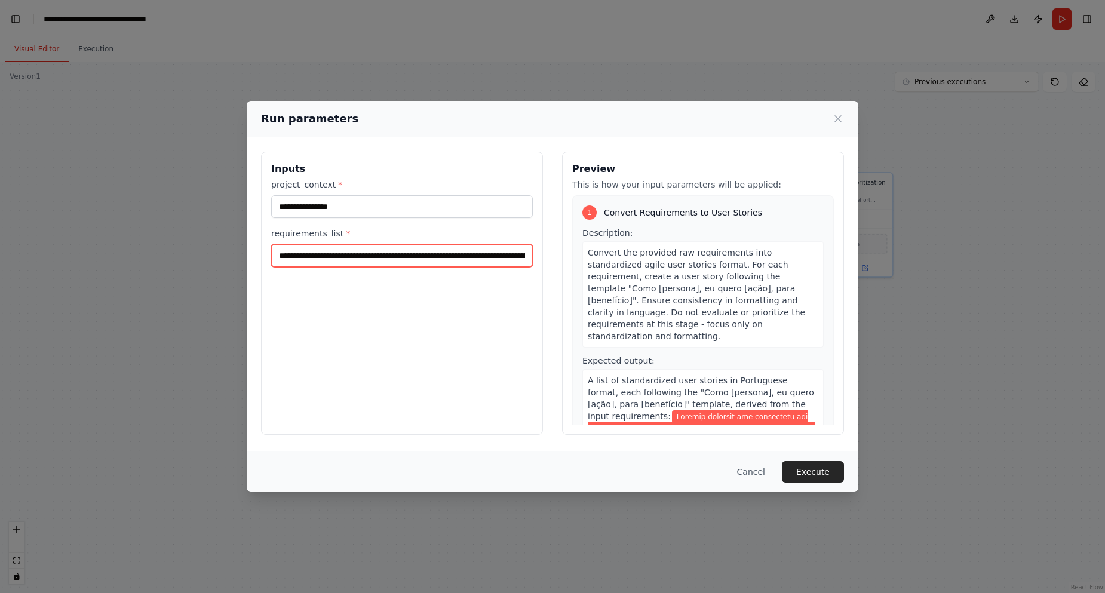
click at [330, 256] on input "requirements_list *" at bounding box center [402, 255] width 262 height 23
paste input "text"
click at [318, 256] on input "**********" at bounding box center [402, 255] width 262 height 23
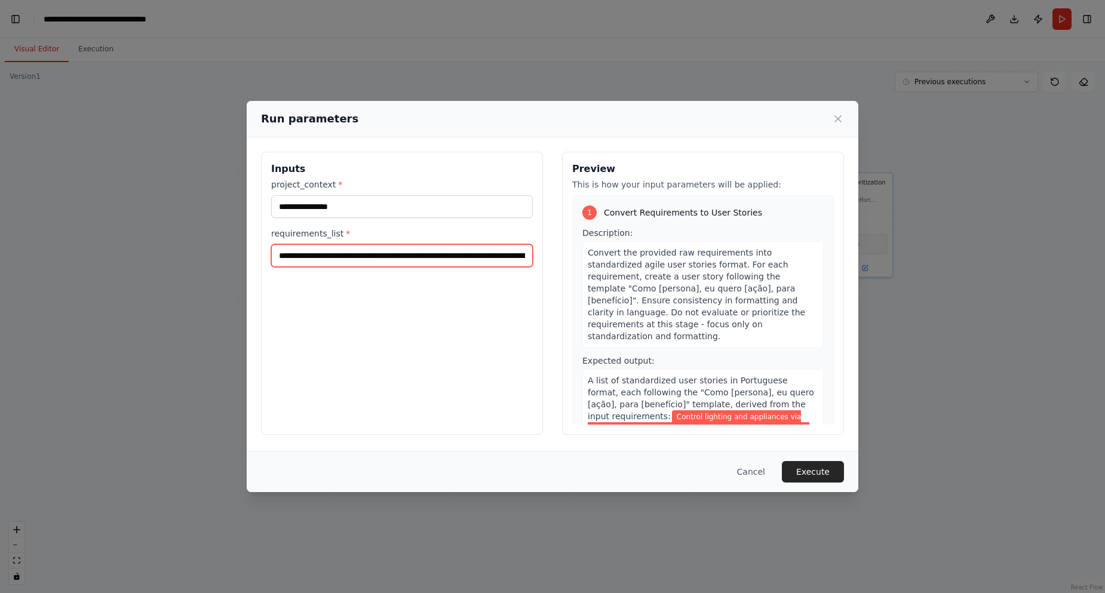
click at [455, 255] on input "**********" at bounding box center [402, 255] width 262 height 23
type input "**********"
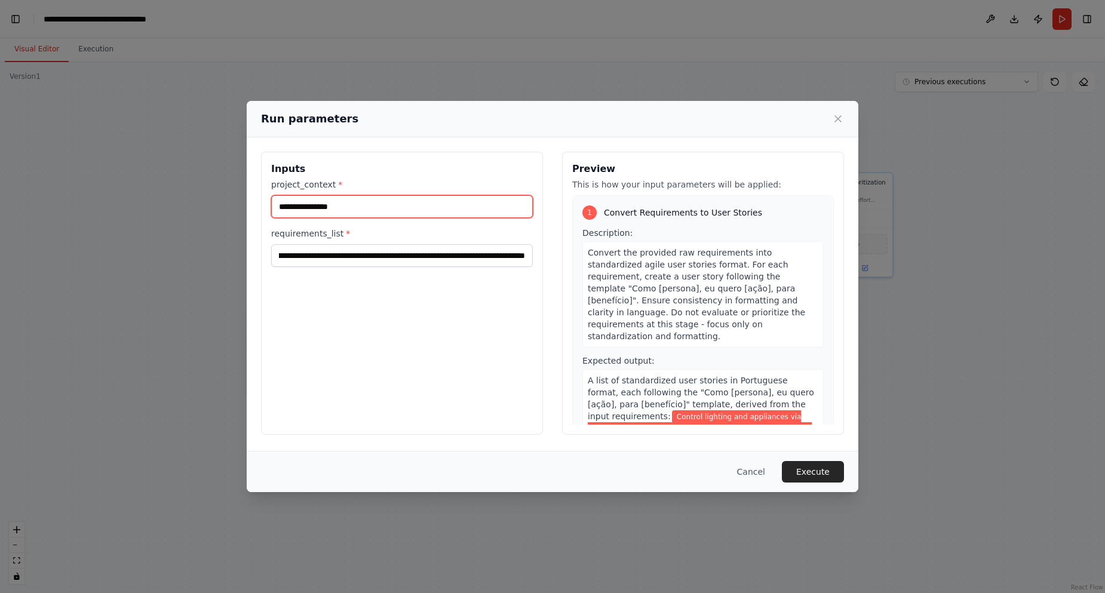
scroll to position [0, 0]
drag, startPoint x: 386, startPoint y: 207, endPoint x: 259, endPoint y: 210, distance: 127.3
click at [259, 210] on div "**********" at bounding box center [553, 293] width 612 height 312
type input "*"
type input "***"
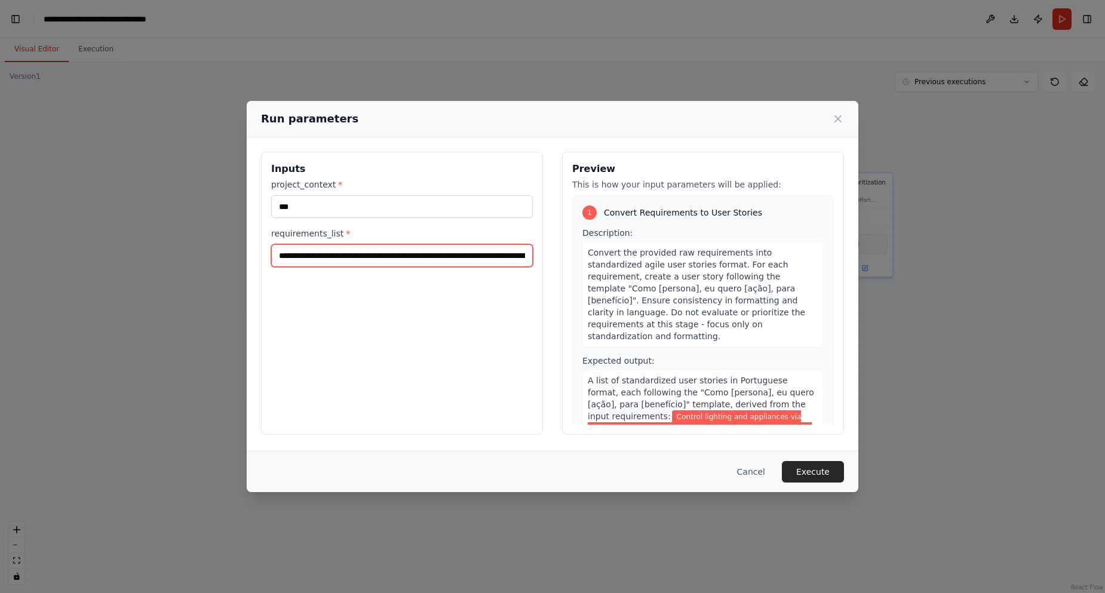
click at [487, 262] on input "**********" at bounding box center [402, 255] width 262 height 23
click at [518, 260] on input "**********" at bounding box center [402, 255] width 262 height 23
click at [341, 256] on input "**********" at bounding box center [402, 255] width 262 height 23
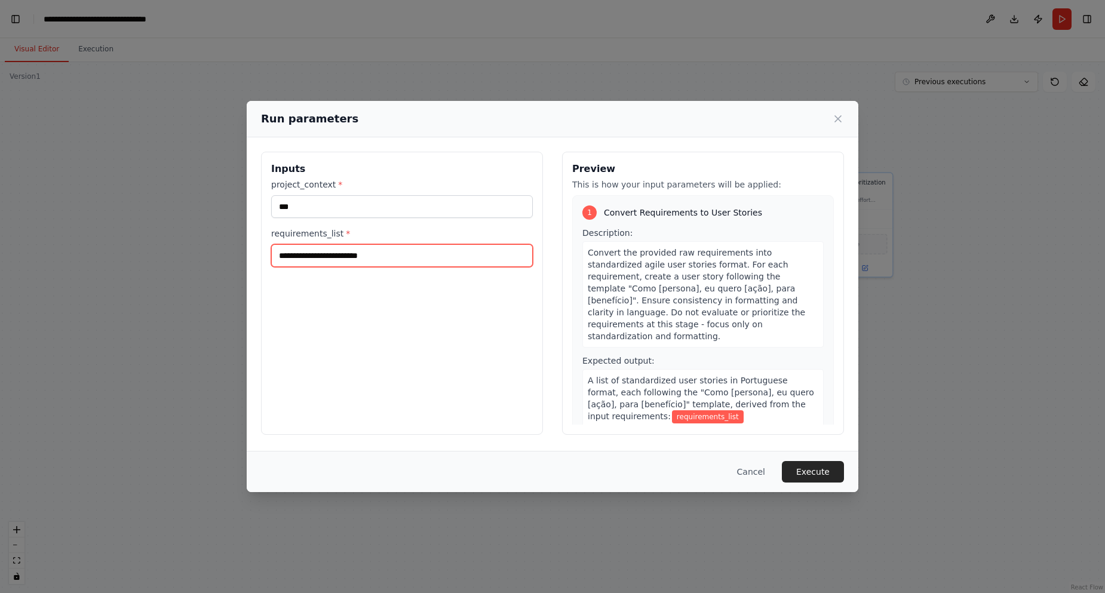
click at [370, 254] on input "requirements_list *" at bounding box center [402, 255] width 262 height 23
paste input "**********"
type input "**********"
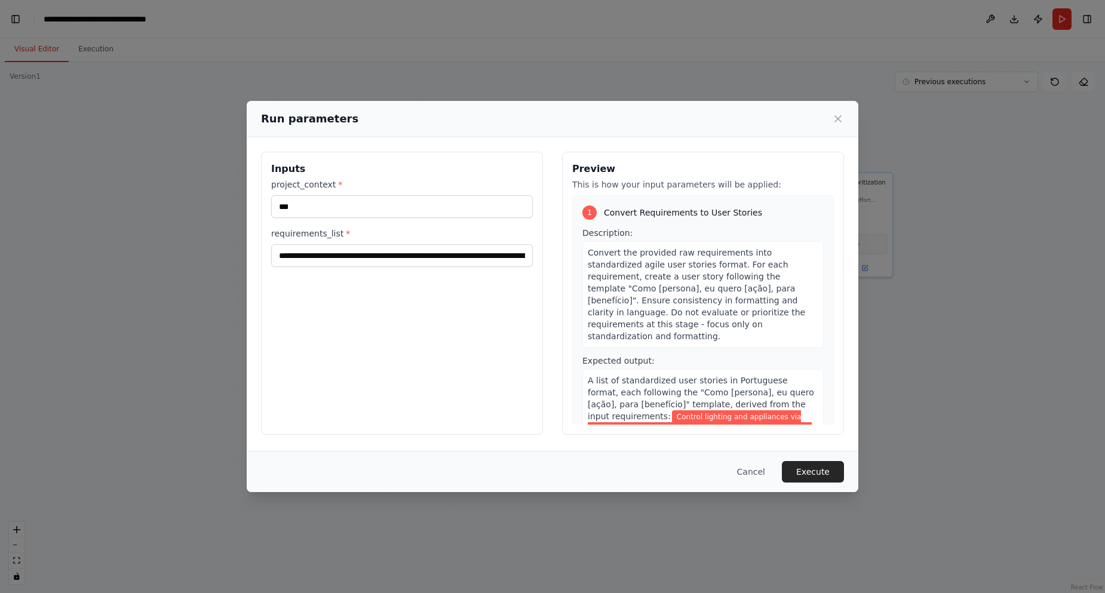
click at [733, 329] on div "Convert the provided raw requirements into standardized agile user stories form…" at bounding box center [702, 294] width 241 height 106
click at [812, 476] on button "Execute" at bounding box center [813, 472] width 62 height 22
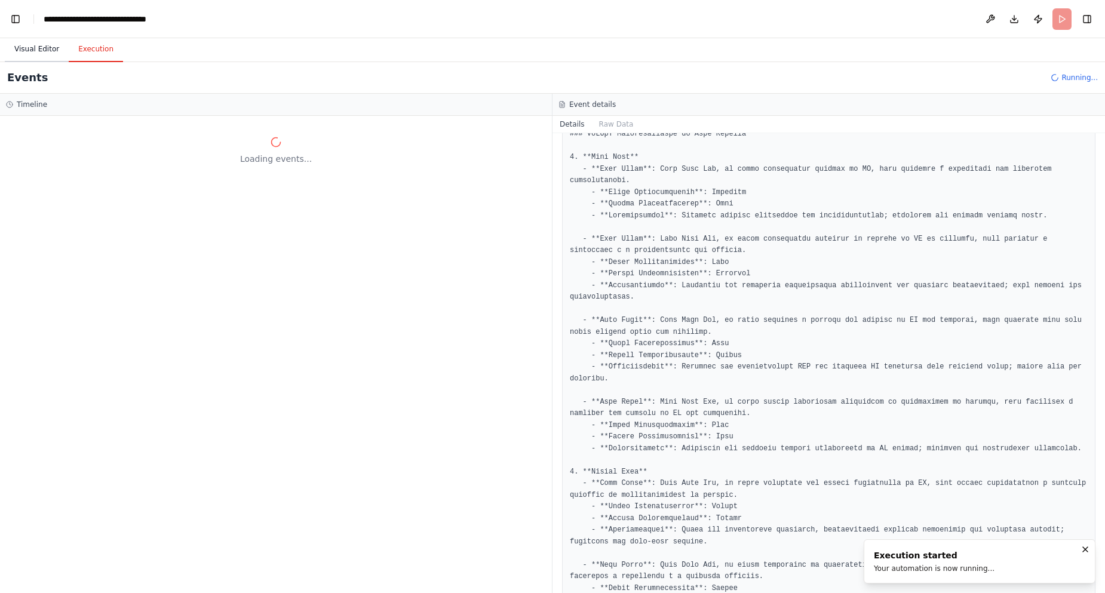
click at [36, 51] on button "Visual Editor" at bounding box center [37, 49] width 64 height 25
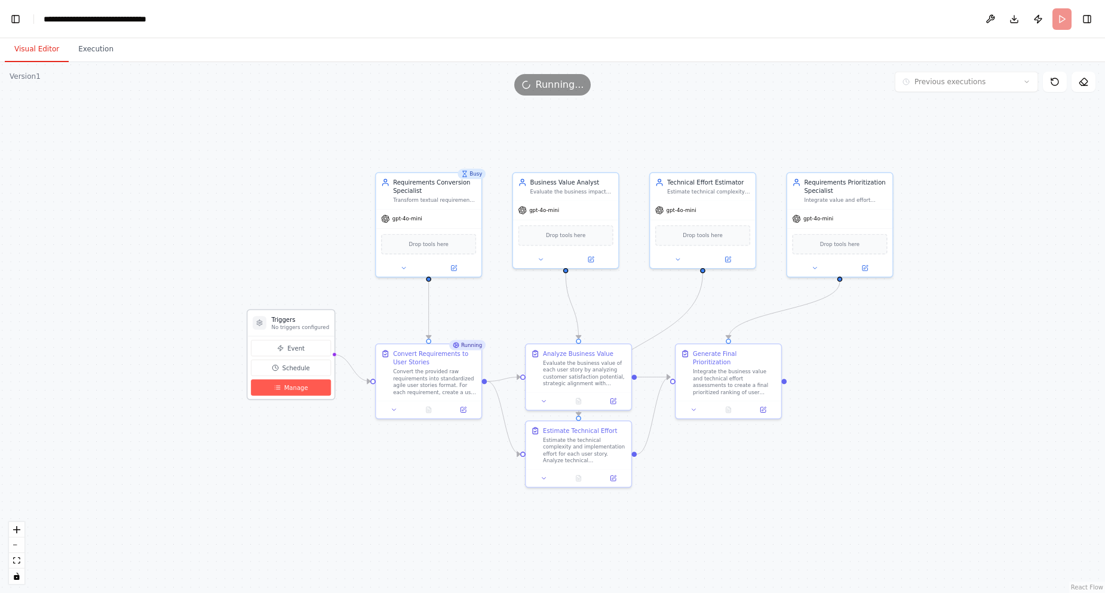
click at [292, 389] on span "Manage" at bounding box center [296, 387] width 24 height 8
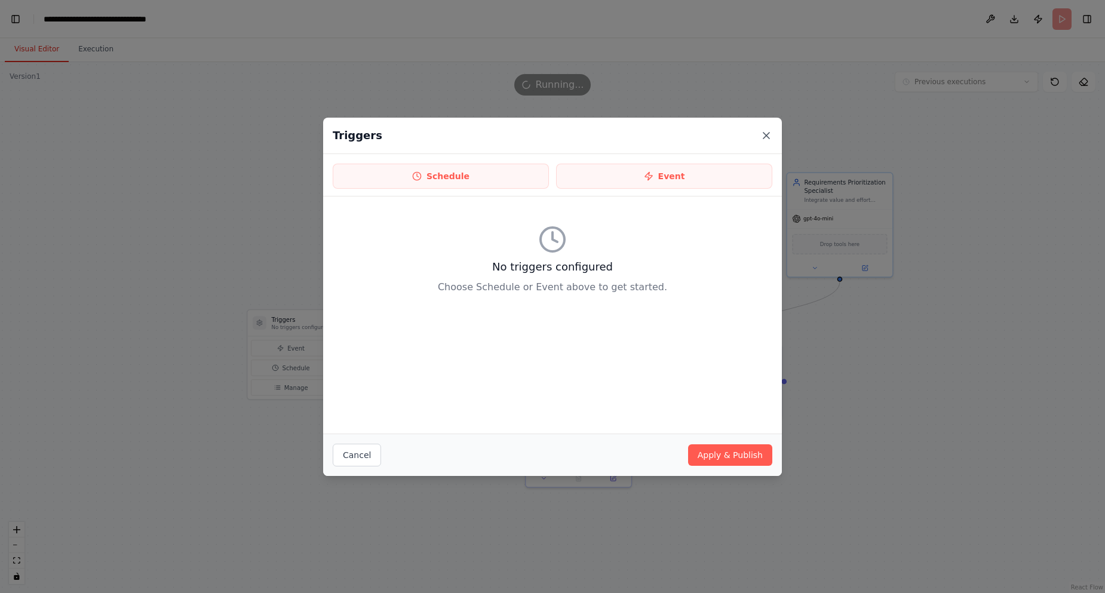
click at [770, 136] on icon at bounding box center [766, 136] width 12 height 12
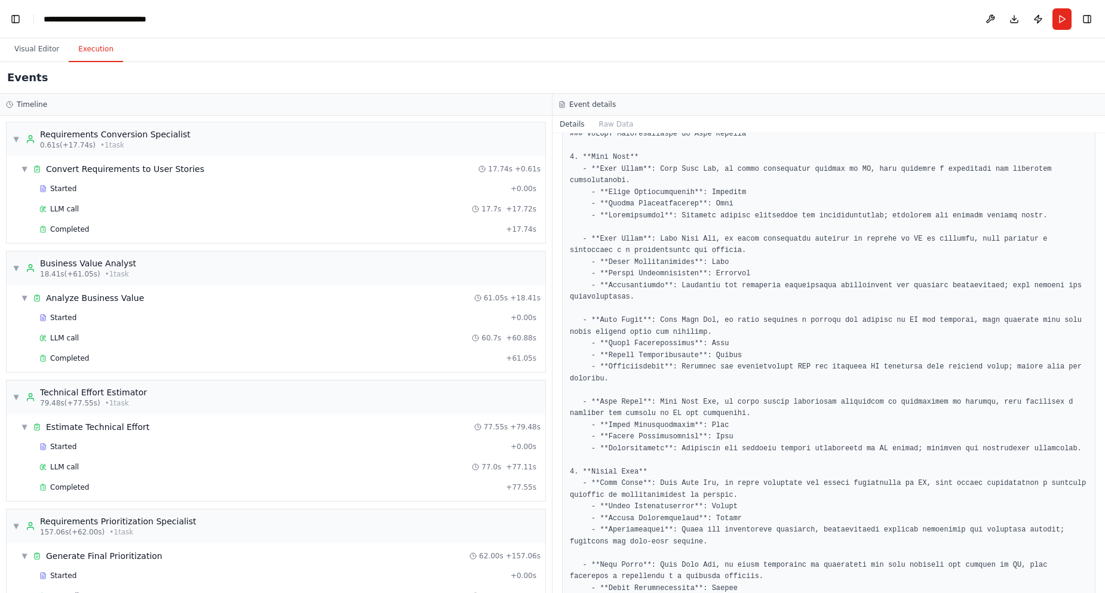
click at [91, 50] on button "Execution" at bounding box center [96, 49] width 54 height 25
click at [78, 194] on div "Started + 0.00s" at bounding box center [287, 189] width 505 height 18
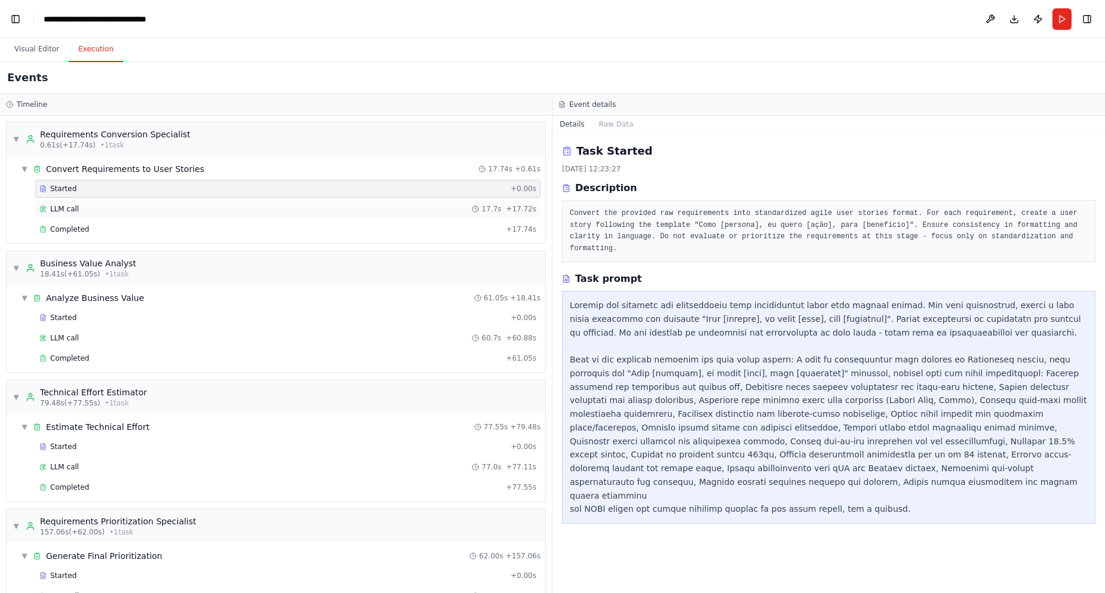
click at [87, 204] on div "LLM call 17.7s + 17.72s" at bounding box center [287, 209] width 497 height 10
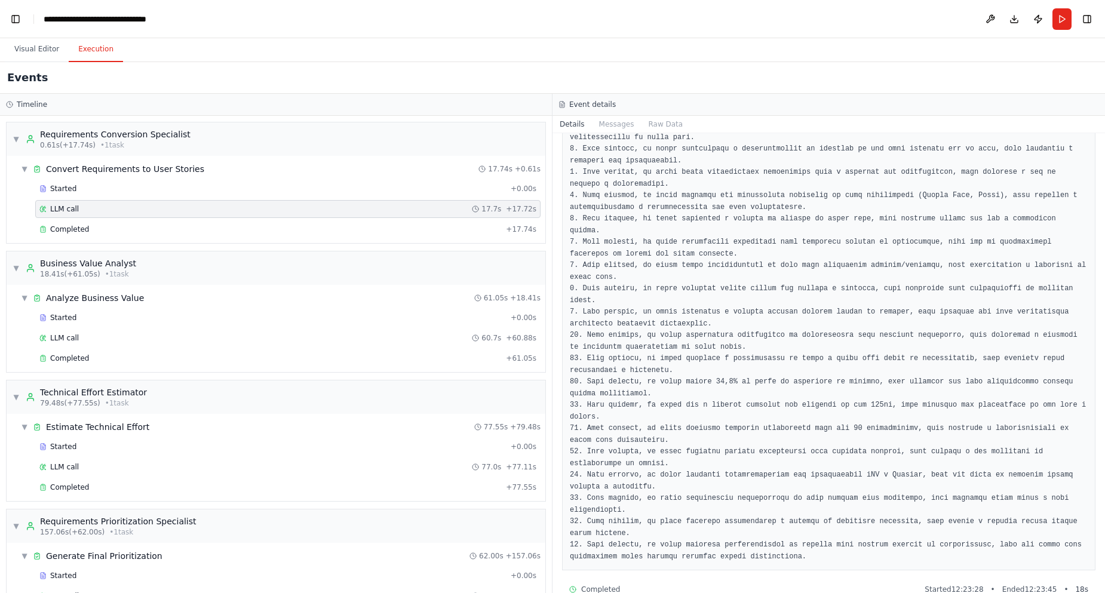
scroll to position [136, 0]
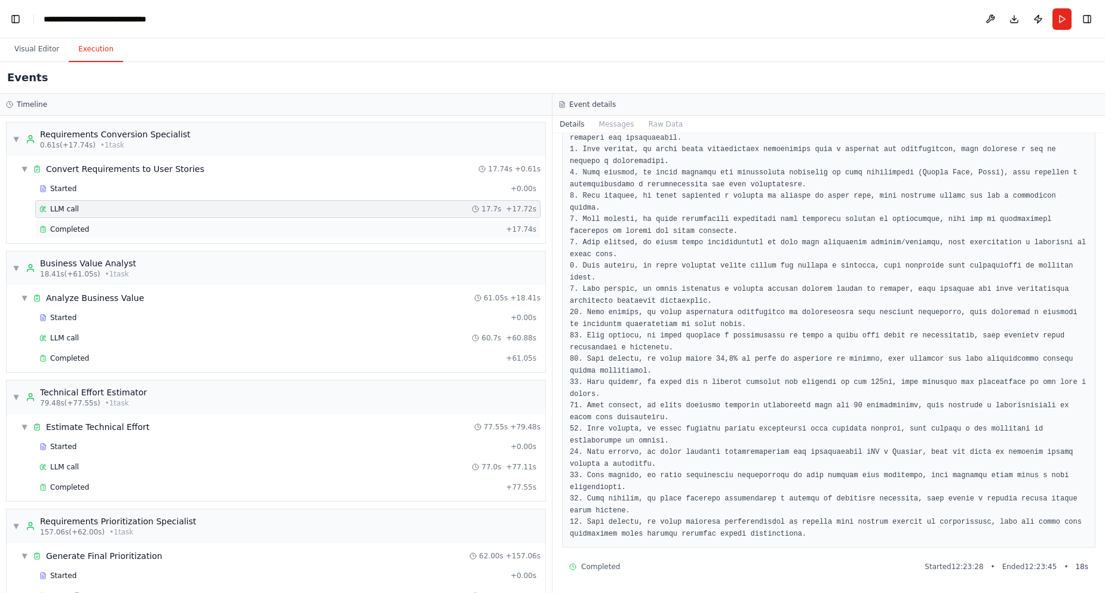
click at [78, 229] on span "Completed" at bounding box center [69, 230] width 39 height 10
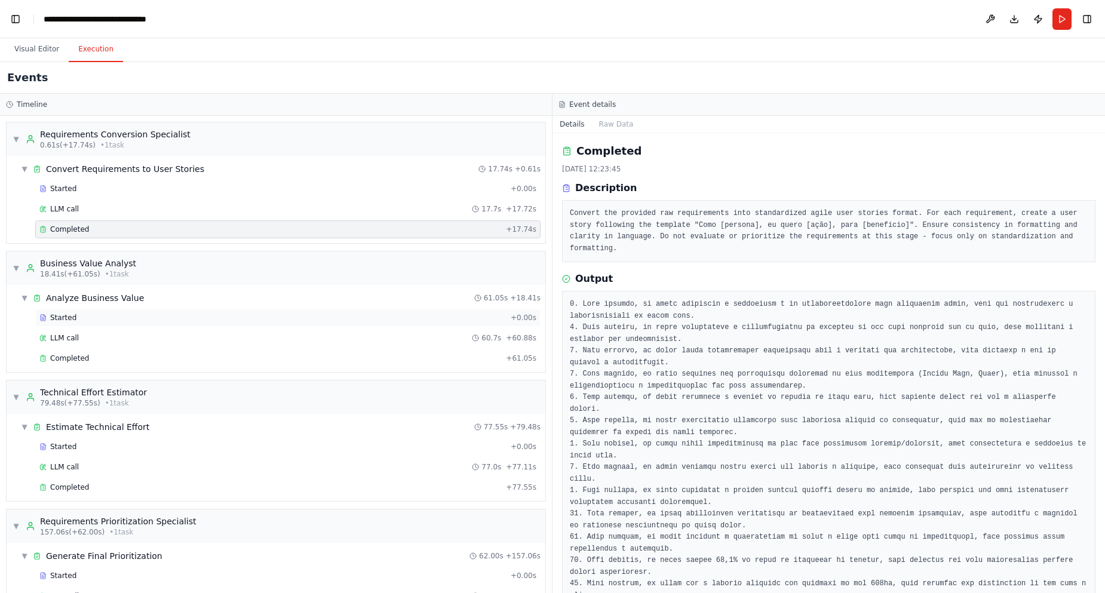
click at [73, 320] on span "Started" at bounding box center [63, 318] width 26 height 10
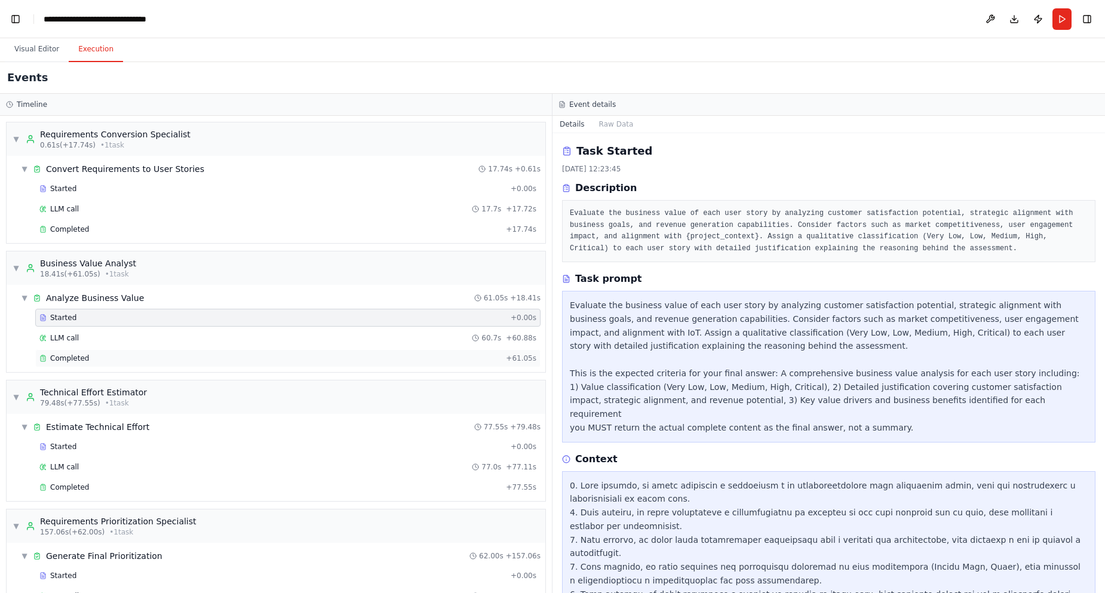
click at [72, 359] on span "Completed" at bounding box center [69, 359] width 39 height 10
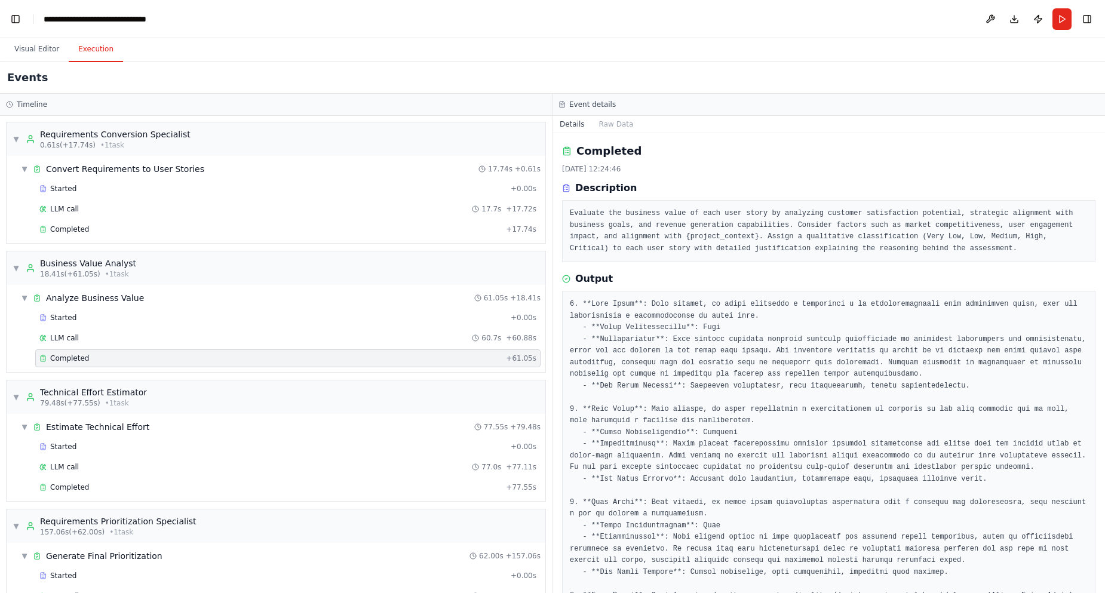
click at [634, 234] on pre "Evaluate the business value of each user story by analyzing customer satisfacti…" at bounding box center [829, 231] width 518 height 47
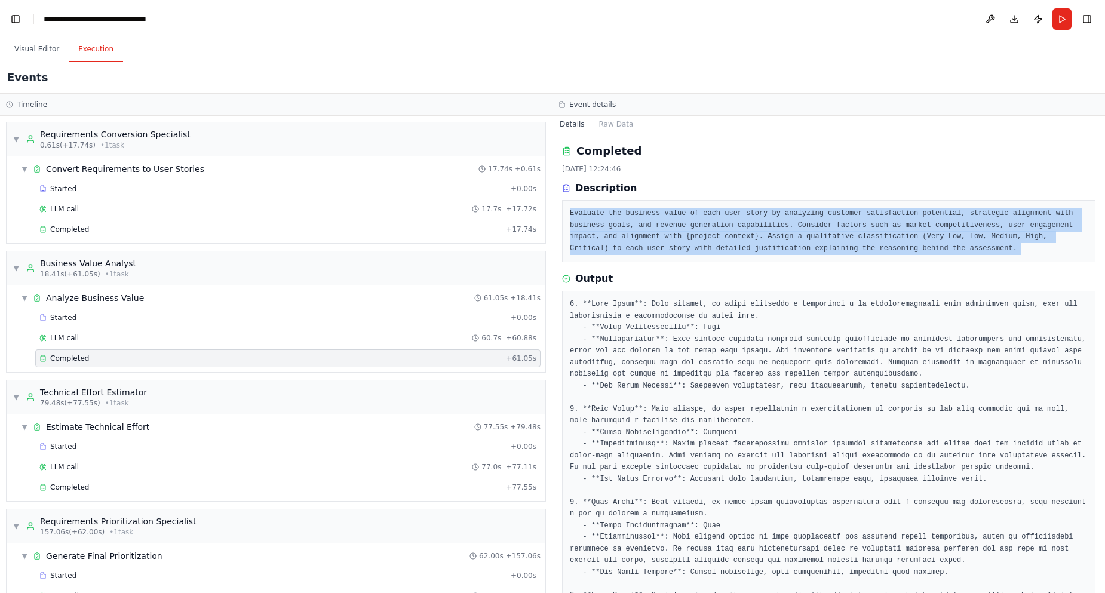
click at [634, 234] on pre "Evaluate the business value of each user story by analyzing customer satisfacti…" at bounding box center [829, 231] width 518 height 47
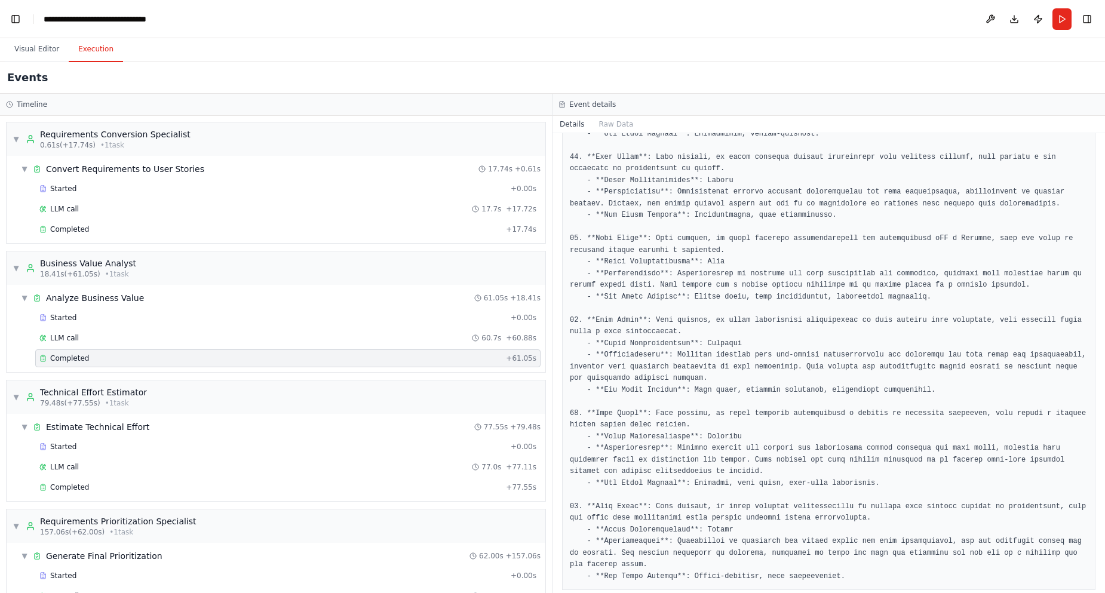
scroll to position [1492, 0]
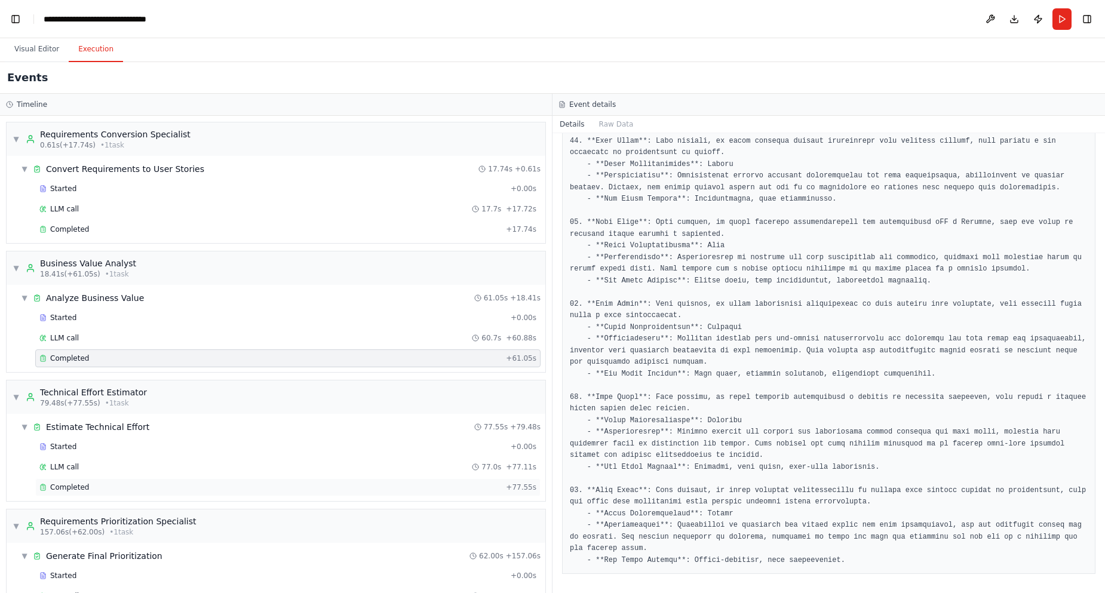
click at [85, 492] on span "Completed" at bounding box center [69, 488] width 39 height 10
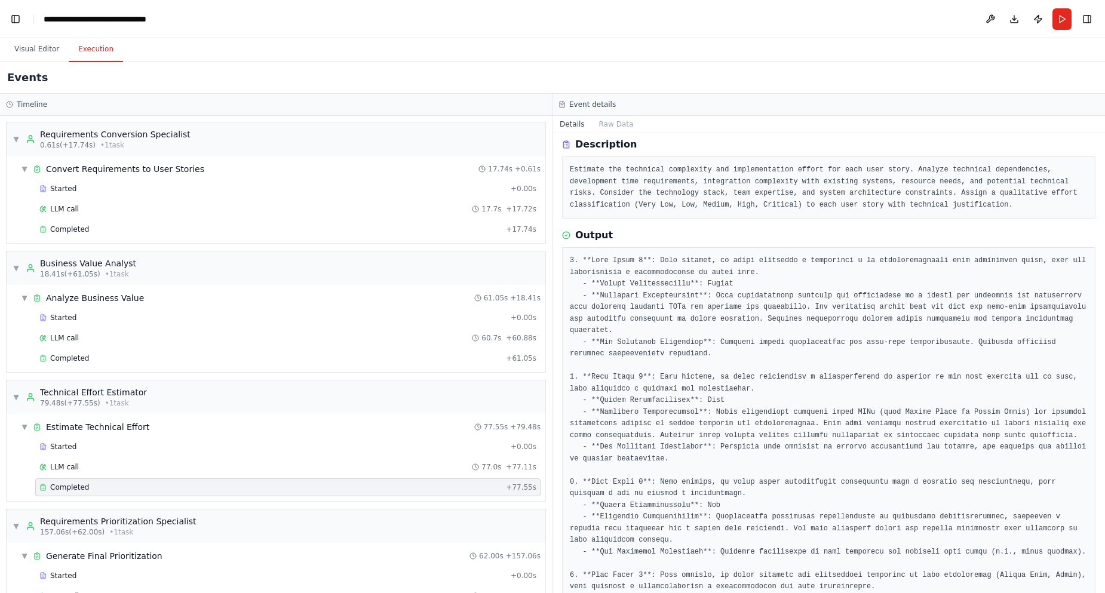
scroll to position [0, 0]
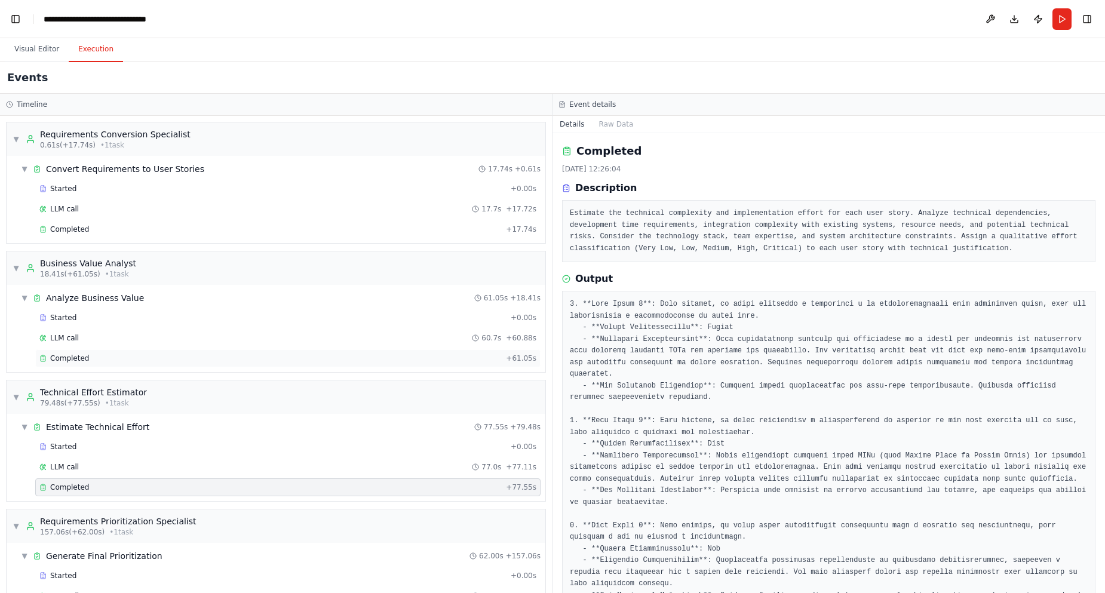
click at [81, 361] on span "Completed" at bounding box center [69, 359] width 39 height 10
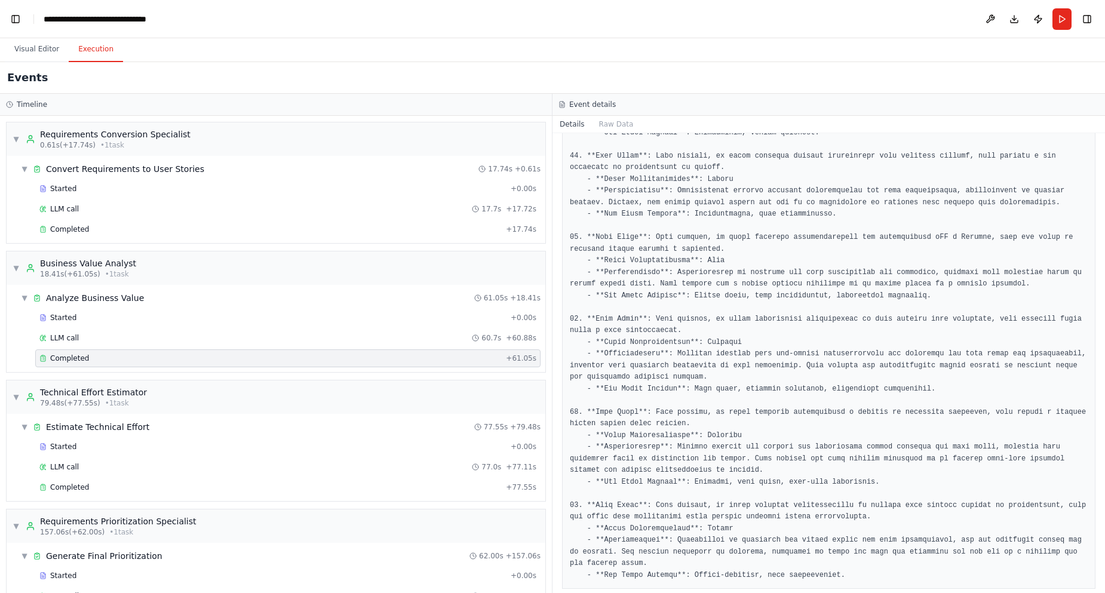
scroll to position [1492, 0]
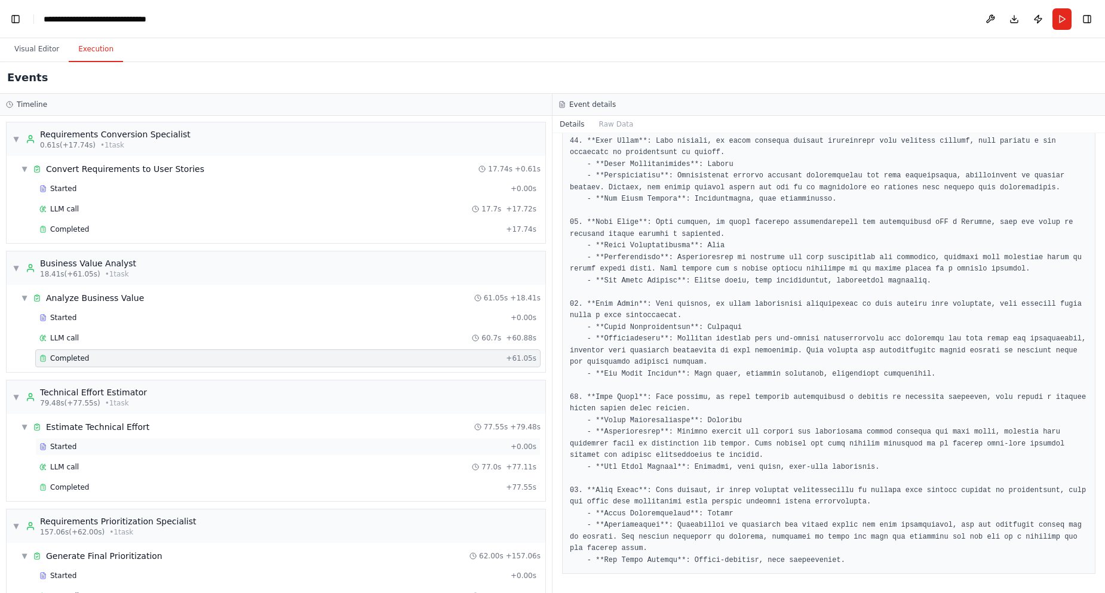
click at [73, 449] on span "Started" at bounding box center [63, 447] width 26 height 10
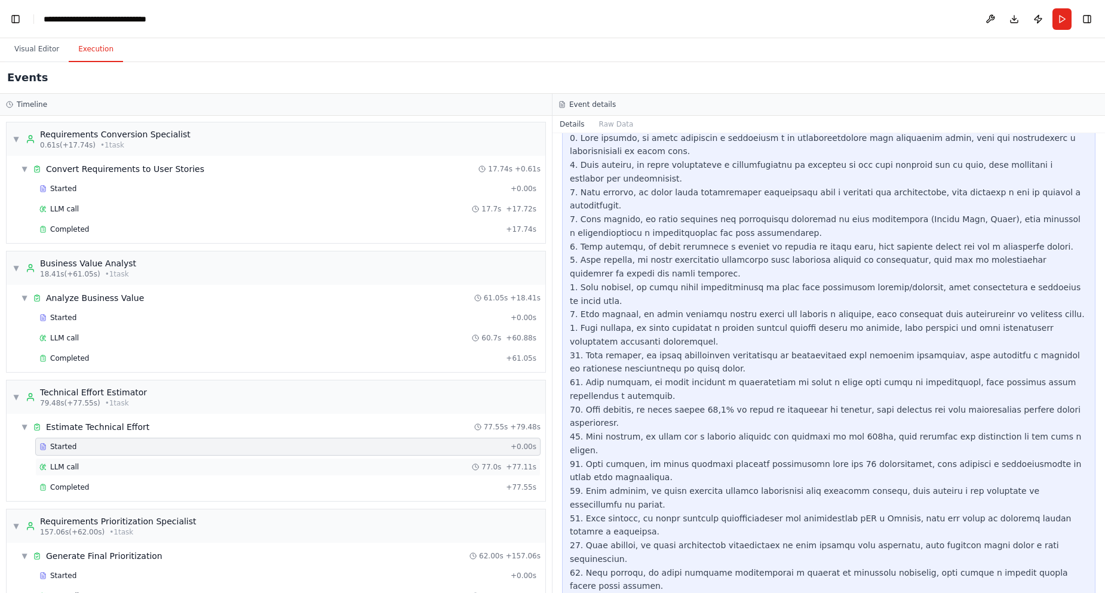
click at [62, 466] on span "LLM call" at bounding box center [64, 467] width 29 height 10
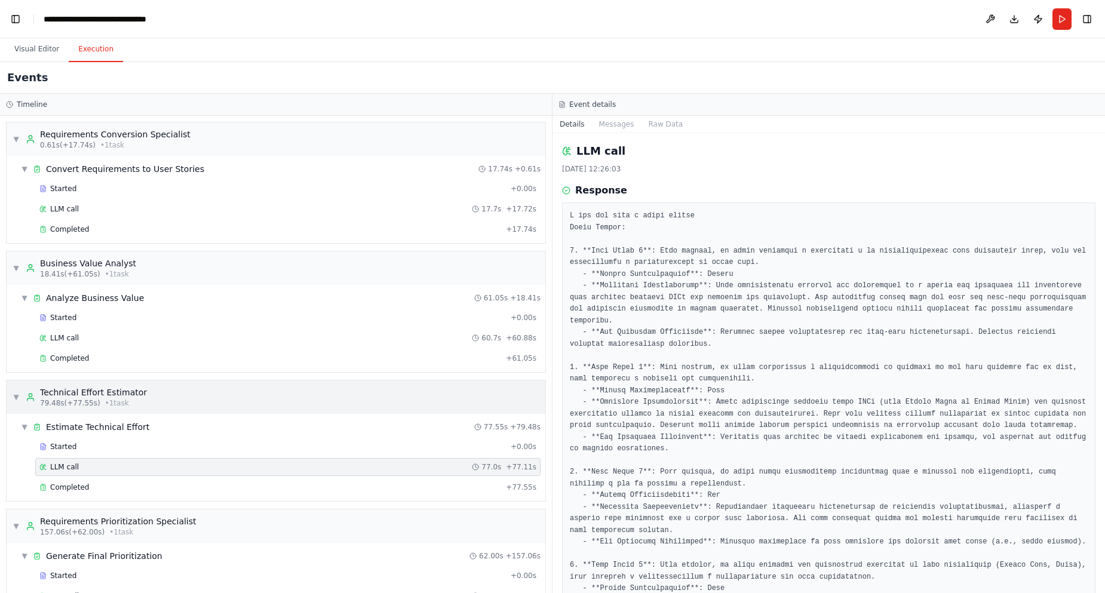
click at [81, 395] on div "Technical Effort Estimator" at bounding box center [93, 392] width 107 height 12
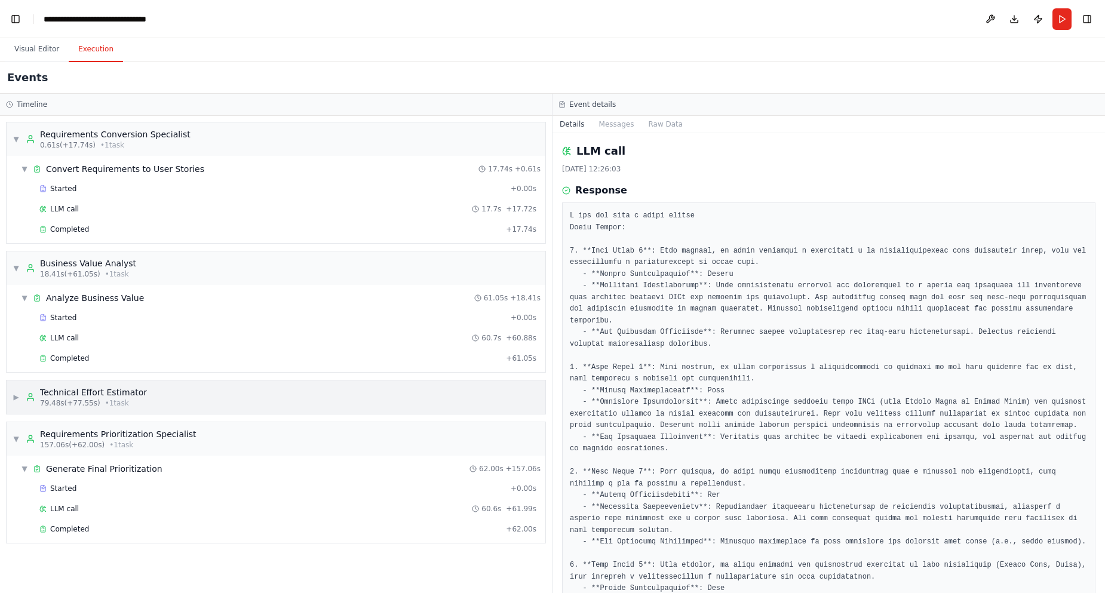
click at [105, 400] on span "• 1 task" at bounding box center [117, 403] width 24 height 10
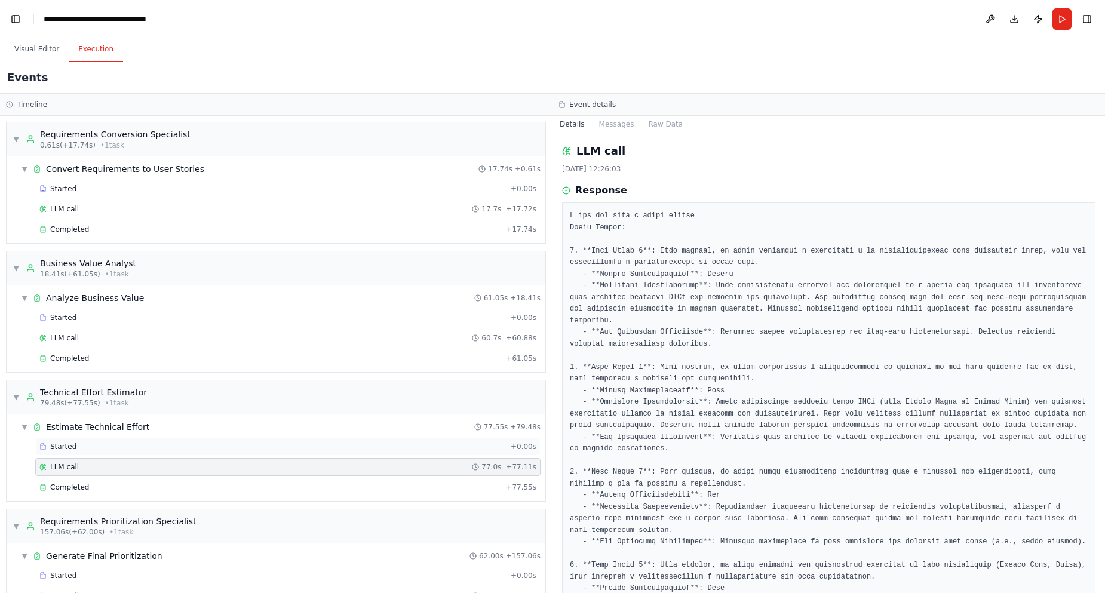
click at [59, 442] on span "Started" at bounding box center [63, 447] width 26 height 10
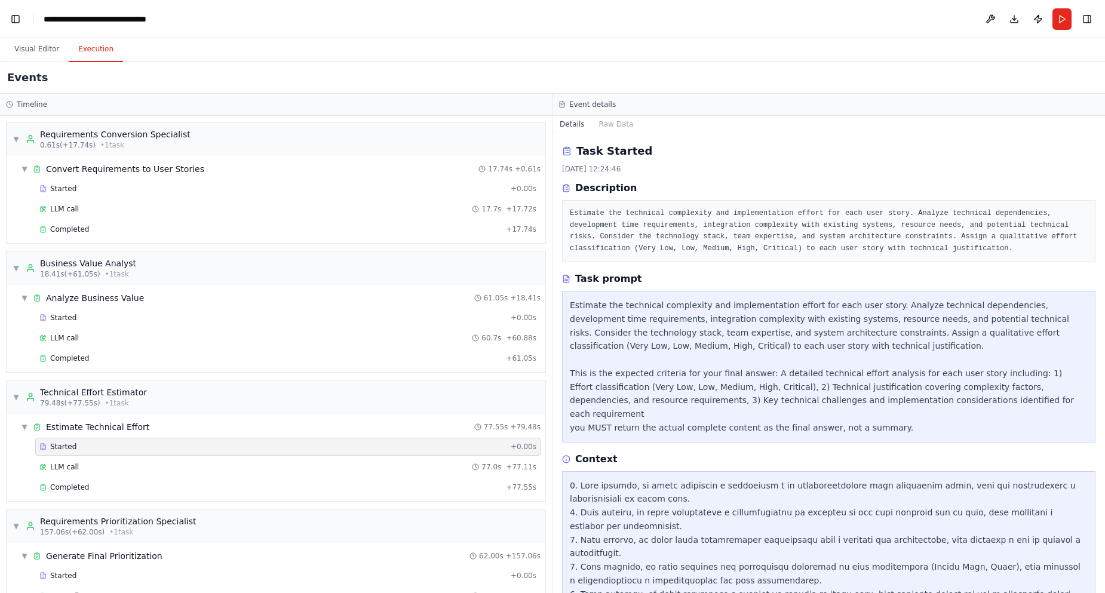
click at [687, 245] on pre "Estimate the technical complexity and implementation effort for each user story…" at bounding box center [829, 231] width 518 height 47
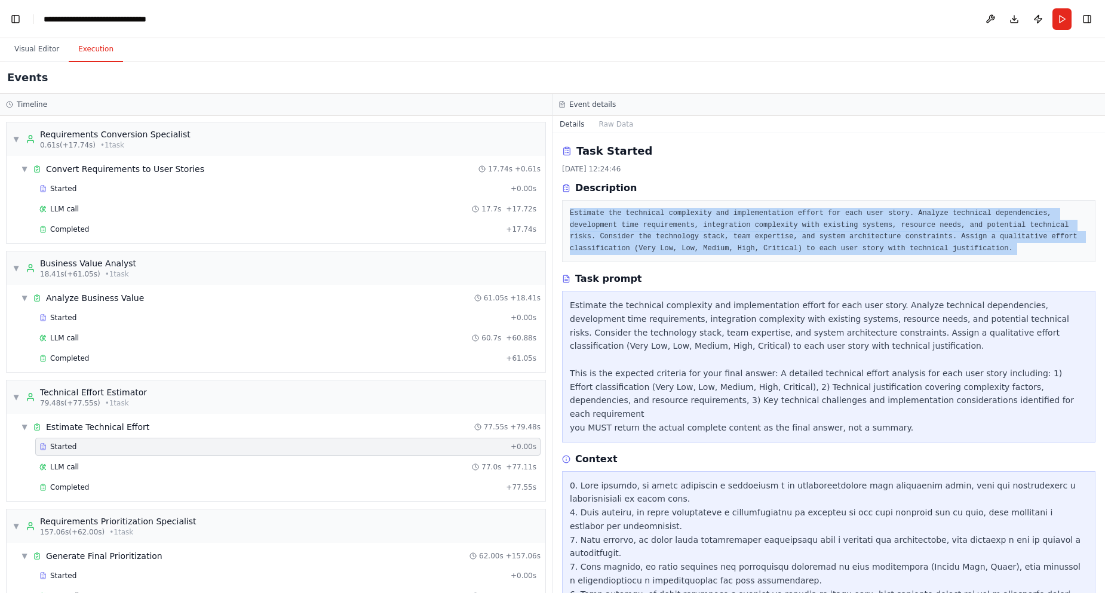
click at [687, 245] on pre "Estimate the technical complexity and implementation effort for each user story…" at bounding box center [829, 231] width 518 height 47
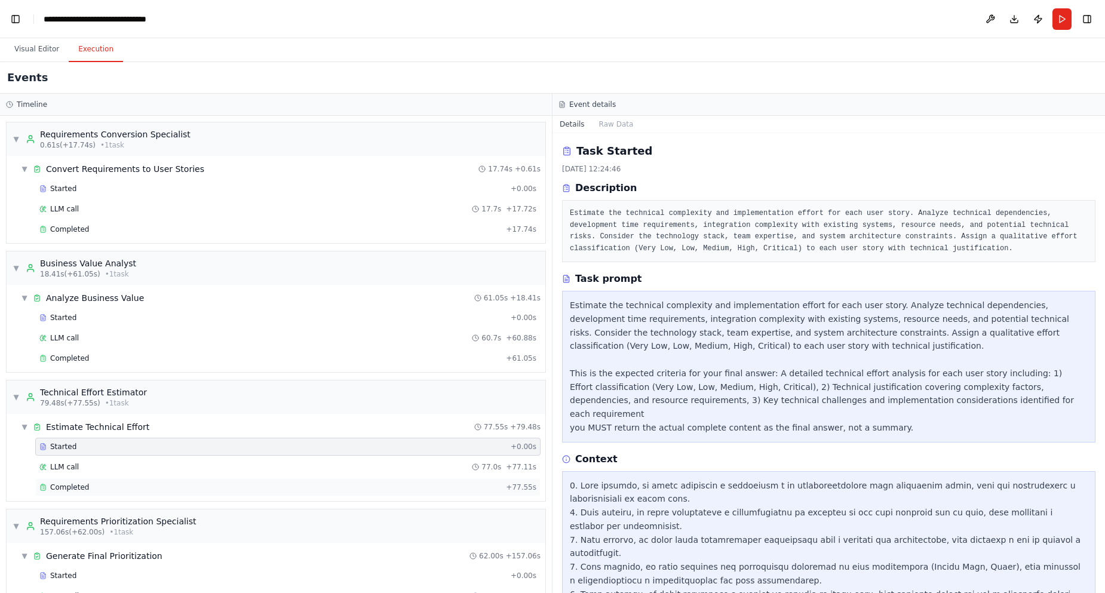
click at [72, 488] on span "Completed" at bounding box center [69, 488] width 39 height 10
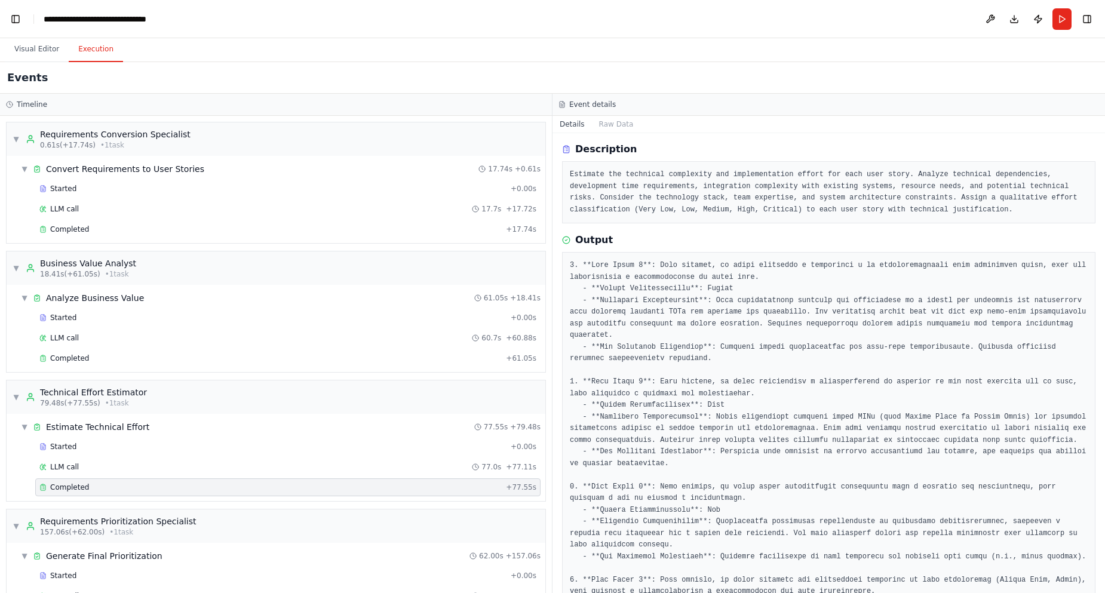
scroll to position [0, 0]
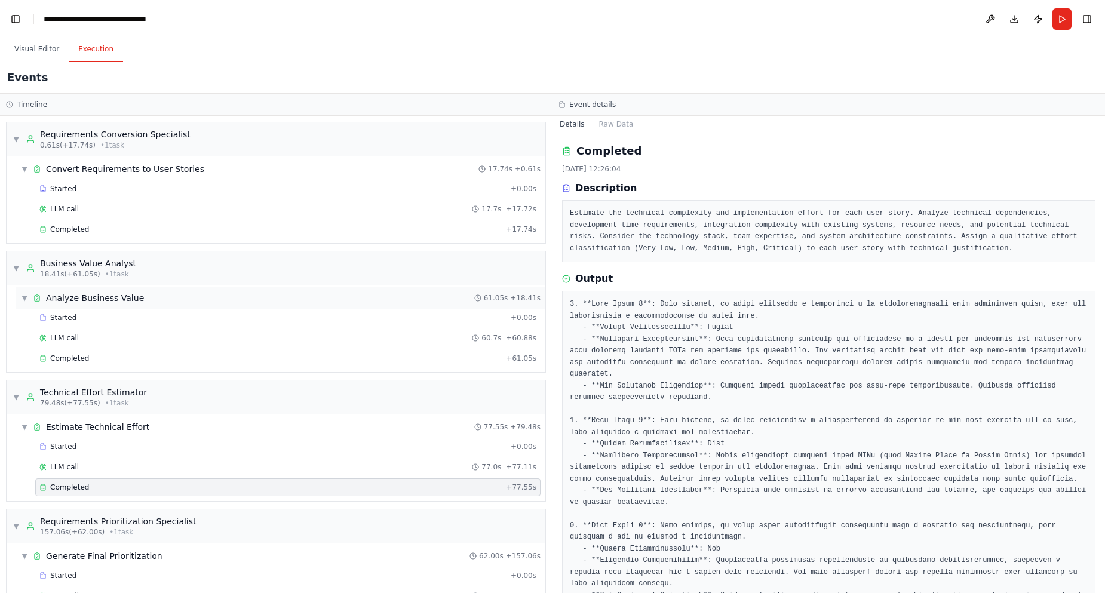
click at [98, 299] on span "Analyze Business Value" at bounding box center [95, 298] width 98 height 12
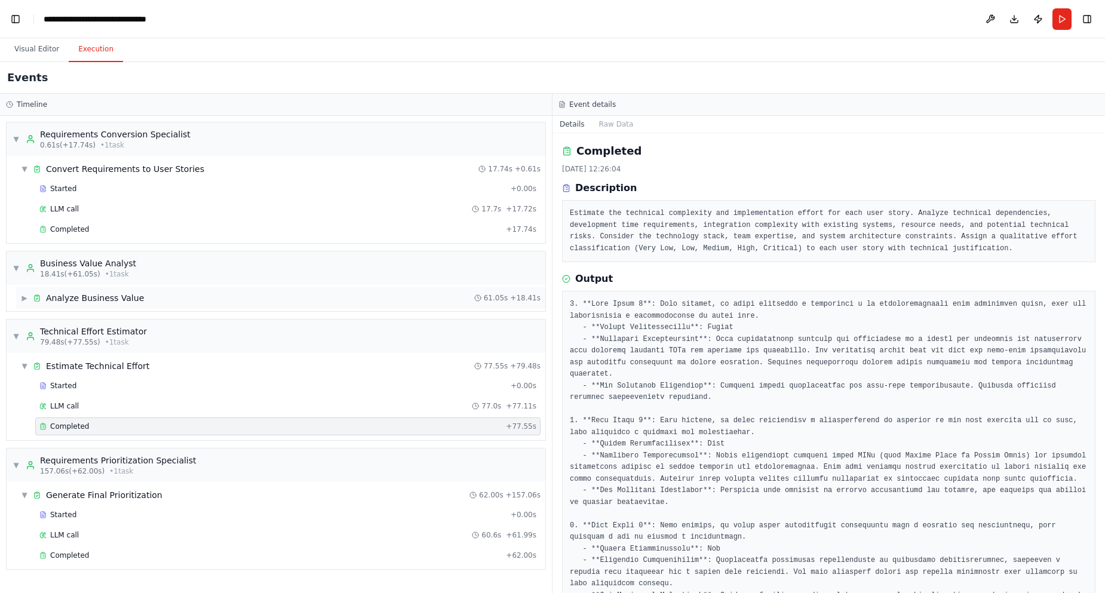
click at [98, 299] on span "Analyze Business Value" at bounding box center [95, 298] width 98 height 12
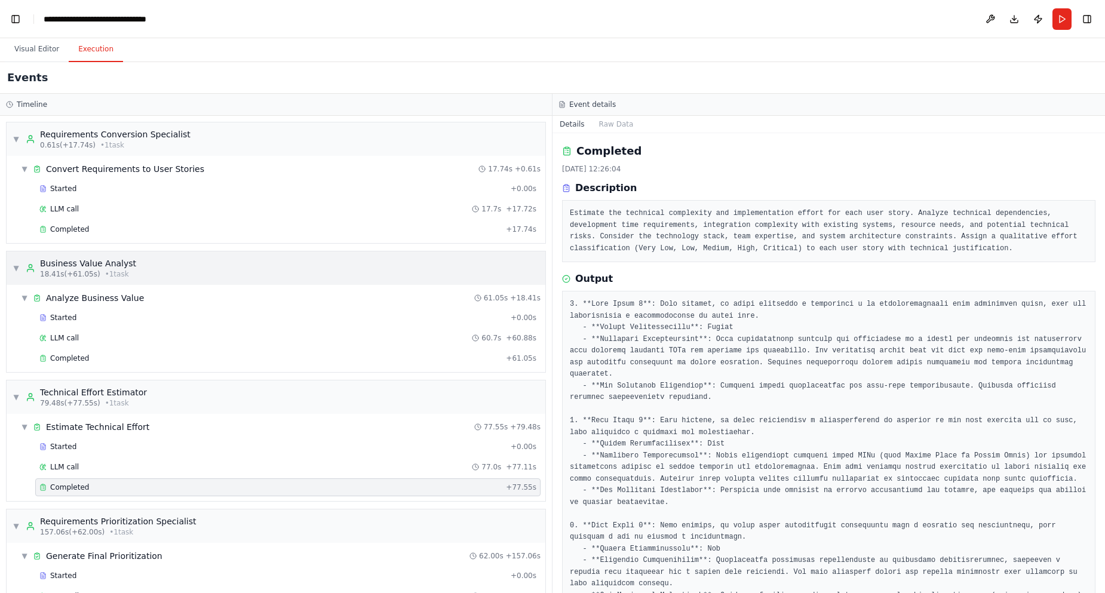
click at [102, 266] on div "Business Value Analyst" at bounding box center [88, 263] width 96 height 12
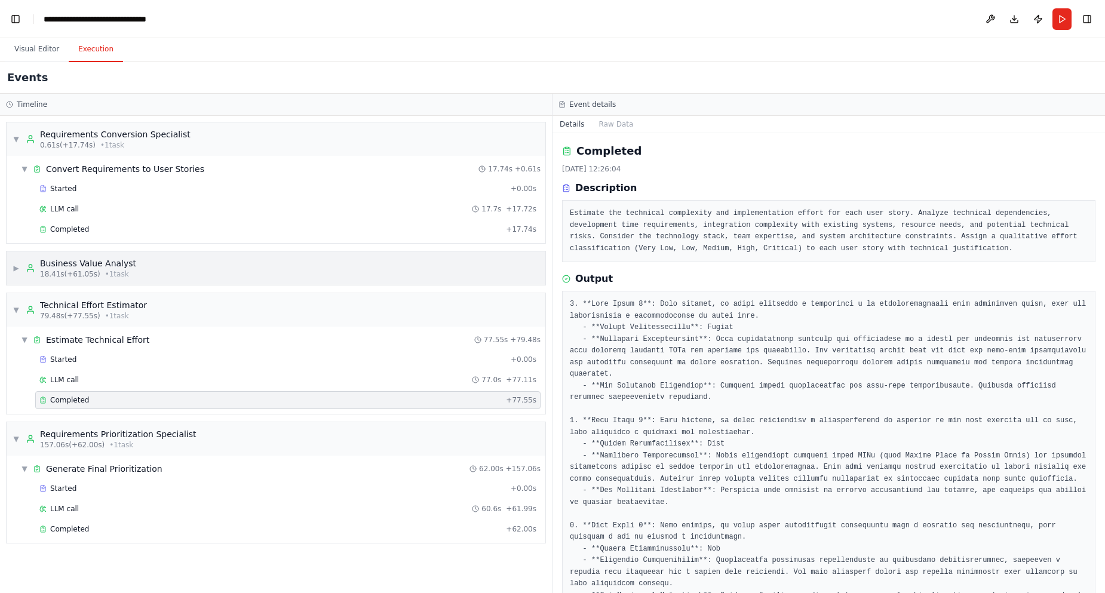
click at [109, 263] on div "Business Value Analyst" at bounding box center [88, 263] width 96 height 12
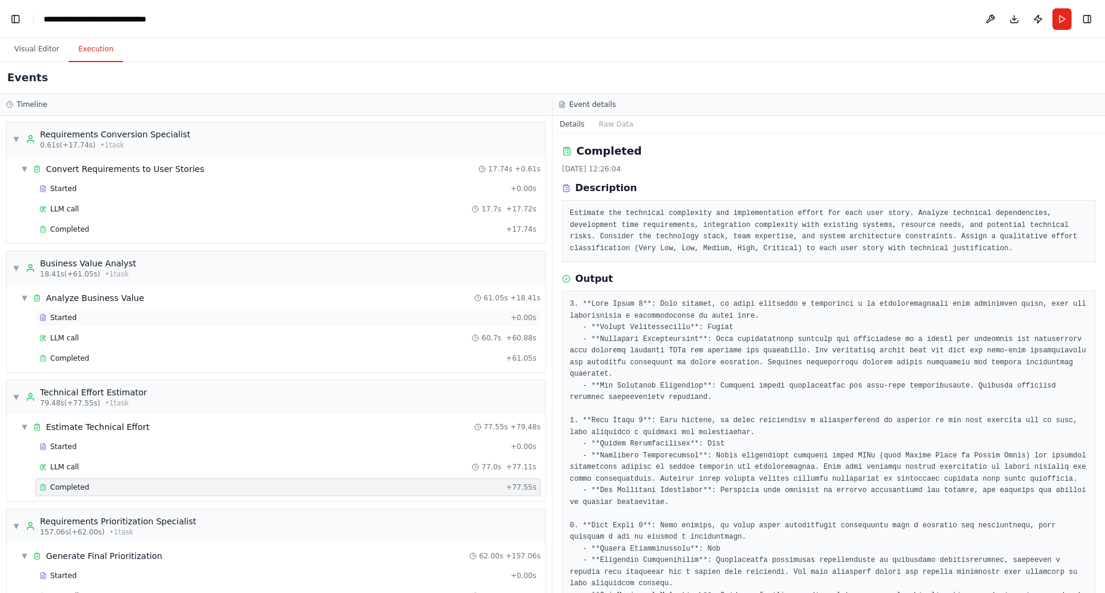
click at [63, 314] on span "Started" at bounding box center [63, 318] width 26 height 10
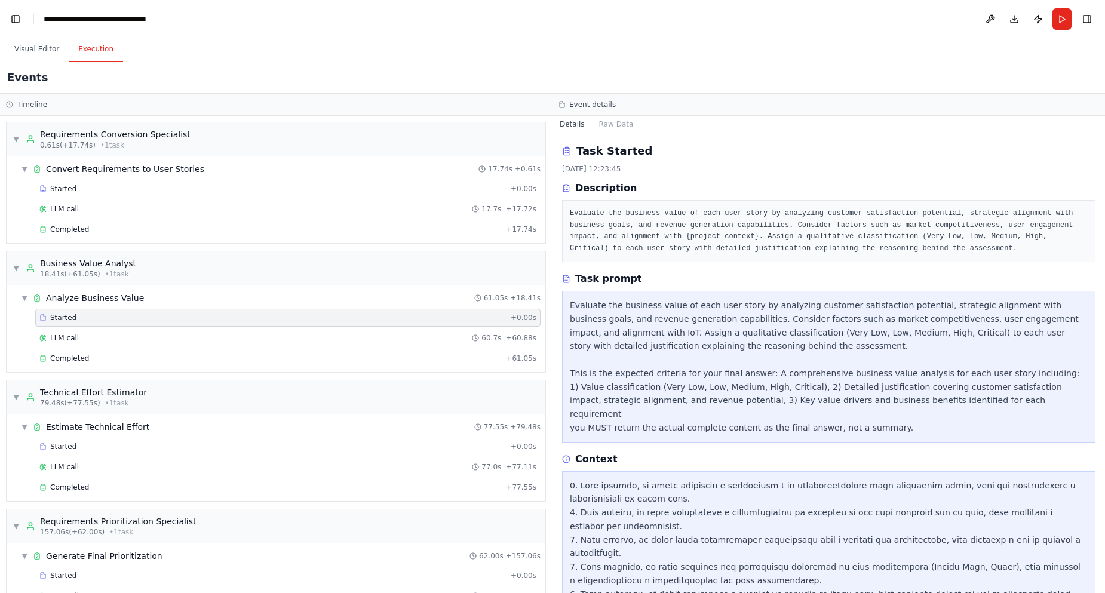
click at [615, 214] on pre "Evaluate the business value of each user story by analyzing customer satisfacti…" at bounding box center [829, 231] width 518 height 47
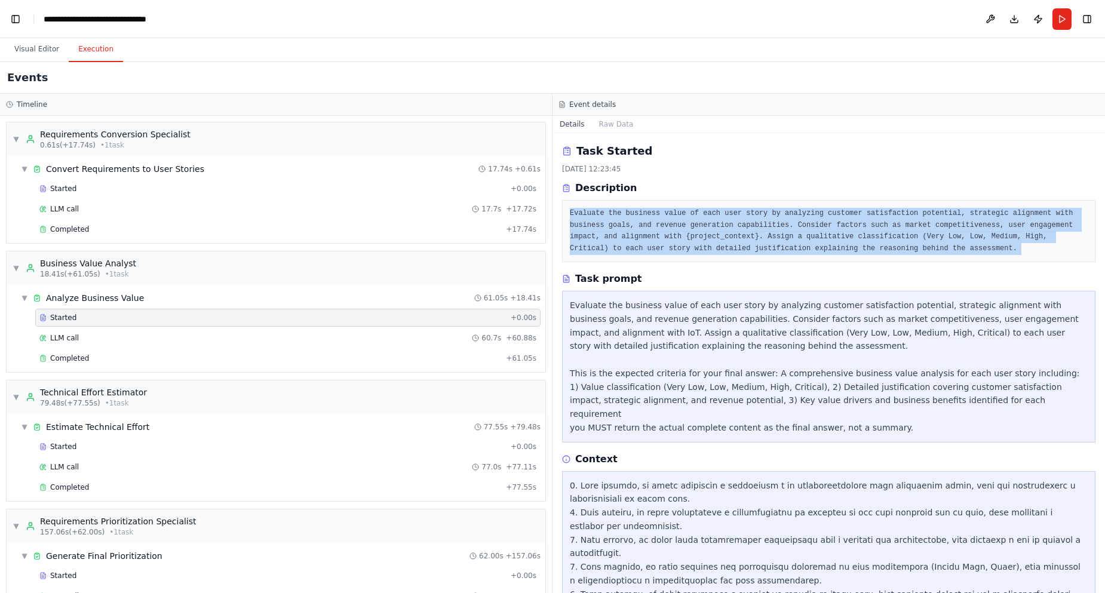
click at [615, 214] on pre "Evaluate the business value of each user story by analyzing customer satisfacti…" at bounding box center [829, 231] width 518 height 47
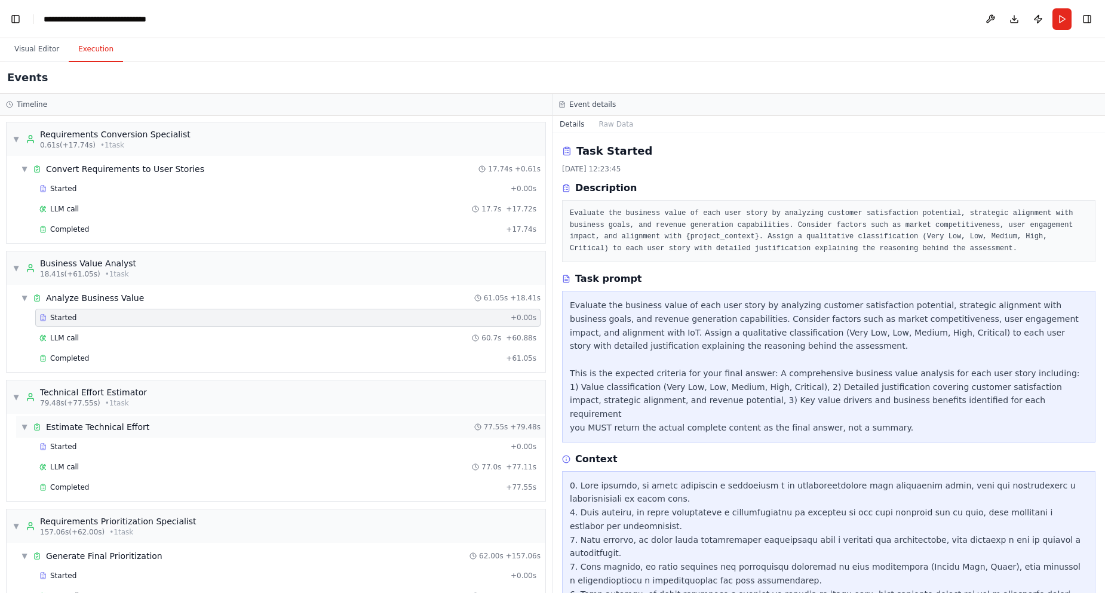
click at [85, 425] on span "Estimate Technical Effort" at bounding box center [97, 427] width 103 height 12
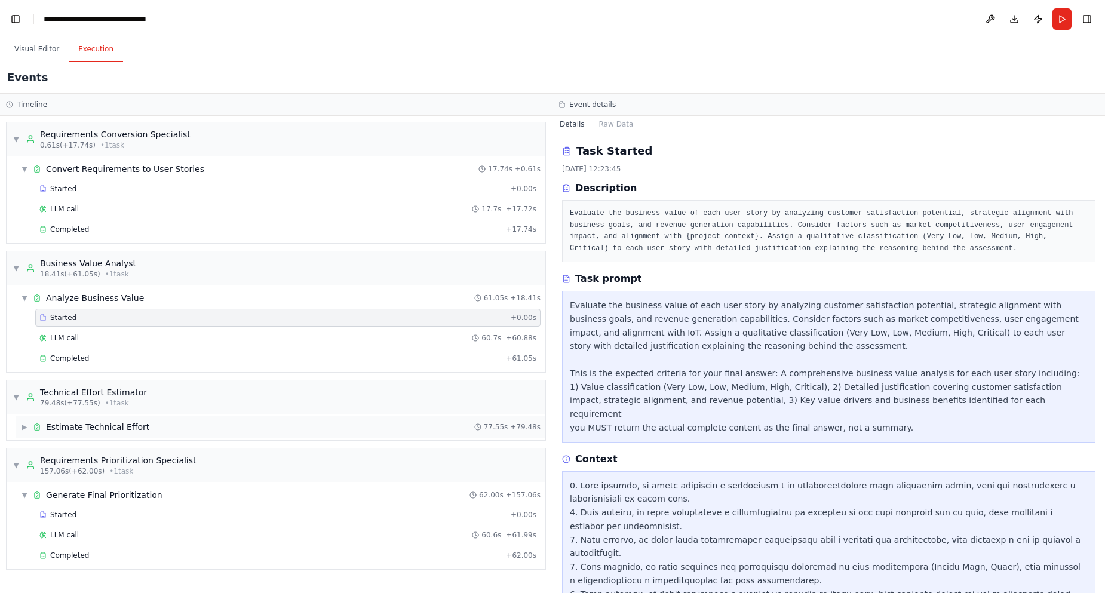
click at [69, 416] on div "▶ Estimate Technical Effort 77.55s + 79.48s" at bounding box center [280, 427] width 529 height 22
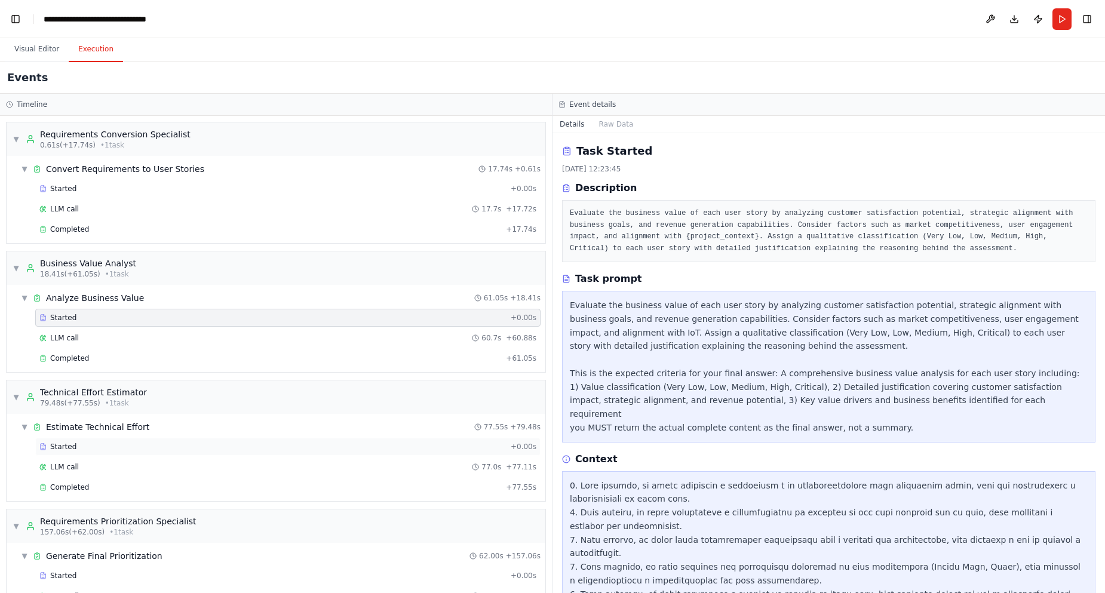
click at [62, 442] on span "Started" at bounding box center [63, 447] width 26 height 10
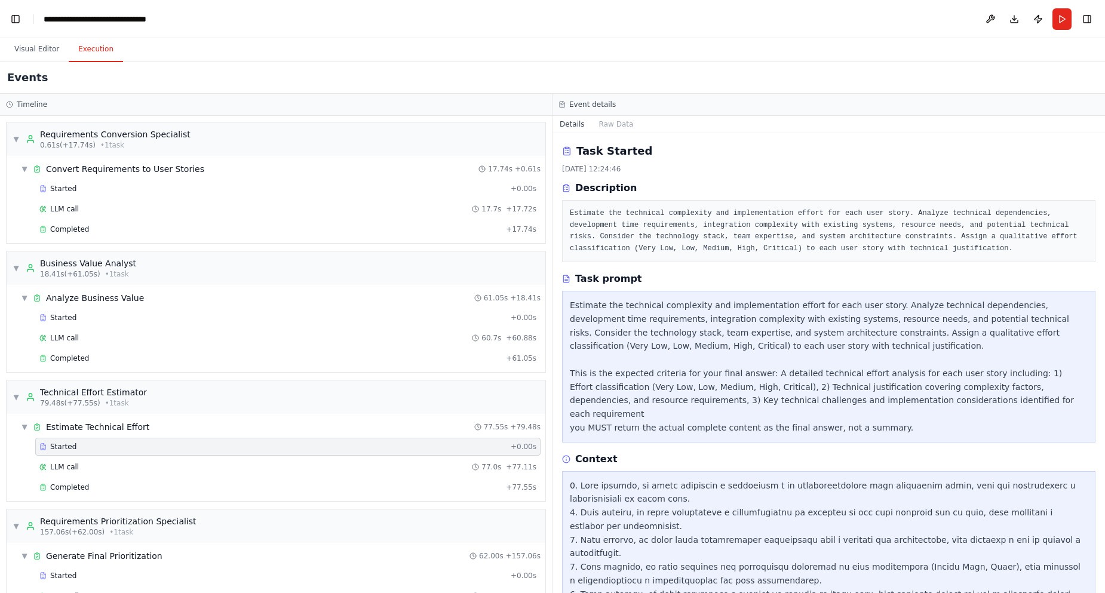
click at [657, 244] on pre "Estimate the technical complexity and implementation effort for each user story…" at bounding box center [829, 231] width 518 height 47
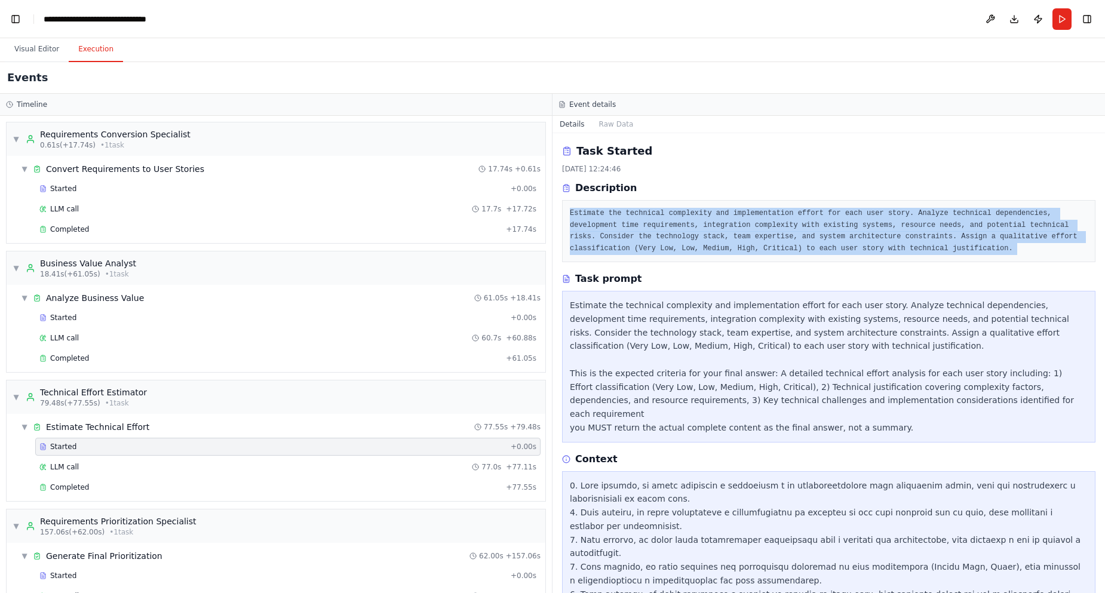
click at [657, 244] on pre "Estimate the technical complexity and implementation effort for each user story…" at bounding box center [829, 231] width 518 height 47
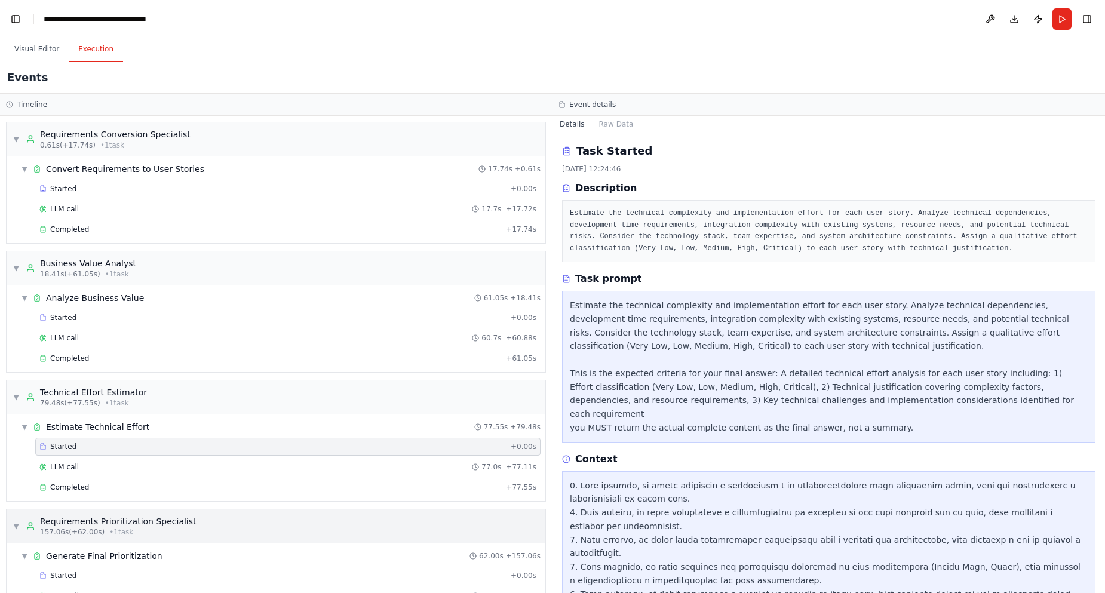
click at [85, 528] on span "157.06s (+62.00s)" at bounding box center [72, 532] width 65 height 10
click at [108, 526] on div "Requirements Prioritization Specialist" at bounding box center [118, 521] width 156 height 12
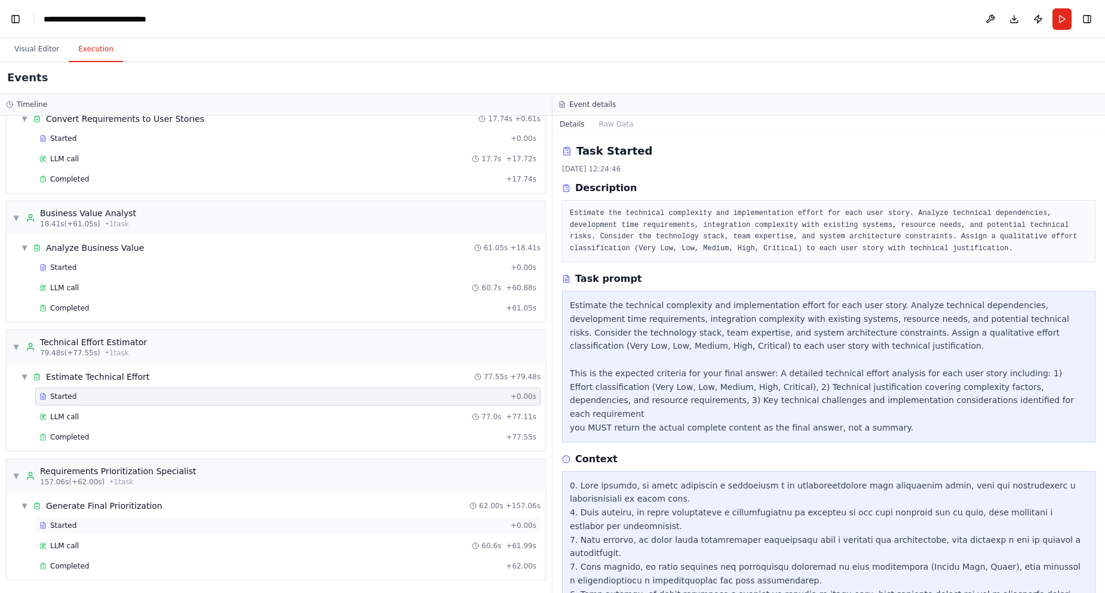
scroll to position [51, 0]
click at [66, 529] on span "Started" at bounding box center [63, 525] width 26 height 10
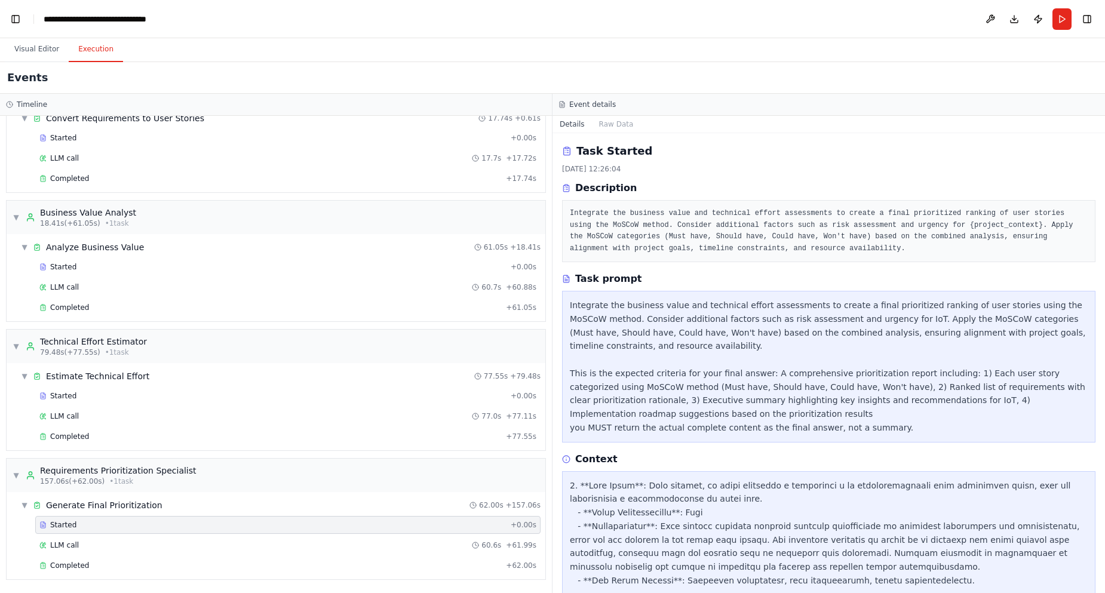
click at [657, 229] on pre "Integrate the business value and technical effort assessments to create a final…" at bounding box center [829, 231] width 518 height 47
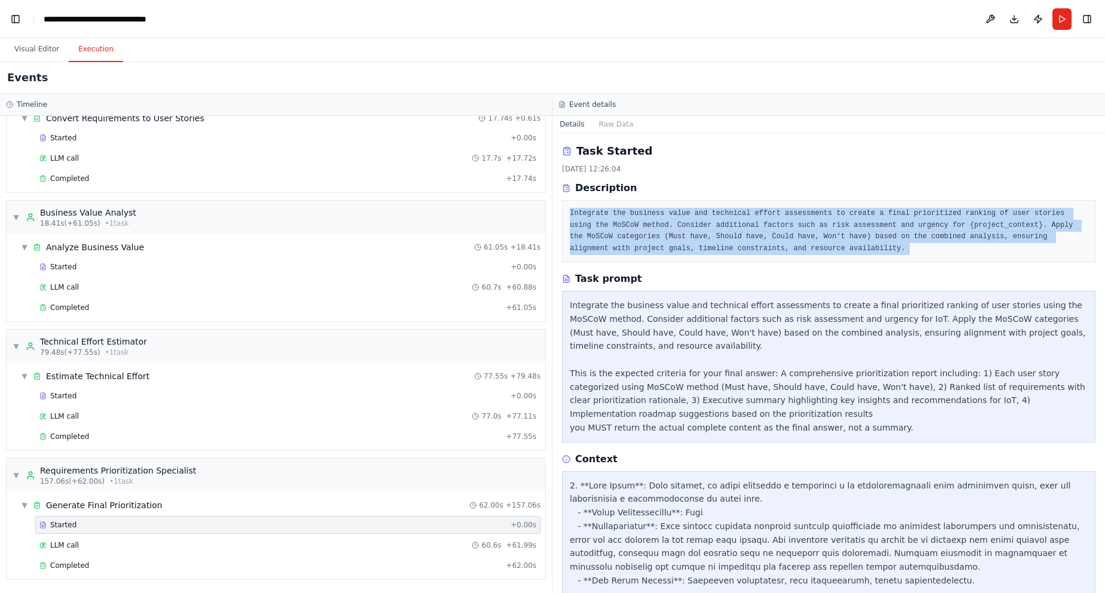
click at [657, 229] on pre "Integrate the business value and technical effort assessments to create a final…" at bounding box center [829, 231] width 518 height 47
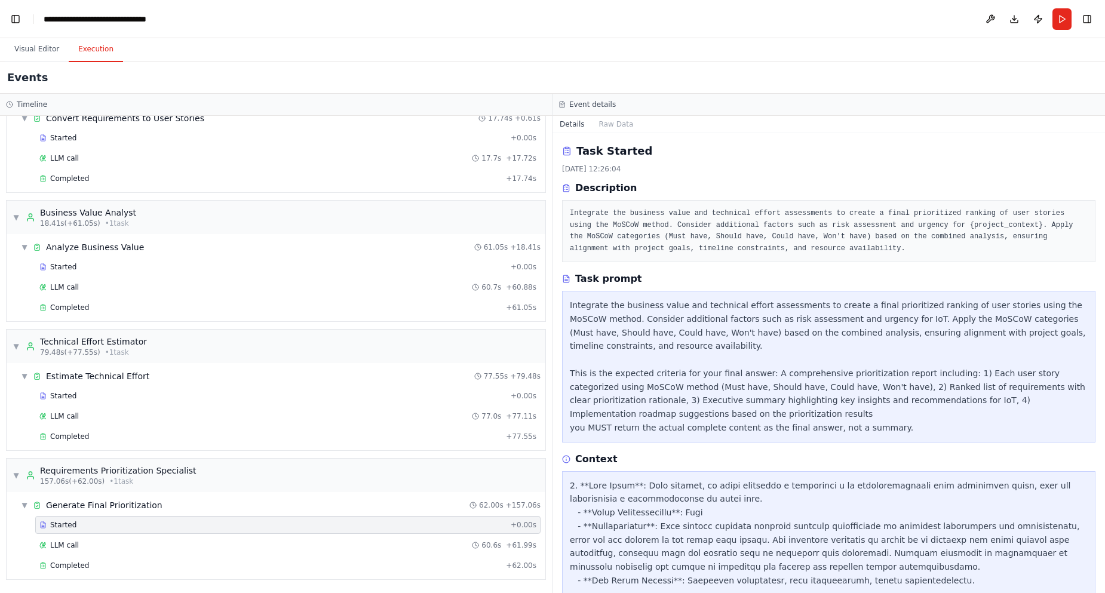
click at [677, 377] on div "Integrate the business value and technical effort assessments to create a final…" at bounding box center [829, 367] width 518 height 136
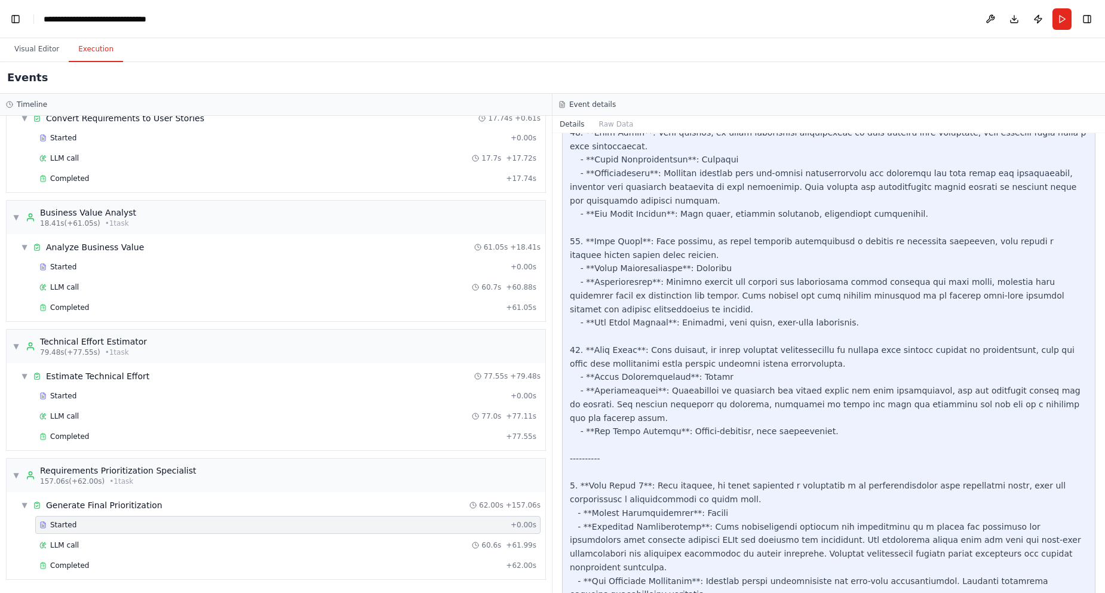
scroll to position [2150, 0]
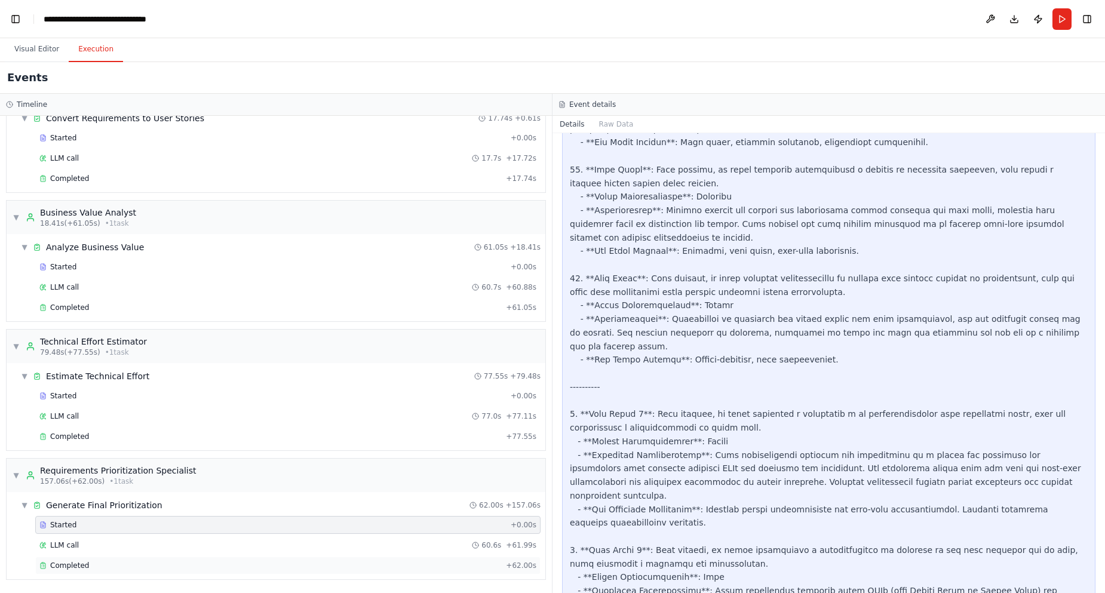
click at [65, 569] on span "Completed" at bounding box center [69, 566] width 39 height 10
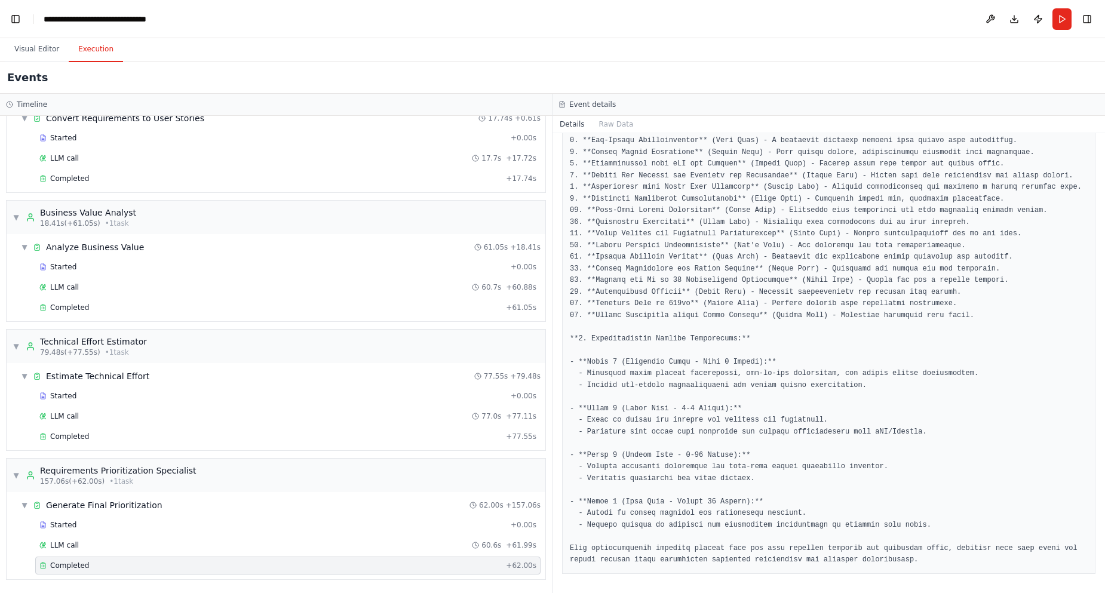
scroll to position [920, 0]
drag, startPoint x: 1104, startPoint y: 479, endPoint x: 1104, endPoint y: 459, distance: 20.3
click at [1104, 459] on button "Toggle Sidebar" at bounding box center [1105, 296] width 10 height 593
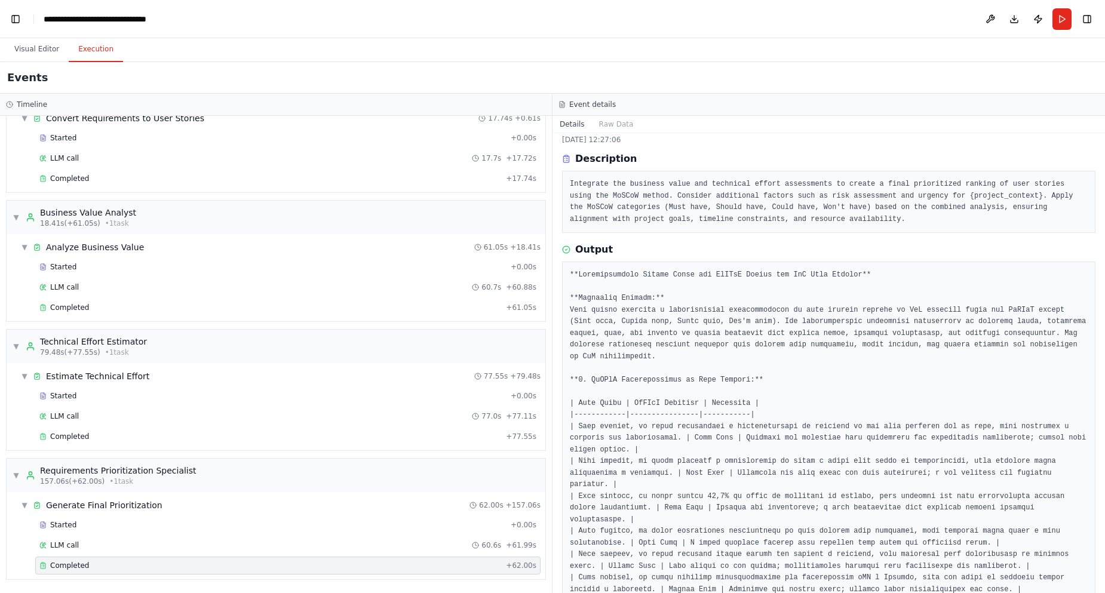
scroll to position [0, 0]
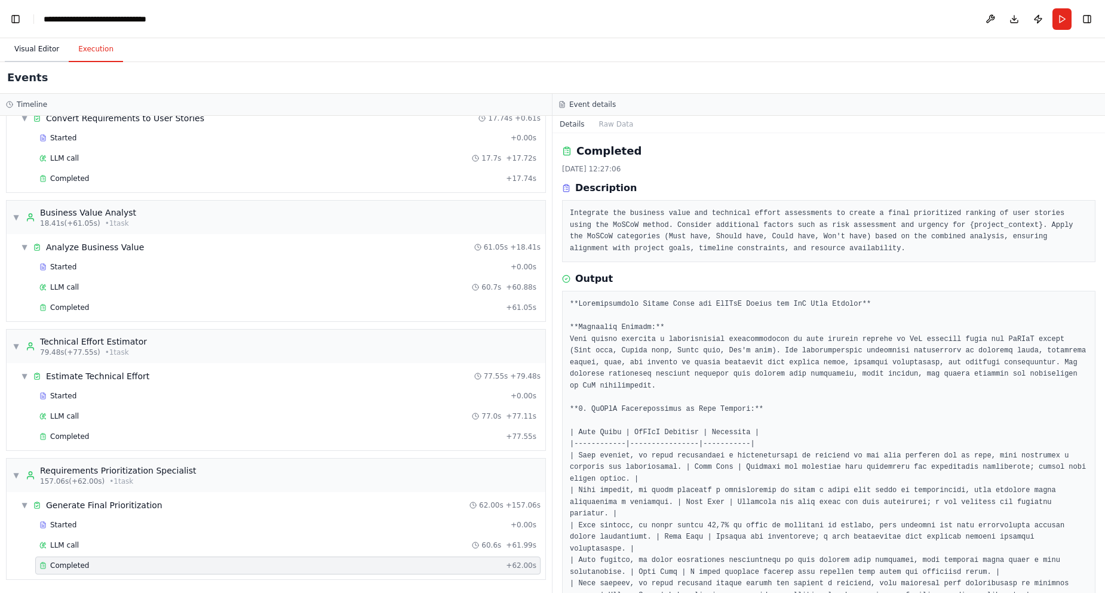
click at [20, 51] on button "Visual Editor" at bounding box center [37, 49] width 64 height 25
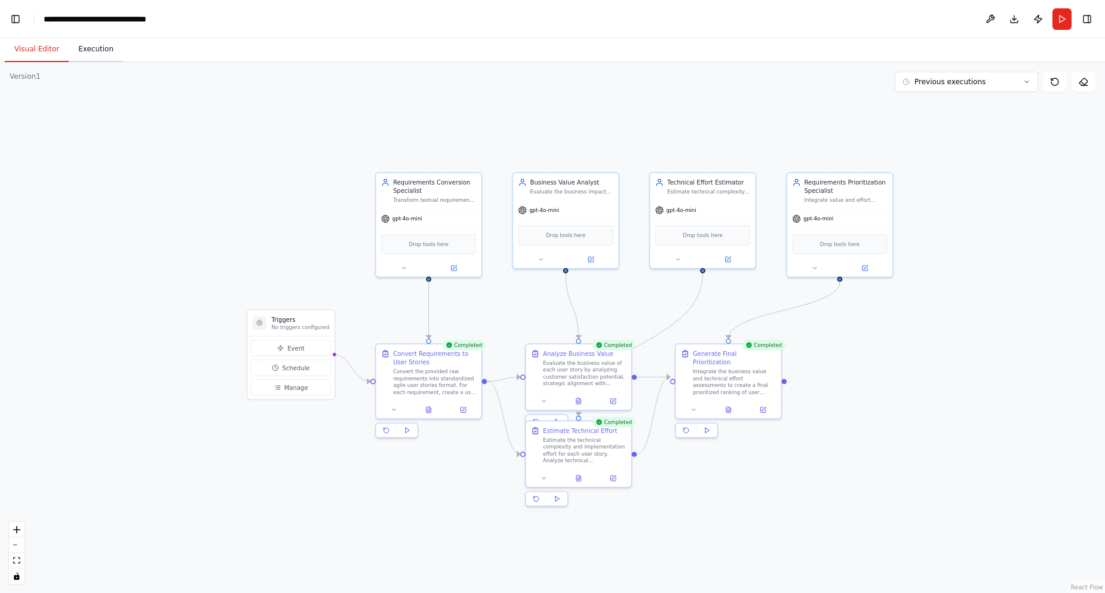
click at [90, 50] on button "Execution" at bounding box center [96, 49] width 54 height 25
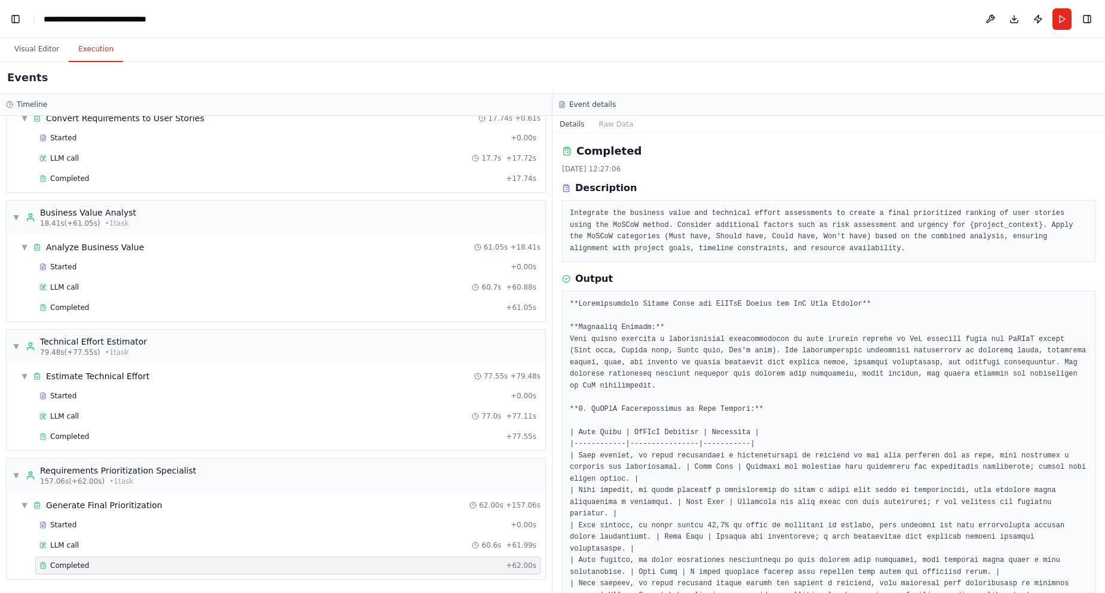
scroll to position [72, 0]
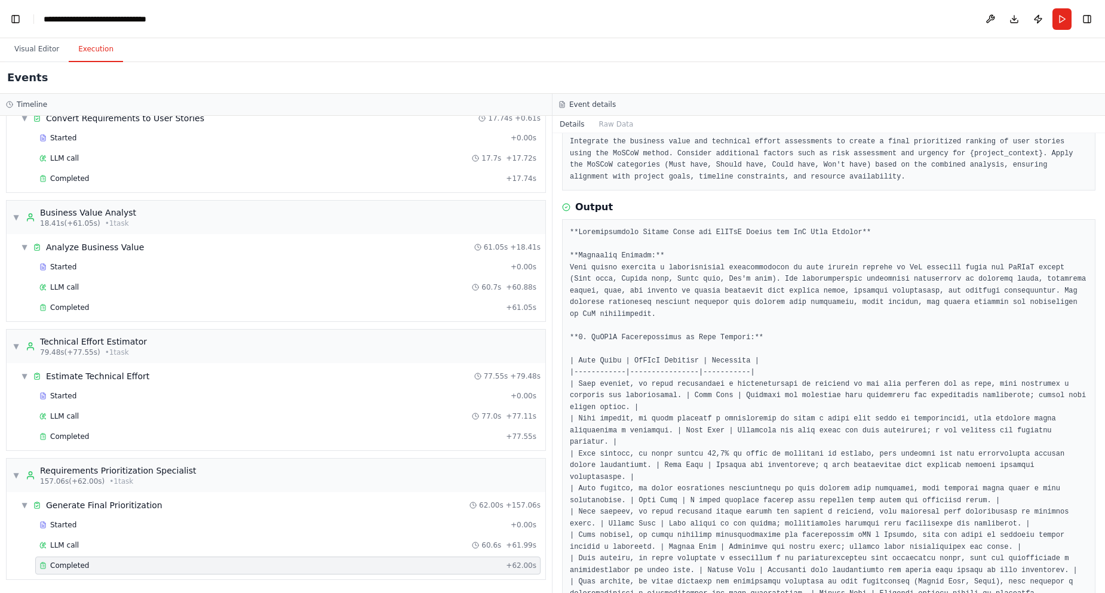
drag, startPoint x: 1100, startPoint y: 243, endPoint x: 1074, endPoint y: 407, distance: 165.7
click at [1087, 407] on div "▶ Thought process I can help you build this requirements prioritization automat…" at bounding box center [552, 296] width 1105 height 593
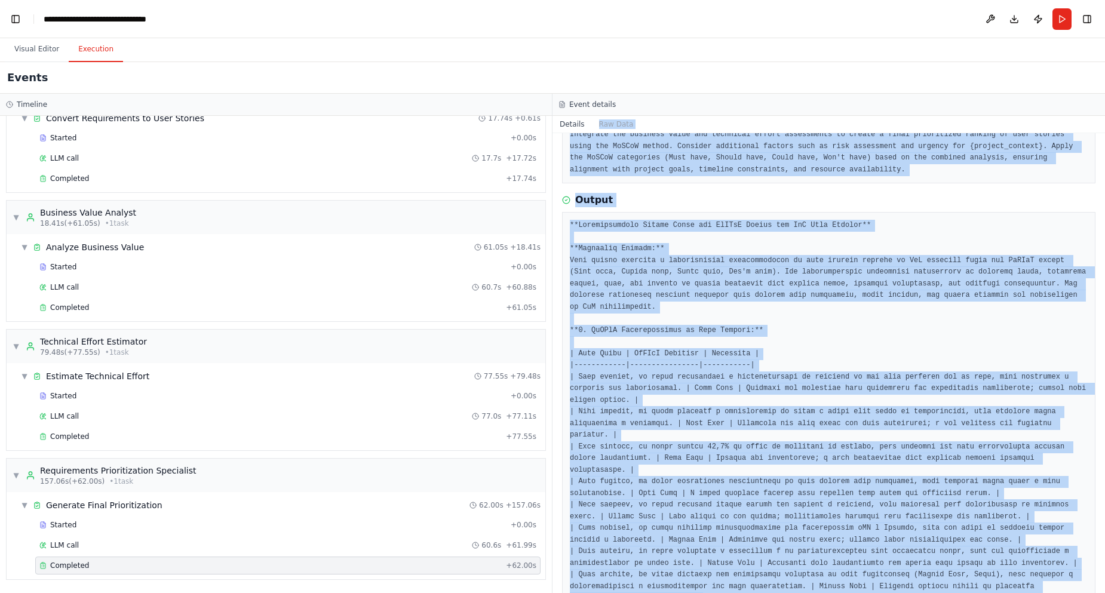
scroll to position [0, 0]
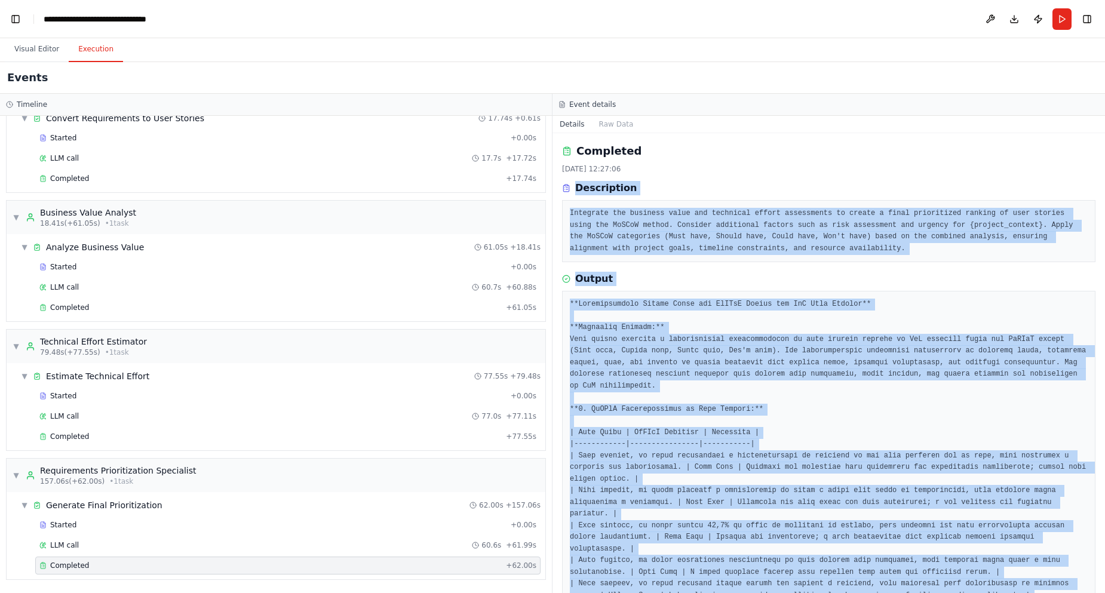
drag, startPoint x: 925, startPoint y: 564, endPoint x: 574, endPoint y: 188, distance: 514.8
click at [574, 188] on div "Completed 07/10/2025, 12:27:06 Description Integrate the business value and tec…" at bounding box center [829, 363] width 553 height 460
copy div "Description Integrate the business value and technical effort assessments to cr…"
click at [607, 121] on button "Raw Data" at bounding box center [616, 124] width 49 height 17
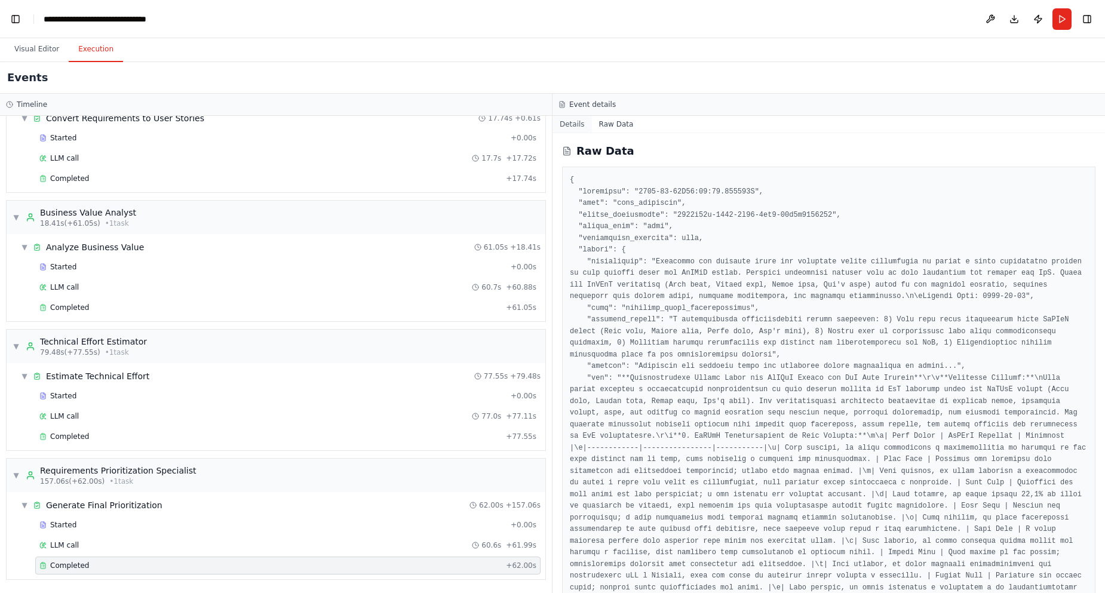
click at [570, 127] on button "Details" at bounding box center [572, 124] width 39 height 17
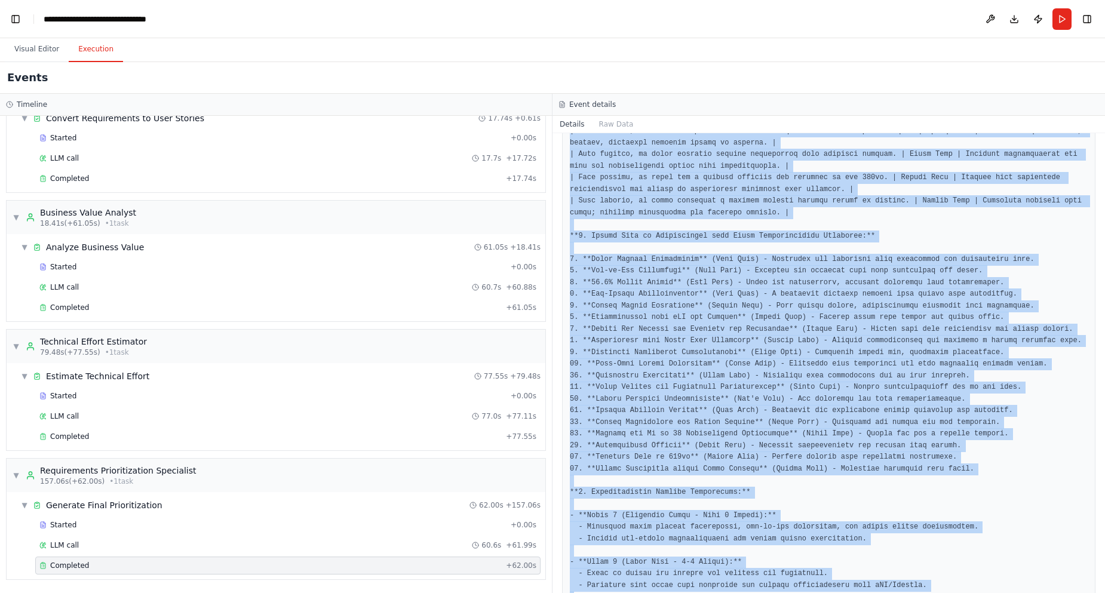
scroll to position [920, 0]
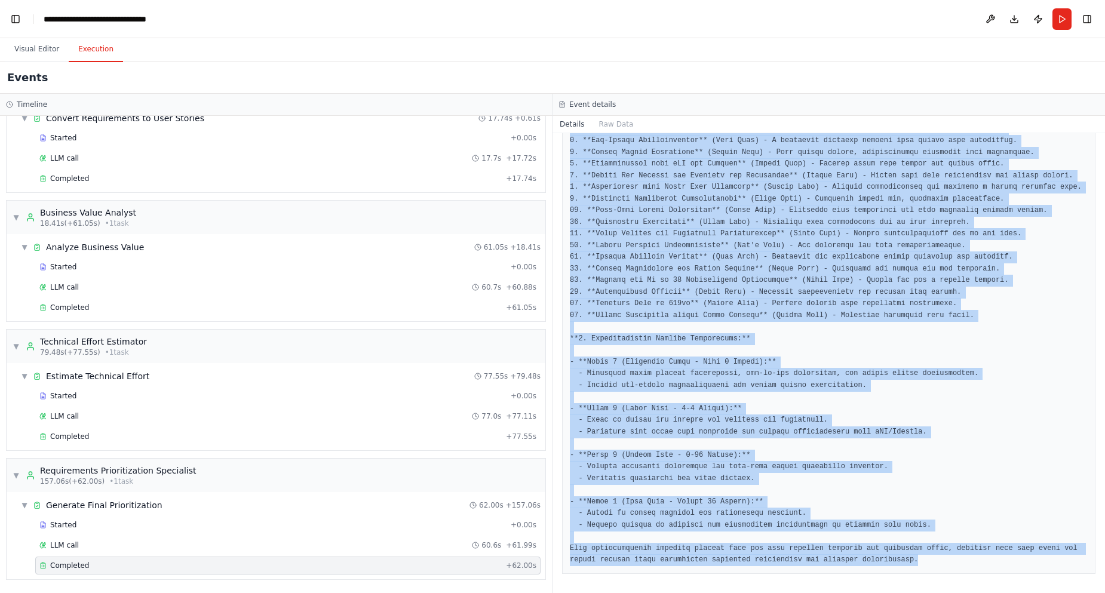
drag, startPoint x: 561, startPoint y: 184, endPoint x: 833, endPoint y: 593, distance: 490.7
click at [833, 593] on div "Completed 07/10/2025, 12:27:06 Description Integrate the business value and tec…" at bounding box center [829, 363] width 553 height 460
copy div "Description Integrate the business value and technical effort assessments to cr…"
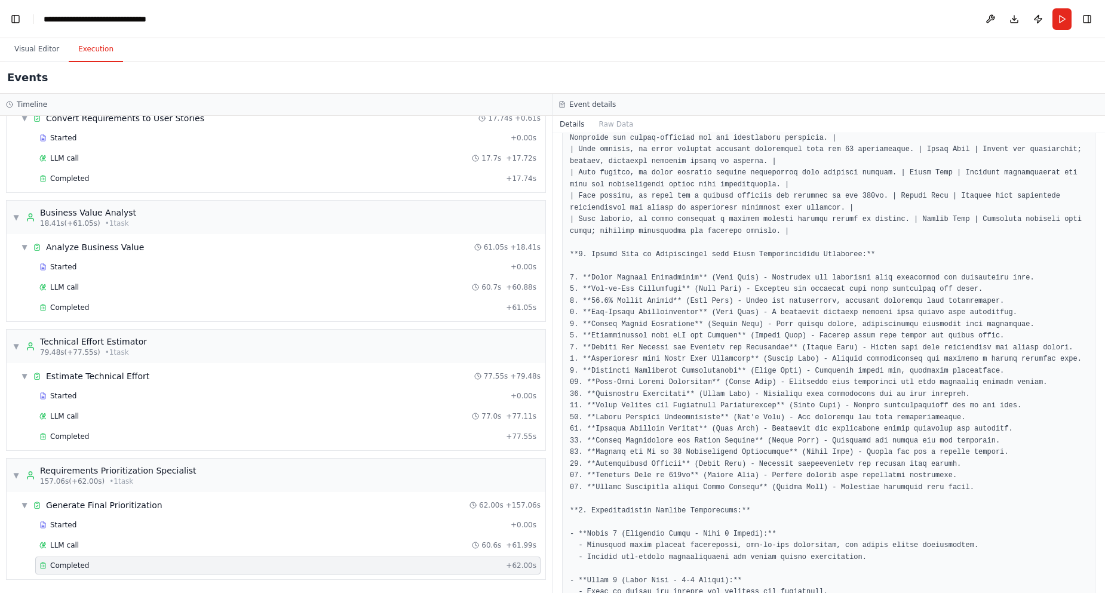
scroll to position [774, 0]
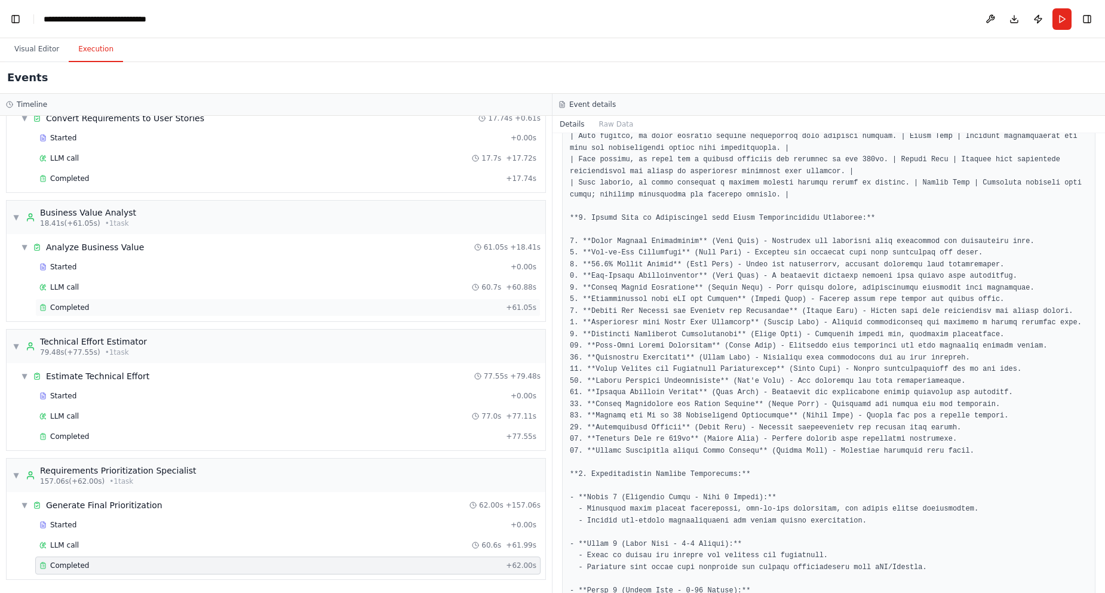
click at [82, 309] on span "Completed" at bounding box center [69, 308] width 39 height 10
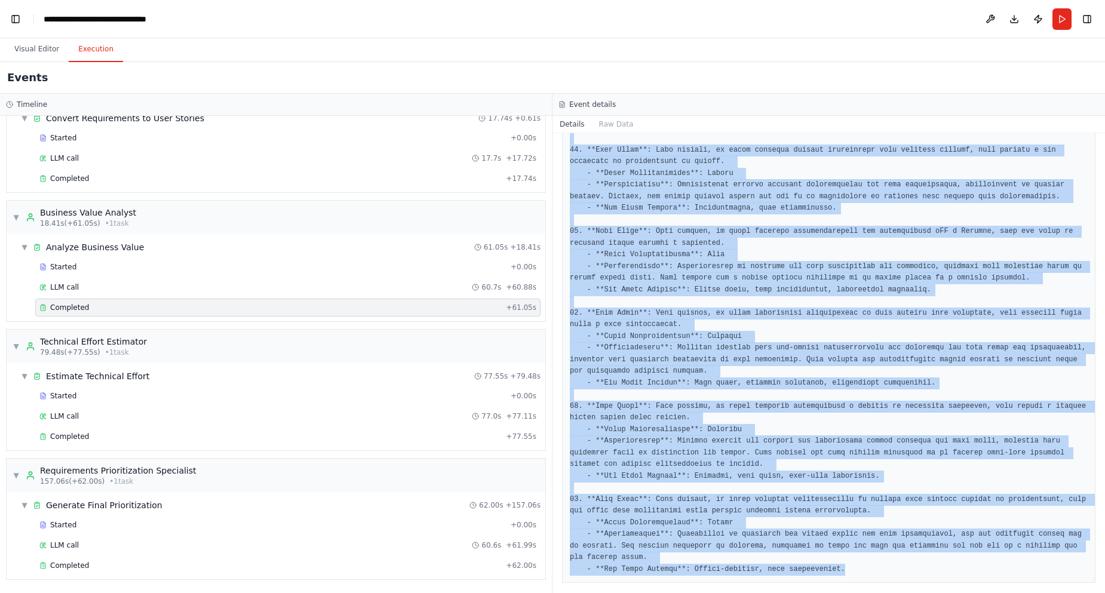
scroll to position [1492, 0]
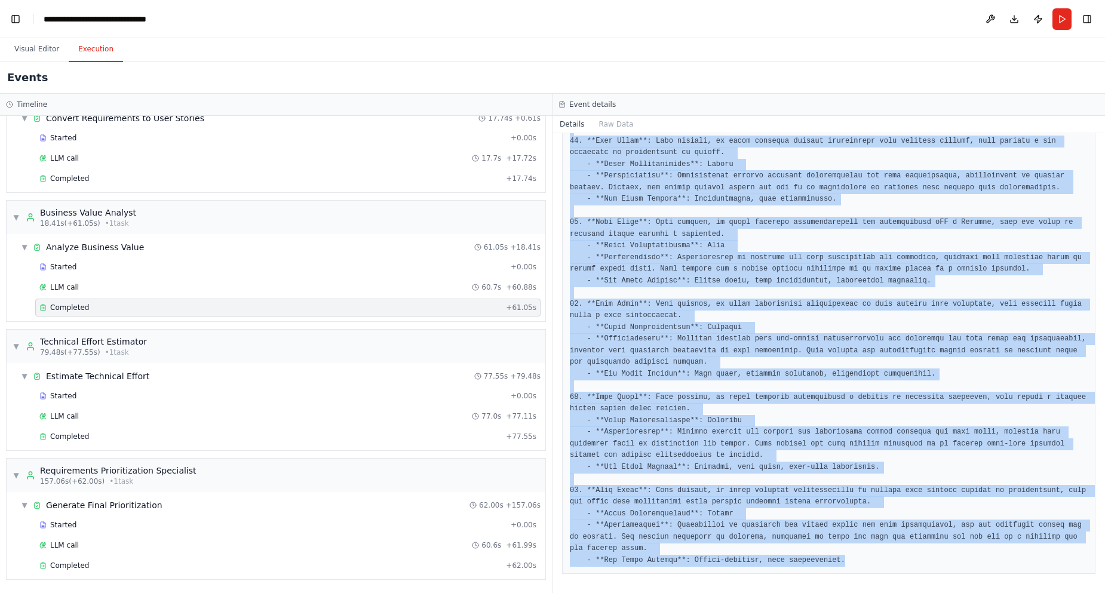
drag, startPoint x: 573, startPoint y: 188, endPoint x: 860, endPoint y: 559, distance: 468.9
click at [860, 561] on div "Completed 07/10/2025, 12:24:46 Description Evaluate the business value of each …" at bounding box center [829, 363] width 553 height 460
copy div "Description Evaluate the business value of each user story by analyzing custome…"
click at [1103, 311] on button "Toggle Sidebar" at bounding box center [1105, 296] width 10 height 593
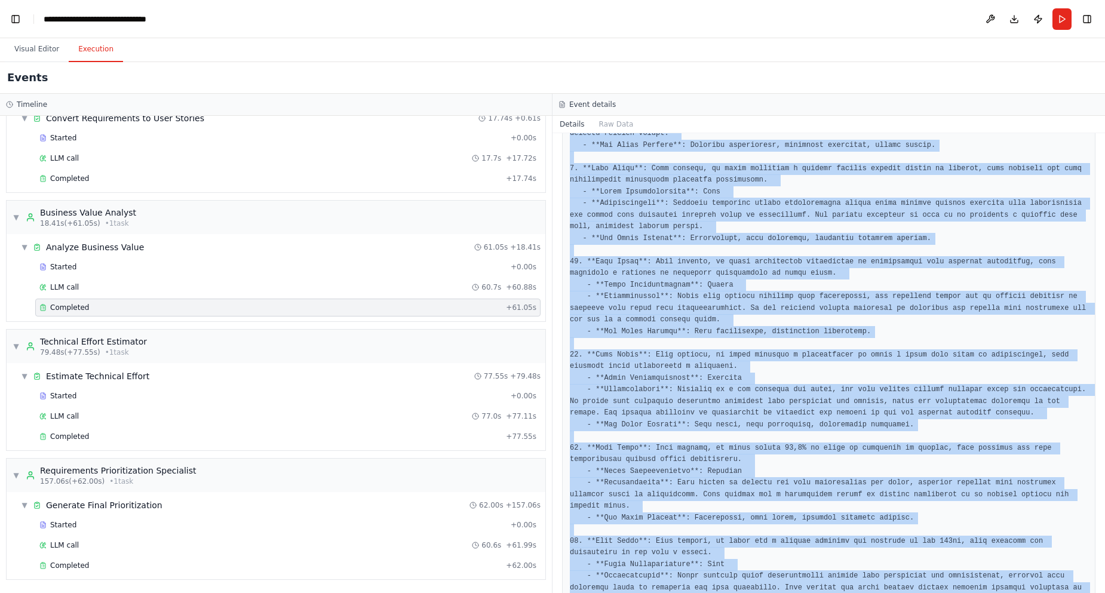
scroll to position [0, 0]
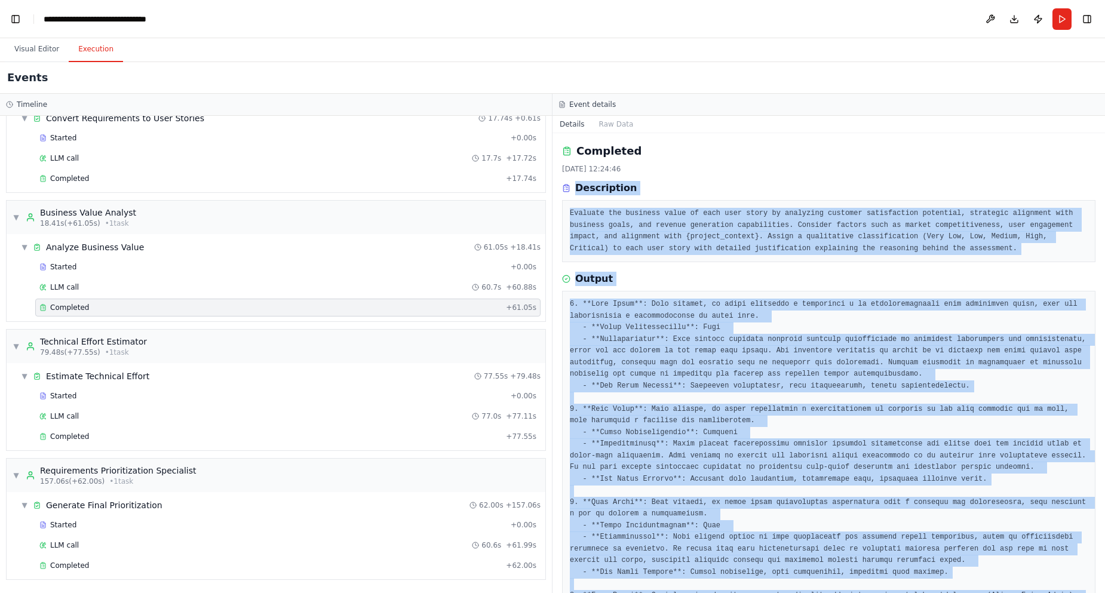
click at [653, 175] on div "Completed 07/10/2025, 12:24:46 Description Evaluate the business value of each …" at bounding box center [828, 202] width 533 height 119
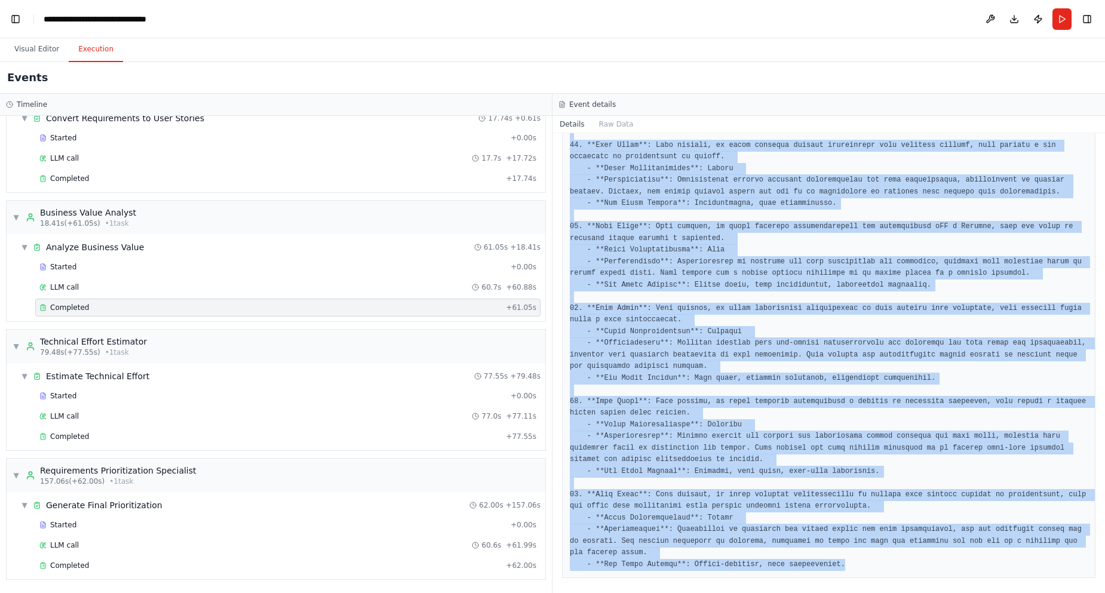
scroll to position [1492, 0]
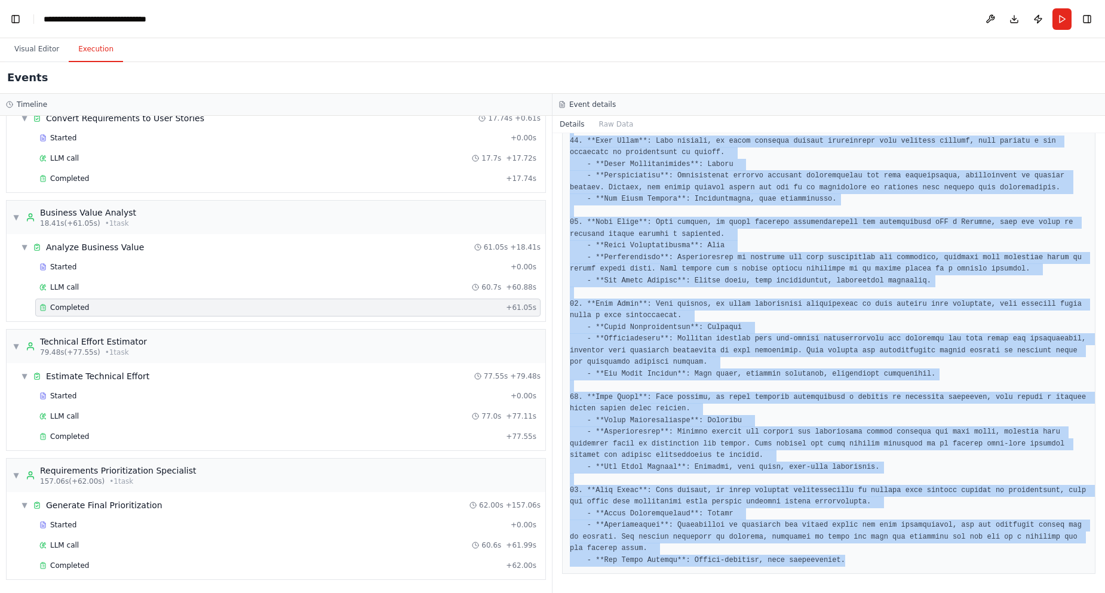
drag, startPoint x: 559, startPoint y: 186, endPoint x: 867, endPoint y: 558, distance: 482.8
click at [867, 558] on div "Completed 07/10/2025, 12:24:46 Description Evaluate the business value of each …" at bounding box center [829, 363] width 553 height 460
copy div "Description Evaluate the business value of each user story by analyzing custome…"
click at [12, 19] on button "Toggle Left Sidebar" at bounding box center [15, 19] width 17 height 17
click at [50, 17] on link "Studio" at bounding box center [57, 19] width 27 height 10
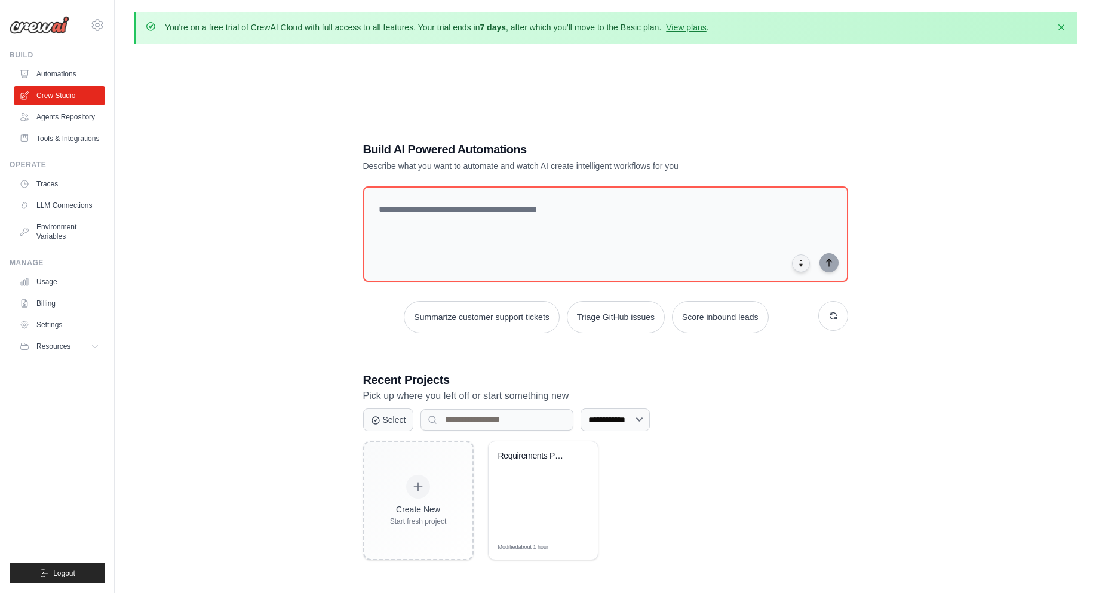
click at [320, 23] on p "You're on a free trial of CrewAI Cloud with full access to all features. Your t…" at bounding box center [437, 28] width 544 height 12
click at [297, 89] on div "**********" at bounding box center [605, 350] width 943 height 593
click at [449, 195] on textarea at bounding box center [605, 234] width 490 height 97
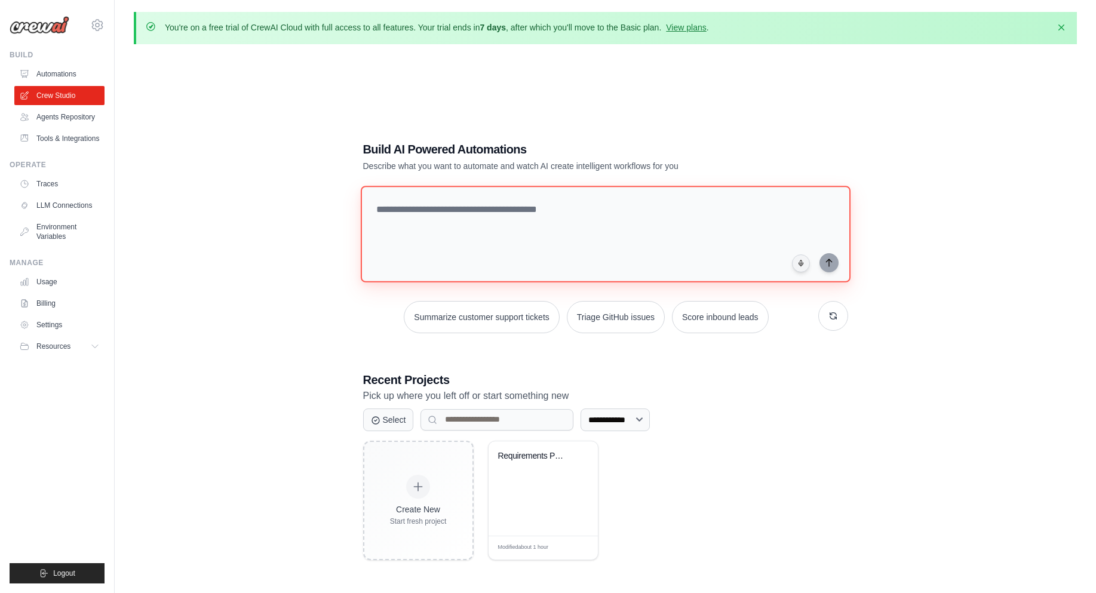
click at [443, 232] on textarea at bounding box center [605, 234] width 490 height 97
paste textarea "**********"
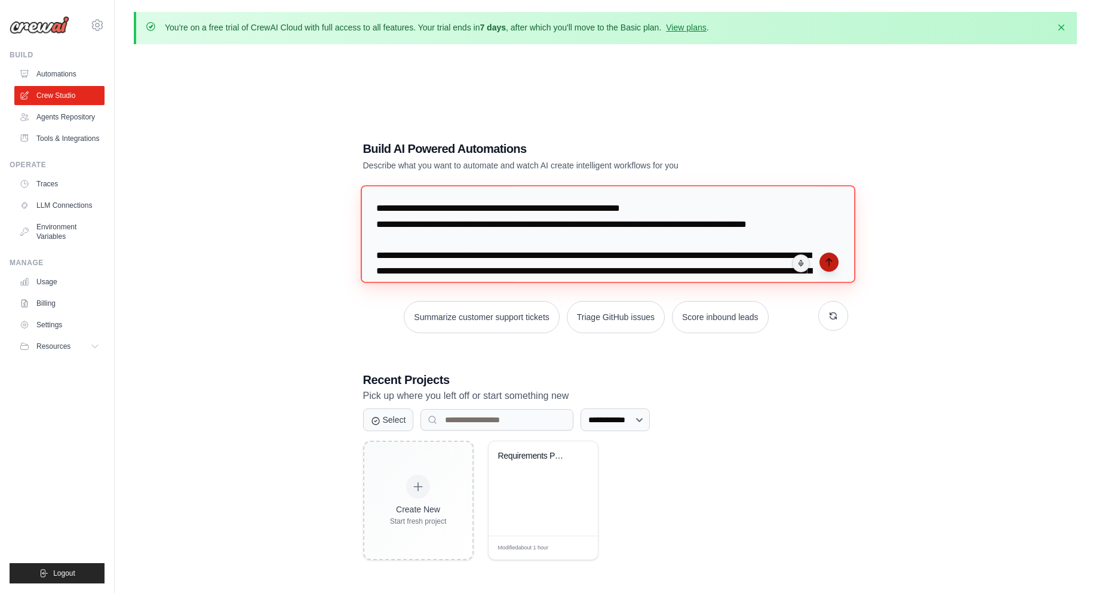
type textarea "**********"
click at [830, 263] on icon "submit" at bounding box center [829, 262] width 10 height 10
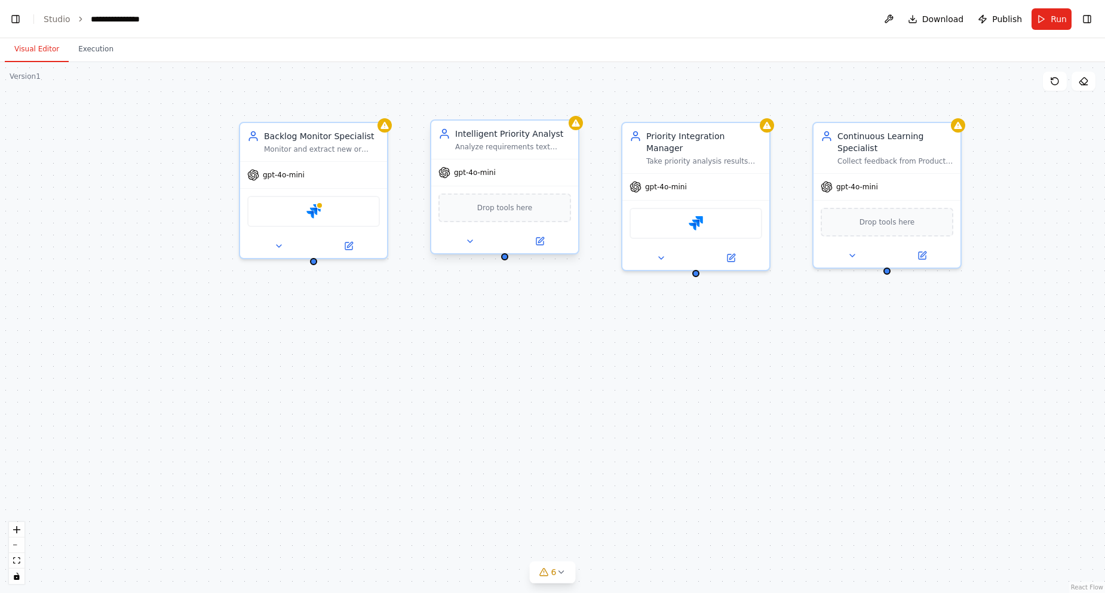
scroll to position [0, 15]
click at [311, 216] on div "Jira" at bounding box center [313, 209] width 133 height 31
click at [1043, 20] on button "Run" at bounding box center [1052, 19] width 40 height 22
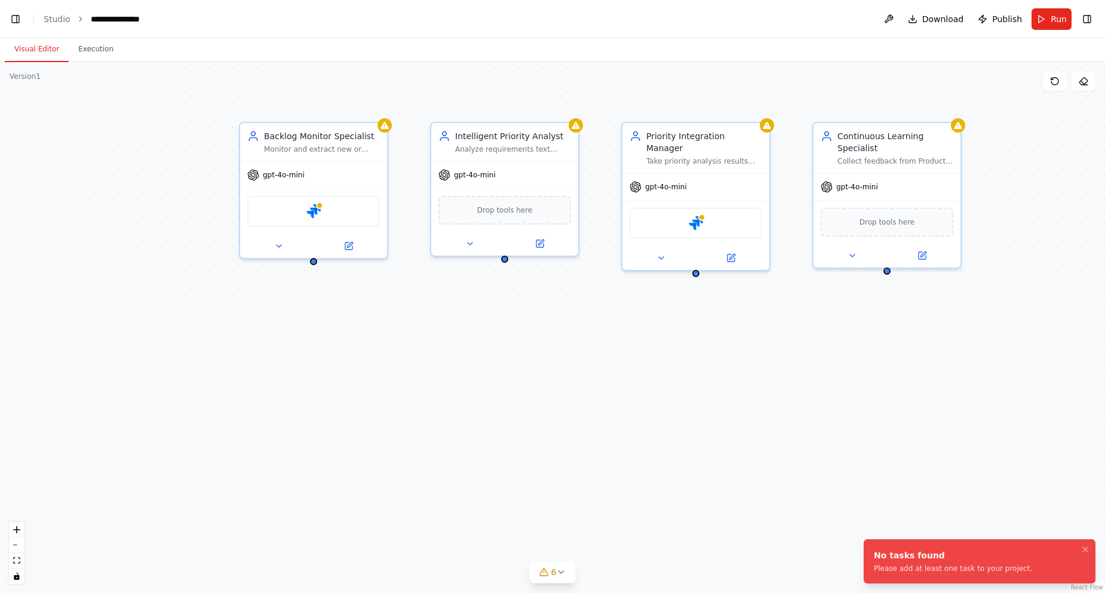
click at [938, 571] on div "Please add at least one task to your project." at bounding box center [953, 569] width 158 height 10
click at [1054, 76] on icon at bounding box center [1055, 81] width 10 height 10
click at [88, 45] on button "Execution" at bounding box center [96, 49] width 54 height 25
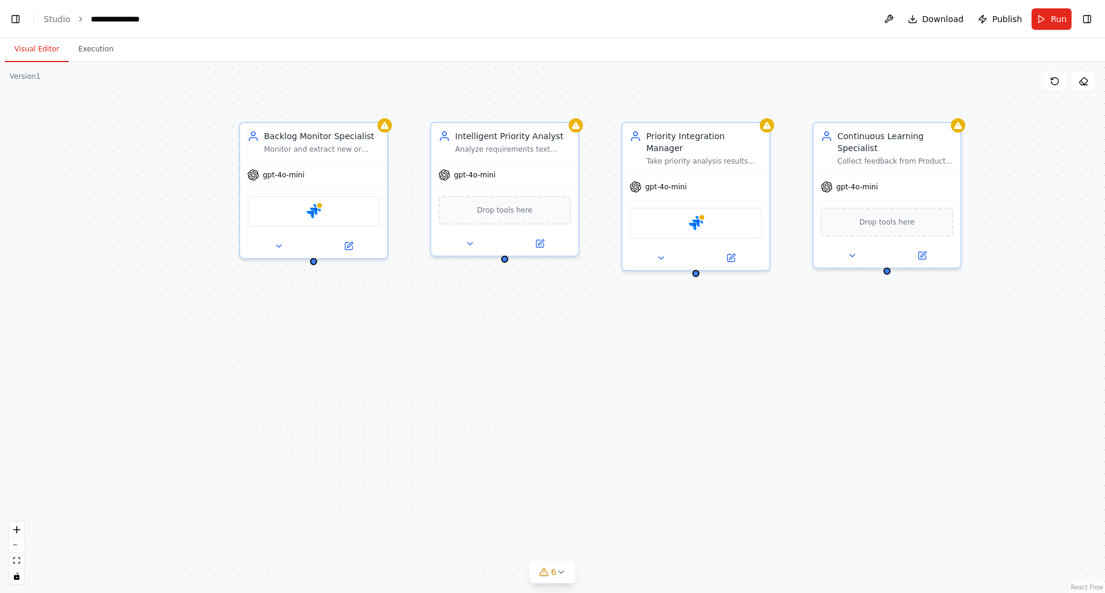
click at [35, 55] on button "Visual Editor" at bounding box center [37, 49] width 64 height 25
click at [60, 16] on link "Studio" at bounding box center [57, 19] width 27 height 10
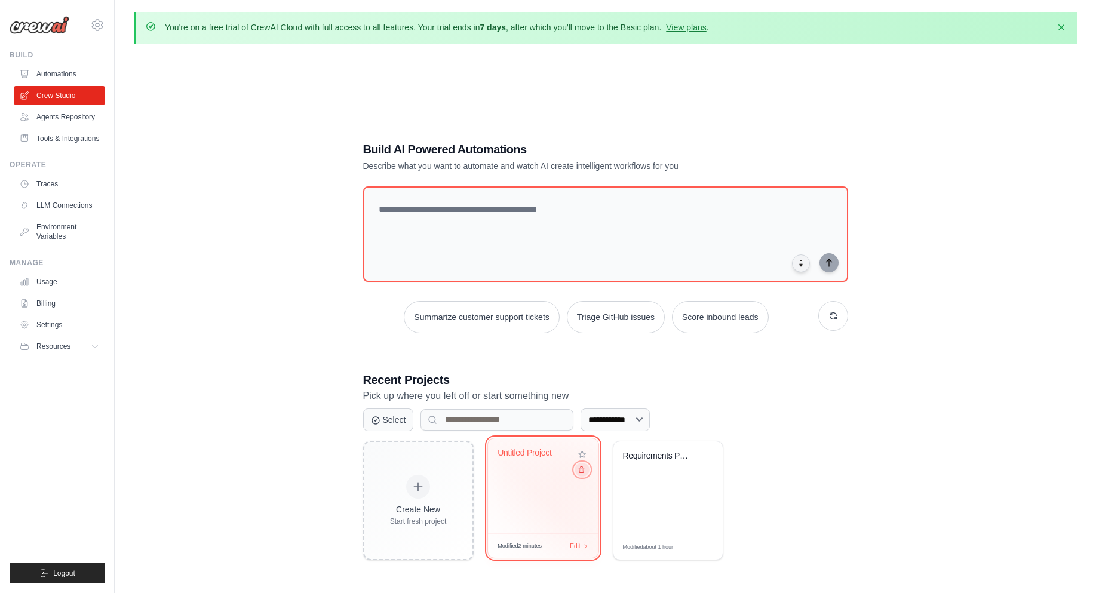
click at [579, 475] on button at bounding box center [582, 469] width 14 height 13
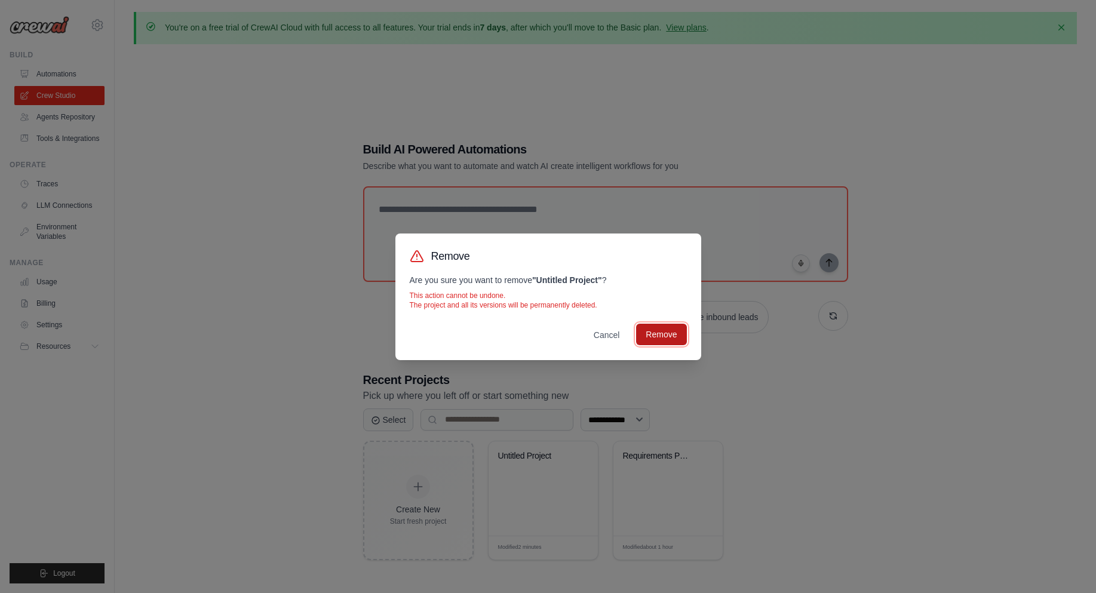
click at [661, 337] on button "Remove" at bounding box center [661, 335] width 50 height 22
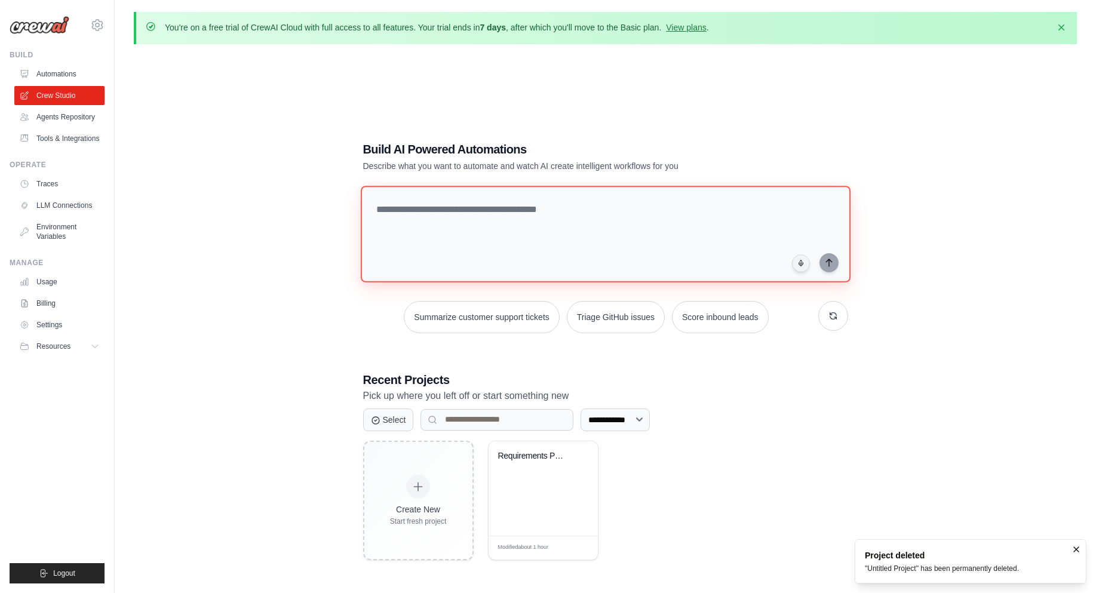
click at [420, 233] on textarea at bounding box center [605, 234] width 490 height 97
click at [444, 214] on textarea at bounding box center [605, 234] width 490 height 97
drag, startPoint x: 434, startPoint y: 206, endPoint x: 488, endPoint y: 80, distance: 137.0
click at [440, 204] on textarea at bounding box center [605, 234] width 490 height 97
click at [416, 213] on textarea at bounding box center [605, 234] width 490 height 97
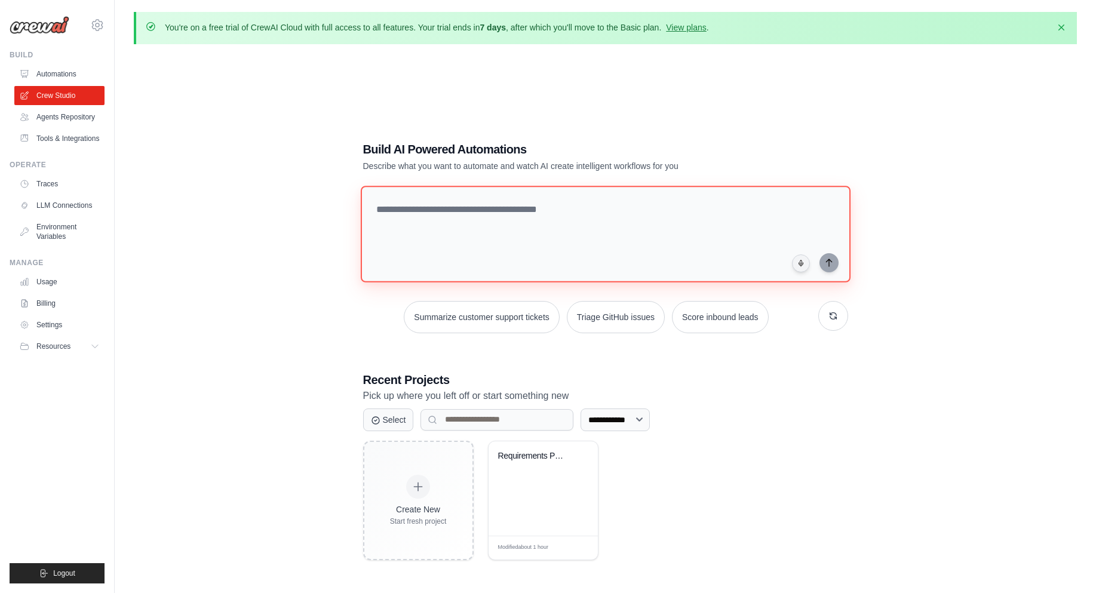
click at [490, 230] on textarea at bounding box center [605, 234] width 490 height 97
click at [462, 215] on textarea at bounding box center [605, 234] width 490 height 97
drag, startPoint x: 389, startPoint y: 206, endPoint x: 426, endPoint y: 156, distance: 62.0
click at [390, 207] on textarea at bounding box center [605, 234] width 490 height 97
click at [486, 208] on textarea at bounding box center [605, 234] width 490 height 97
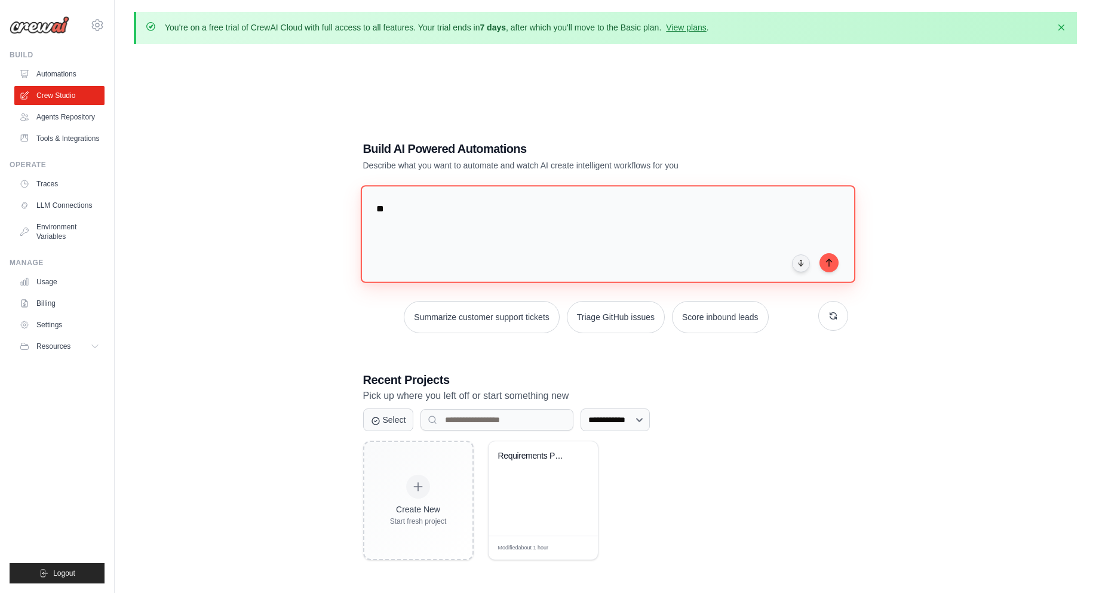
type textarea "*"
click at [680, 214] on textarea "**********" at bounding box center [607, 233] width 494 height 97
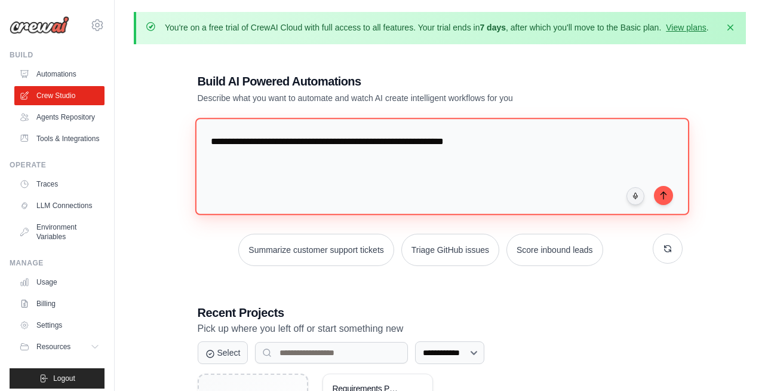
click at [296, 141] on textarea "**********" at bounding box center [442, 166] width 494 height 97
click at [338, 138] on textarea "**********" at bounding box center [442, 166] width 494 height 97
click at [453, 142] on textarea "**********" at bounding box center [442, 166] width 494 height 97
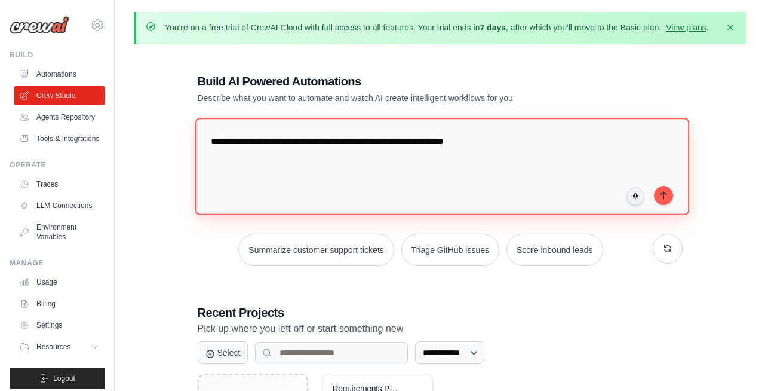
click at [514, 135] on textarea "**********" at bounding box center [442, 166] width 494 height 97
drag, startPoint x: 438, startPoint y: 144, endPoint x: 504, endPoint y: 141, distance: 66.4
click at [504, 141] on textarea "**********" at bounding box center [442, 166] width 494 height 97
type textarea "**********"
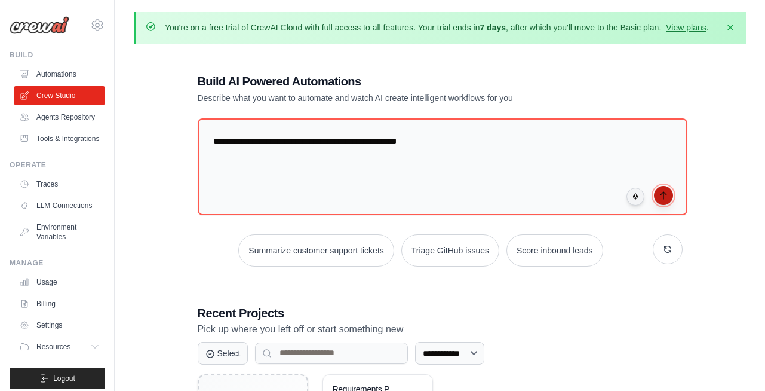
click at [662, 196] on icon "submit" at bounding box center [664, 196] width 10 height 10
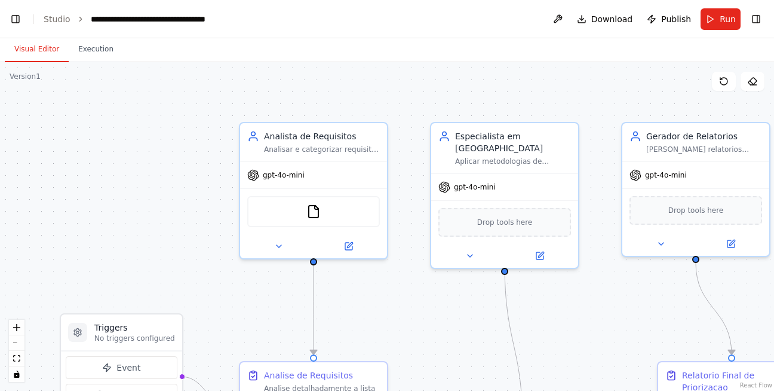
scroll to position [5703, 0]
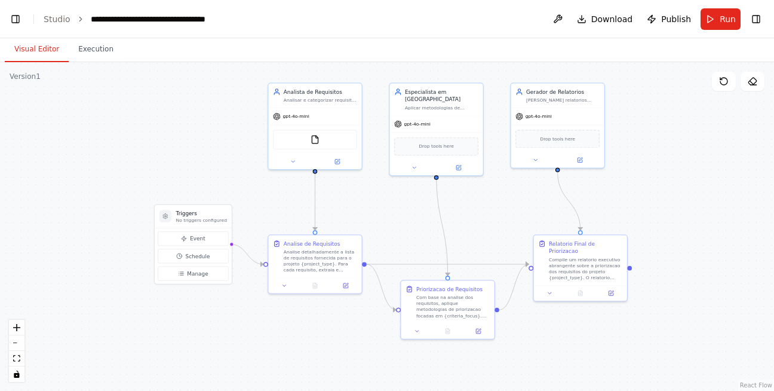
drag, startPoint x: 411, startPoint y: 284, endPoint x: 365, endPoint y: 215, distance: 82.7
click at [365, 215] on div ".deletable-edge-delete-btn { width: 20px; height: 20px; border: 0px solid #ffff…" at bounding box center [387, 226] width 774 height 329
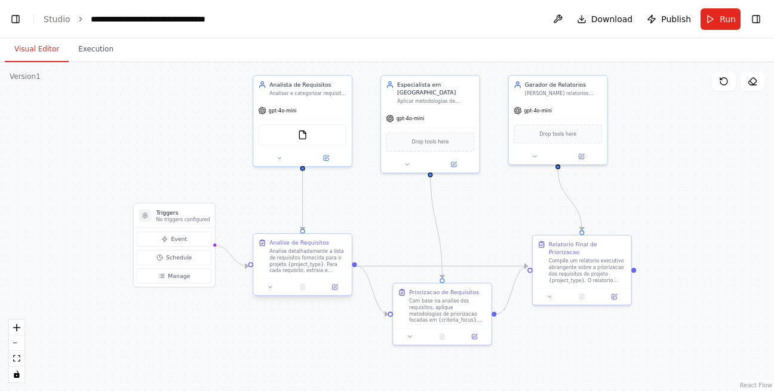
click at [320, 261] on div "Analise detalhadamente a lista de requisitos fornecida para o projeto {project_…" at bounding box center [308, 261] width 78 height 26
click at [291, 262] on div "Analise detalhadamente a lista de requisitos fornecida para o projeto {project_…" at bounding box center [308, 261] width 78 height 26
click at [301, 118] on div "FileReadTool" at bounding box center [302, 133] width 98 height 30
click at [722, 13] on span "Run" at bounding box center [728, 19] width 16 height 12
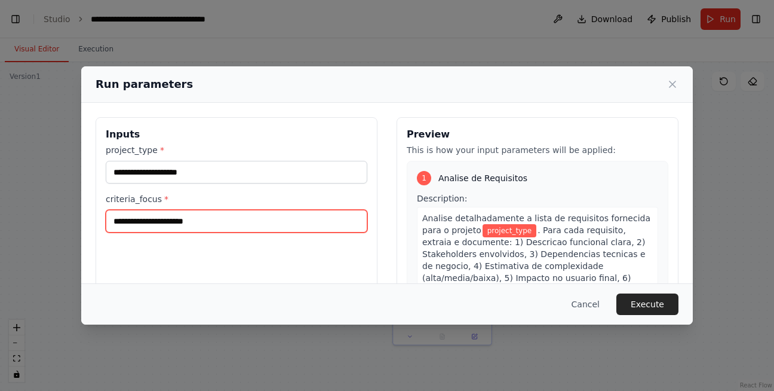
click at [190, 220] on input "criteria_focus *" at bounding box center [237, 221] width 262 height 23
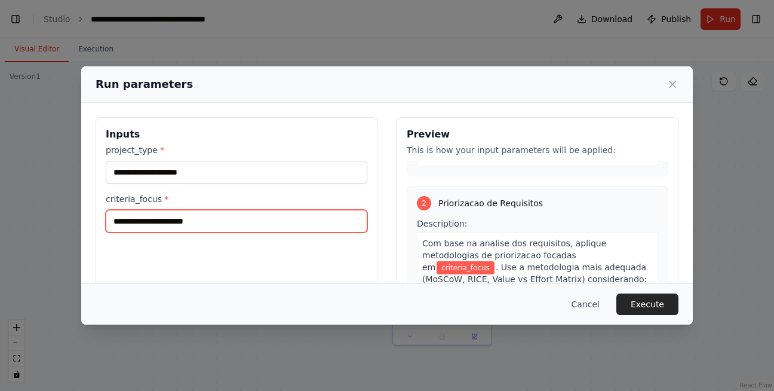
scroll to position [589, 0]
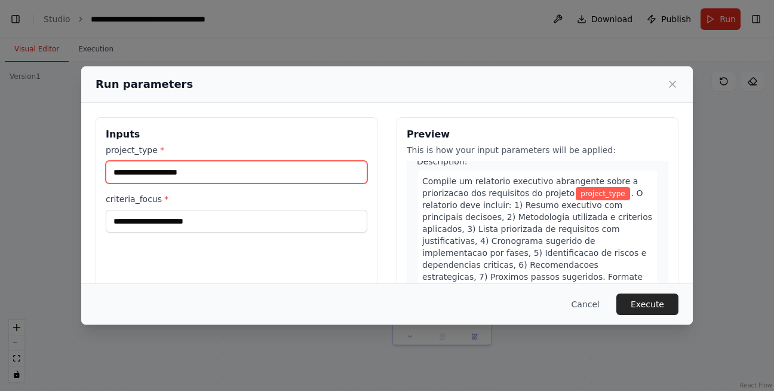
click at [219, 177] on input "project_type *" at bounding box center [237, 172] width 262 height 23
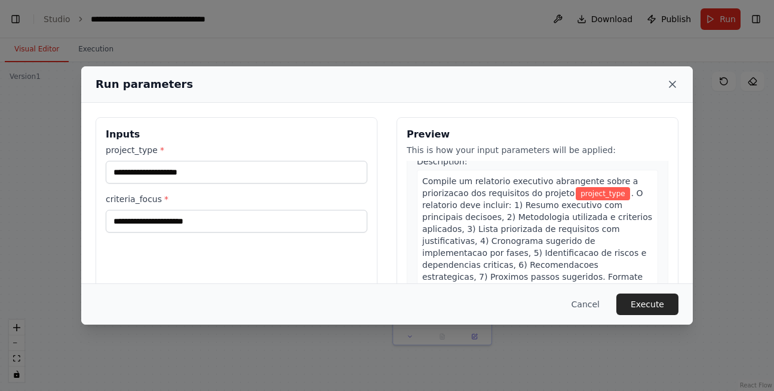
click at [677, 82] on icon at bounding box center [673, 84] width 12 height 12
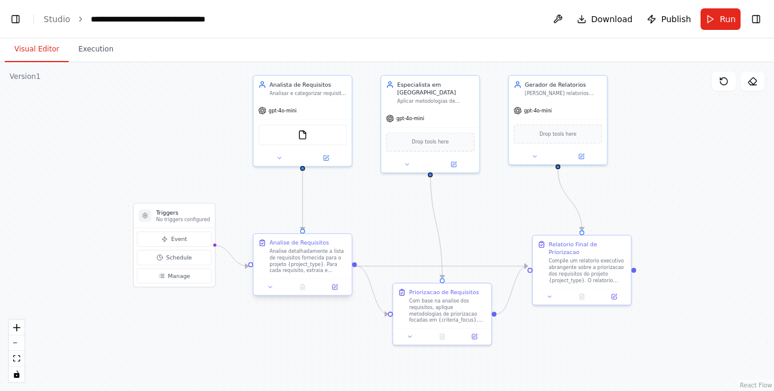
click at [302, 256] on div "Analise detalhadamente a lista de requisitos fornecida para o projeto {project_…" at bounding box center [308, 261] width 78 height 26
click at [269, 290] on icon at bounding box center [270, 287] width 7 height 7
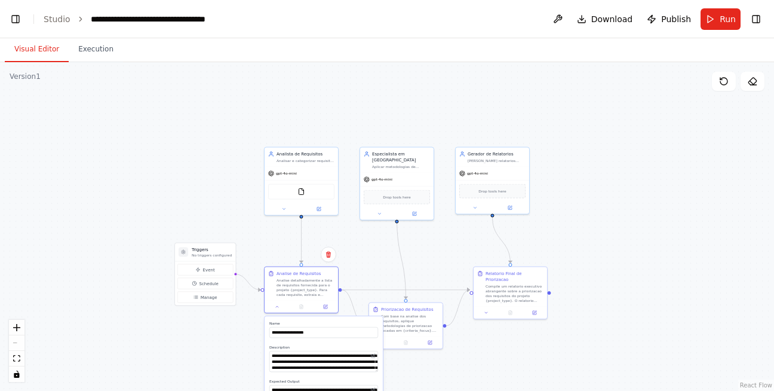
click at [362, 136] on div ".deletable-edge-delete-btn { width: 20px; height: 20px; border: 0px solid #ffff…" at bounding box center [387, 226] width 774 height 329
click at [607, 214] on div ".deletable-edge-delete-btn { width: 20px; height: 20px; border: 0px solid #ffff…" at bounding box center [387, 226] width 774 height 329
click at [411, 316] on div "Com base na analise dos requisitos, aplique metodologias de priorizacao focadas…" at bounding box center [410, 321] width 58 height 19
click at [610, 210] on div ".deletable-edge-delete-btn { width: 20px; height: 20px; border: 0px solid #ffff…" at bounding box center [387, 226] width 774 height 329
click at [90, 54] on button "Execution" at bounding box center [96, 49] width 54 height 25
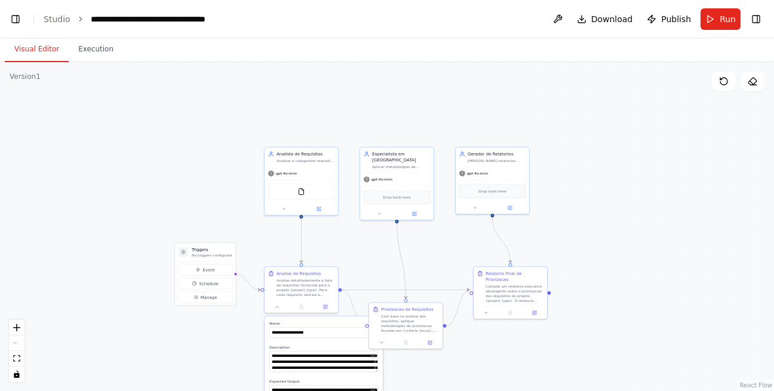
click at [38, 41] on button "Visual Editor" at bounding box center [37, 49] width 64 height 25
click at [712, 24] on button "Run" at bounding box center [721, 19] width 40 height 22
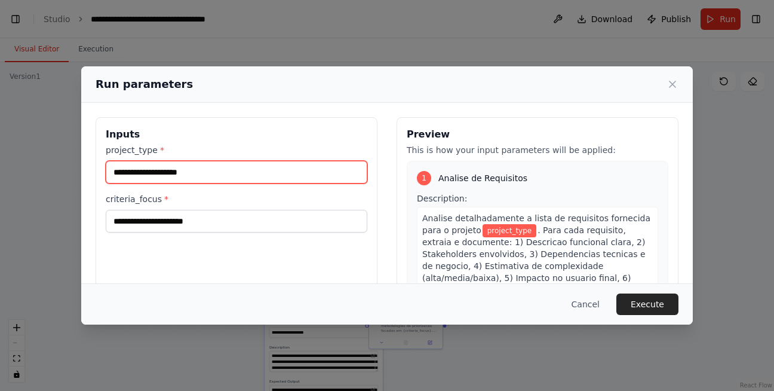
click at [229, 171] on input "project_type *" at bounding box center [237, 172] width 262 height 23
type input "*****"
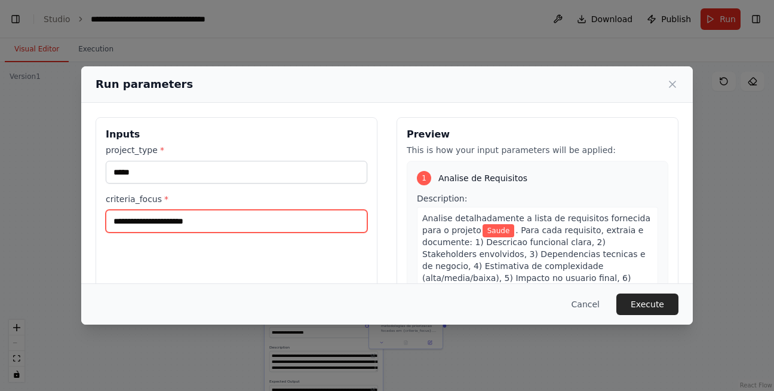
click at [197, 225] on input "criteria_focus *" at bounding box center [237, 221] width 262 height 23
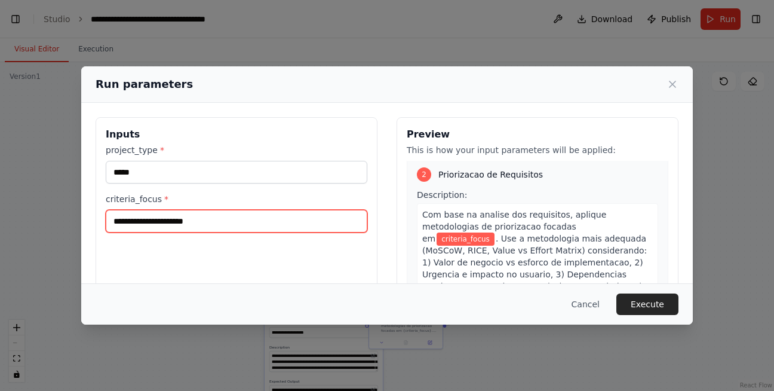
scroll to position [274, 0]
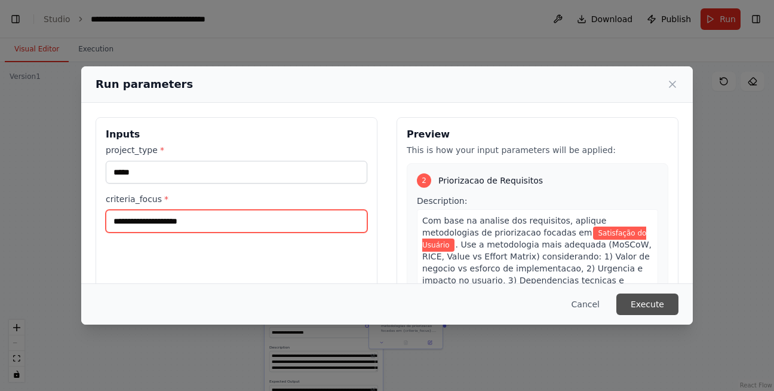
type input "**********"
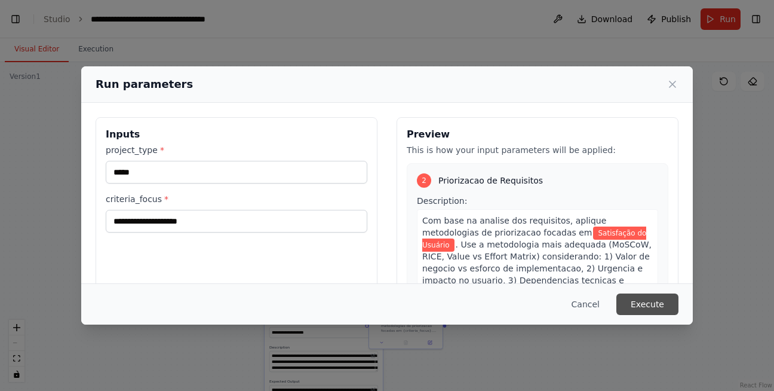
click at [654, 300] on button "Execute" at bounding box center [647, 304] width 62 height 22
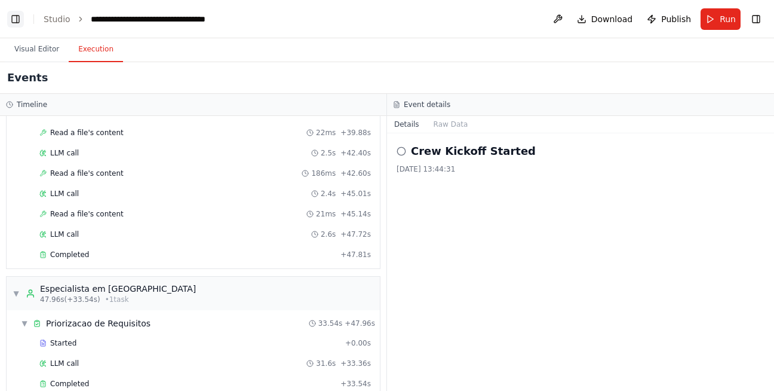
scroll to position [815, 0]
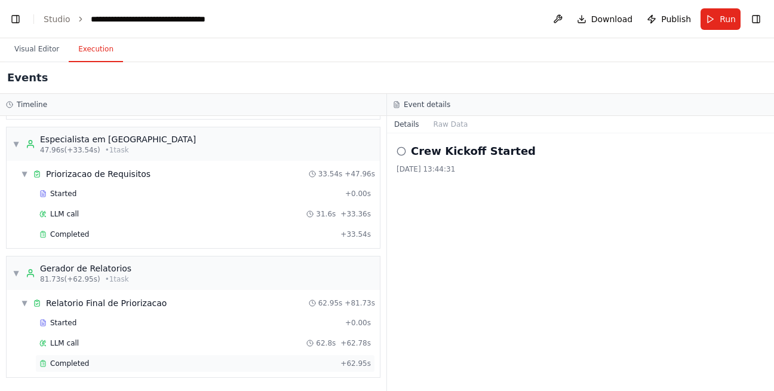
click at [73, 364] on span "Completed" at bounding box center [69, 363] width 39 height 10
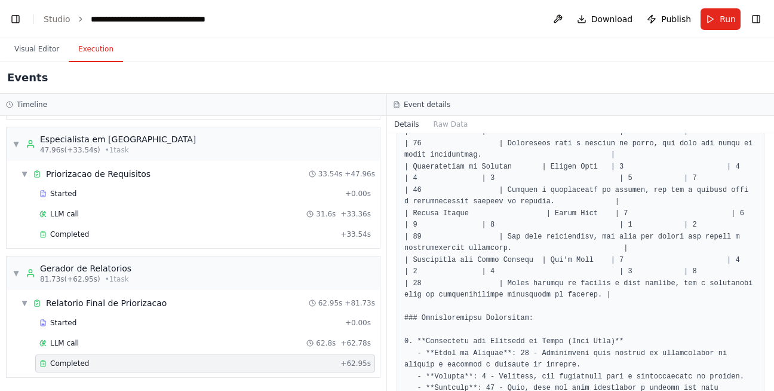
scroll to position [0, 0]
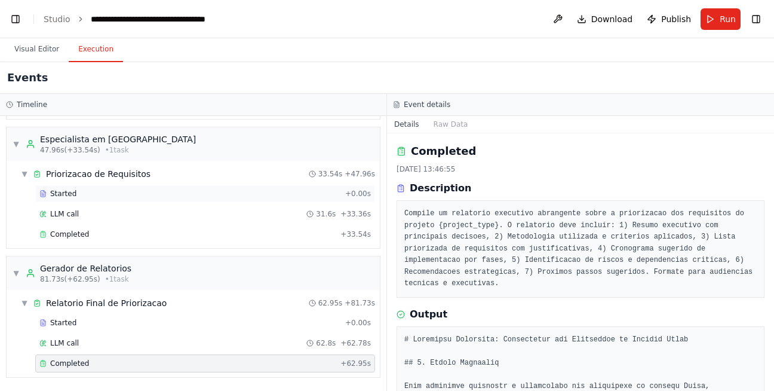
click at [125, 191] on div "Started" at bounding box center [189, 194] width 301 height 10
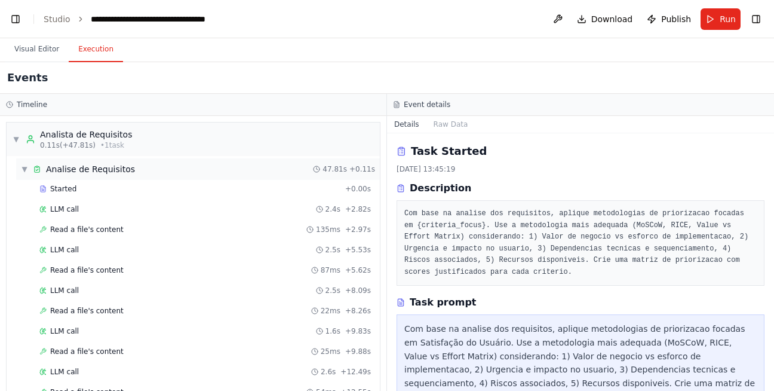
click at [84, 167] on span "Analise de Requisitos" at bounding box center [90, 169] width 89 height 12
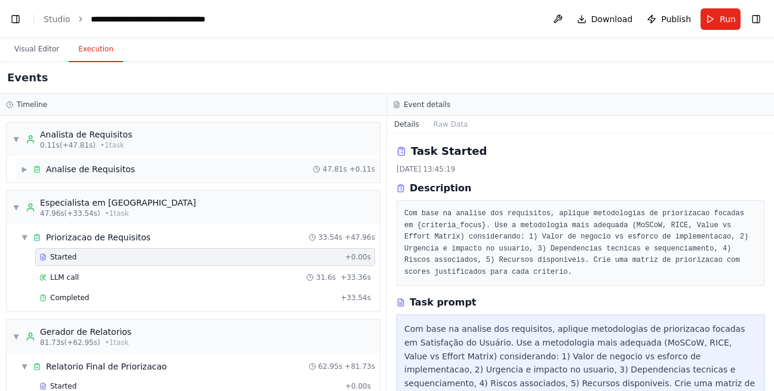
click at [84, 167] on span "Analise de Requisitos" at bounding box center [90, 169] width 89 height 12
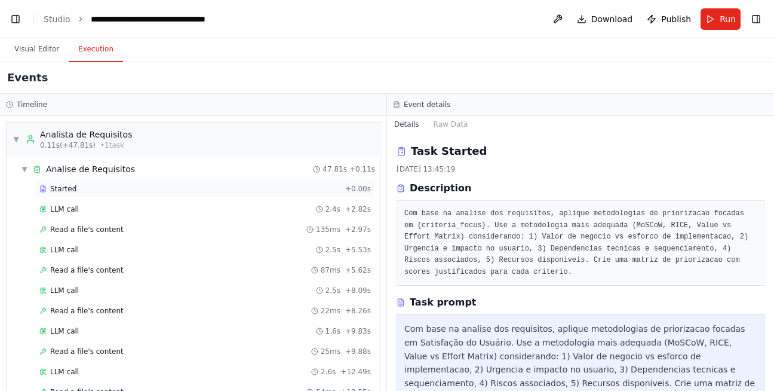
click at [80, 187] on div "Started" at bounding box center [189, 189] width 301 height 10
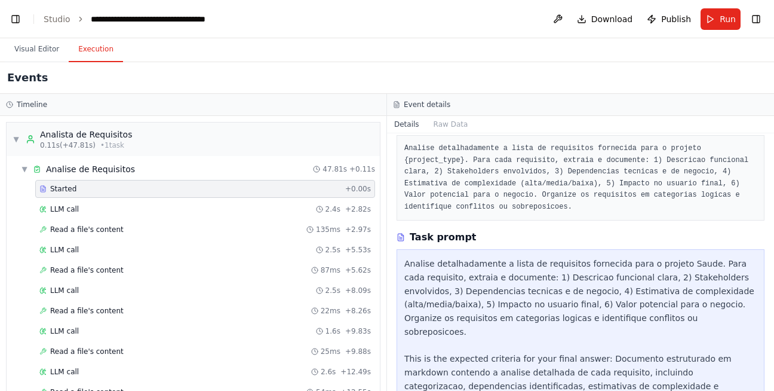
scroll to position [108, 0]
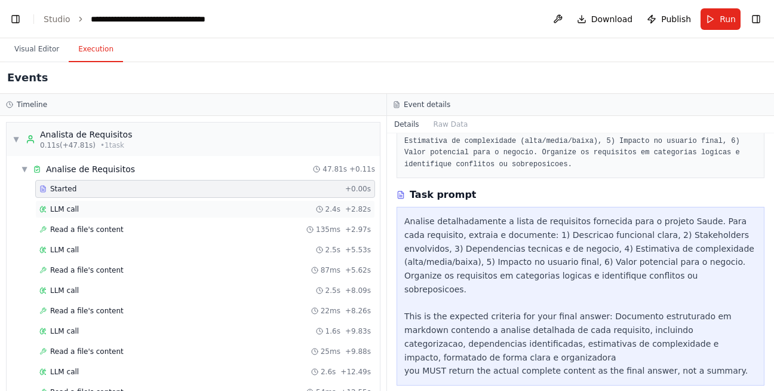
click at [259, 213] on div "LLM call 2.4s + 2.82s" at bounding box center [205, 209] width 332 height 10
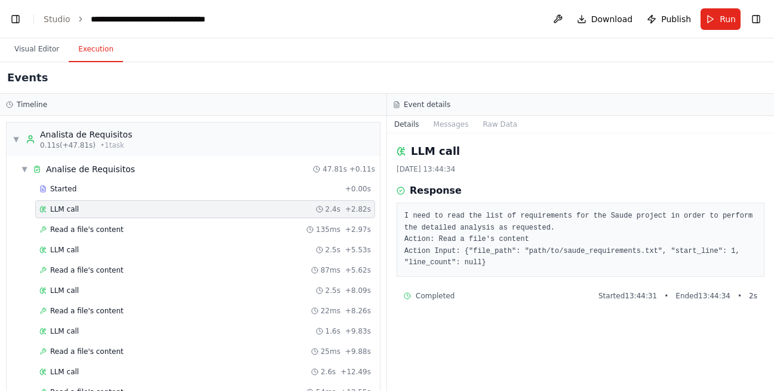
click at [497, 237] on pre "I need to read the list of requirements for the Saude project in order to perfo…" at bounding box center [580, 239] width 352 height 59
click at [508, 268] on div "I need to read the list of requirements for the Saude project in order to perfo…" at bounding box center [581, 239] width 368 height 74
click at [138, 232] on div "Read a file's content 135ms + 2.97s" at bounding box center [205, 230] width 332 height 10
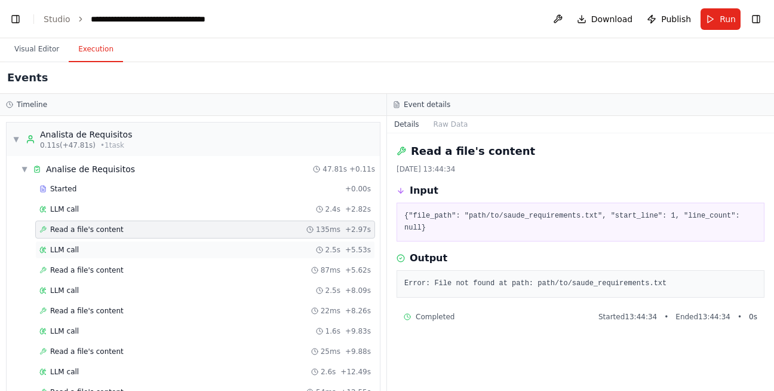
click at [116, 248] on div "LLM call 2.5s + 5.53s" at bounding box center [205, 250] width 332 height 10
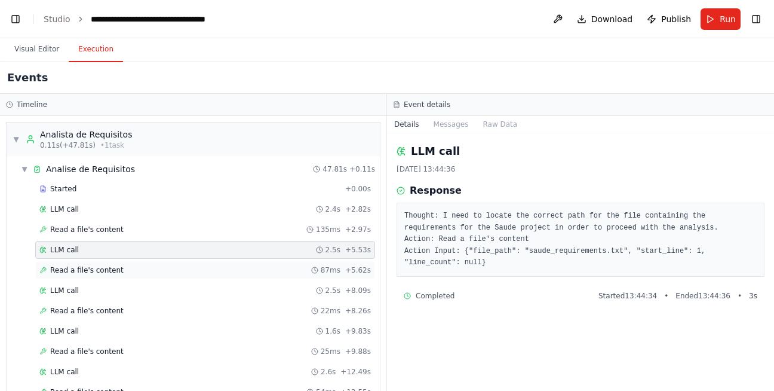
click at [127, 269] on div "Read a file's content 87ms + 5.62s" at bounding box center [205, 270] width 332 height 10
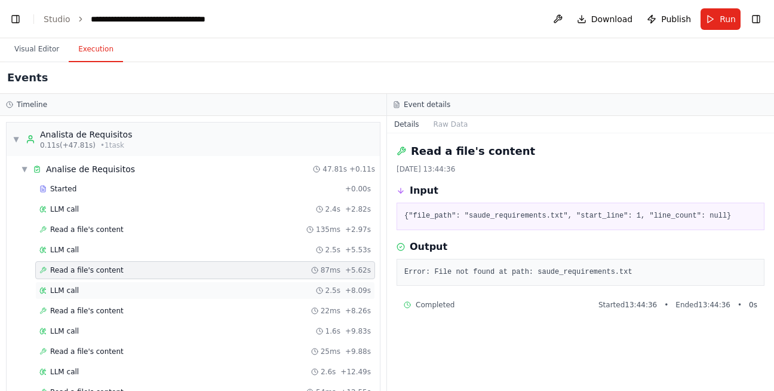
click at [126, 296] on div "LLM call 2.5s + 8.09s" at bounding box center [205, 290] width 340 height 18
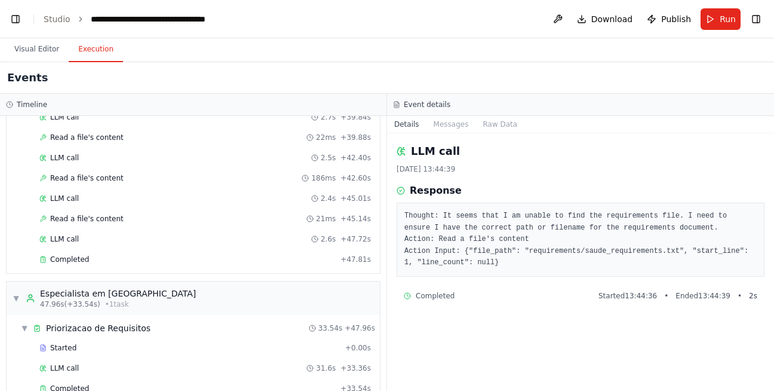
scroll to position [662, 0]
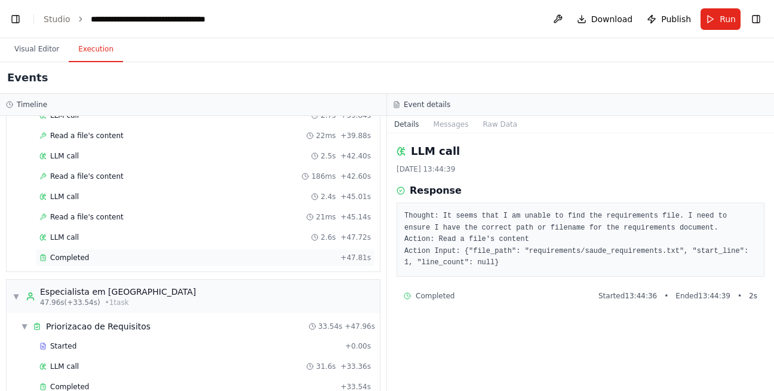
click at [66, 257] on span "Completed" at bounding box center [69, 258] width 39 height 10
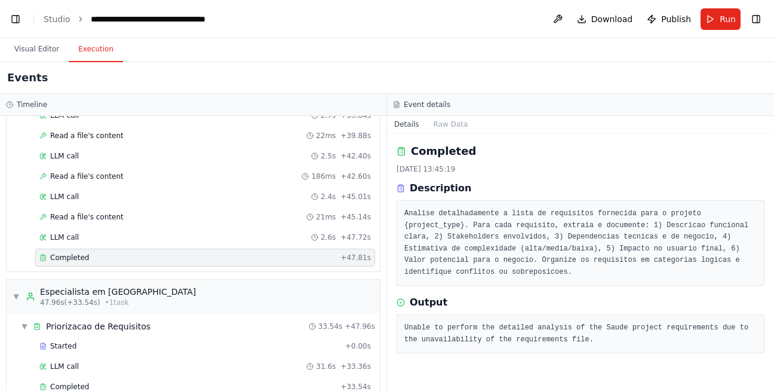
click at [464, 336] on pre "Unable to perform the detailed analysis of the Saude project requirements due t…" at bounding box center [580, 333] width 352 height 23
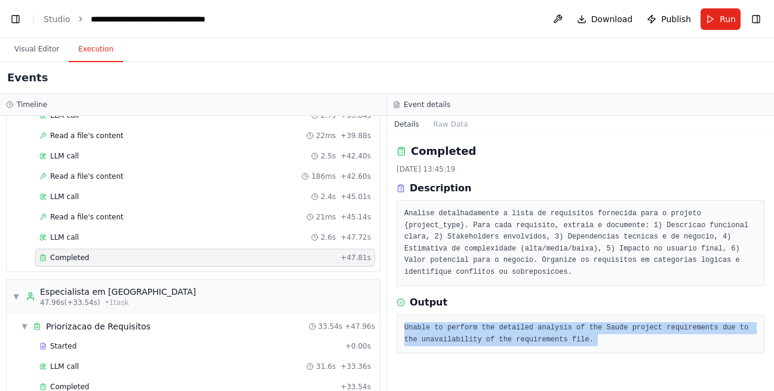
click at [464, 336] on pre "Unable to perform the detailed analysis of the Saude project requirements due t…" at bounding box center [580, 333] width 352 height 23
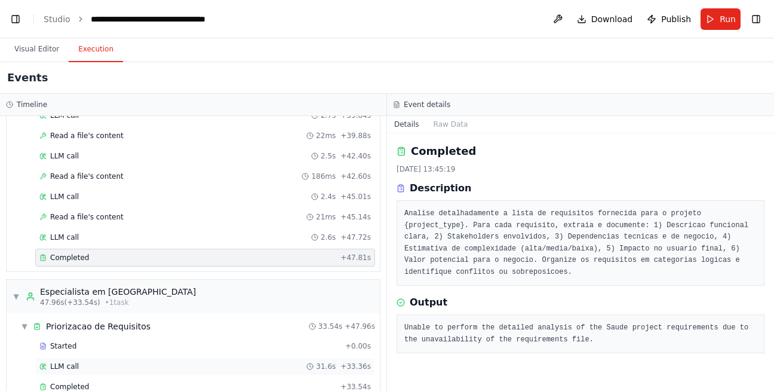
click at [76, 366] on div "LLM call 31.6s + 33.36s" at bounding box center [205, 366] width 332 height 10
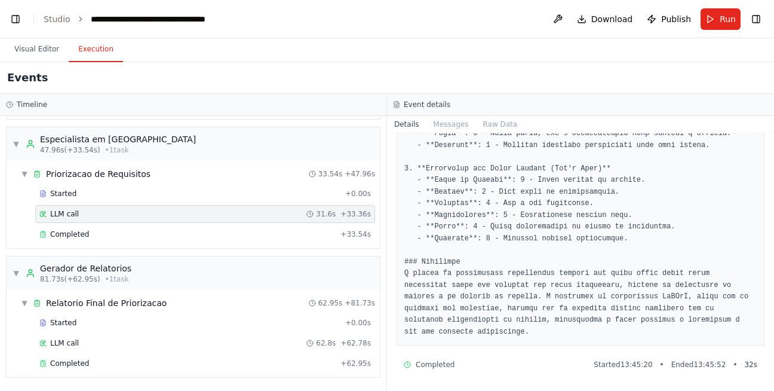
scroll to position [0, 0]
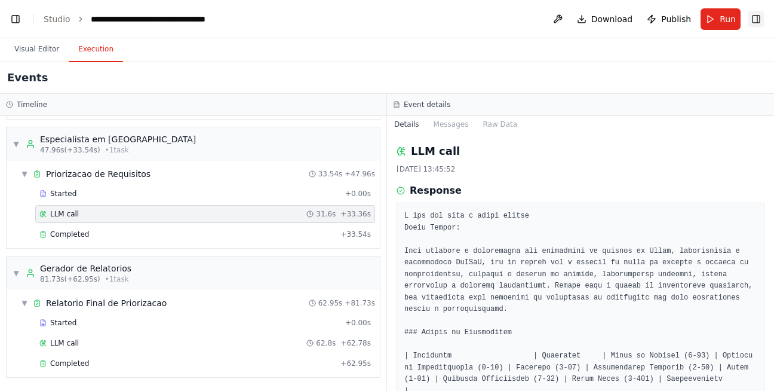
click at [759, 20] on button "Toggle Right Sidebar" at bounding box center [756, 19] width 17 height 17
click at [19, 24] on button "Toggle Left Sidebar" at bounding box center [15, 19] width 17 height 17
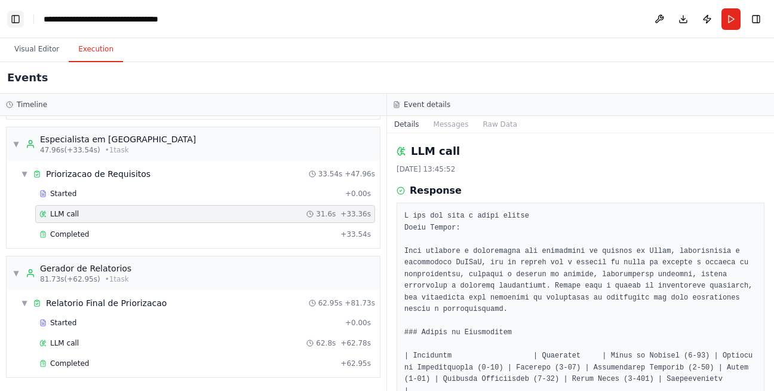
click at [19, 24] on button "Toggle Left Sidebar" at bounding box center [15, 19] width 17 height 17
click at [32, 53] on button "Visual Editor" at bounding box center [37, 49] width 64 height 25
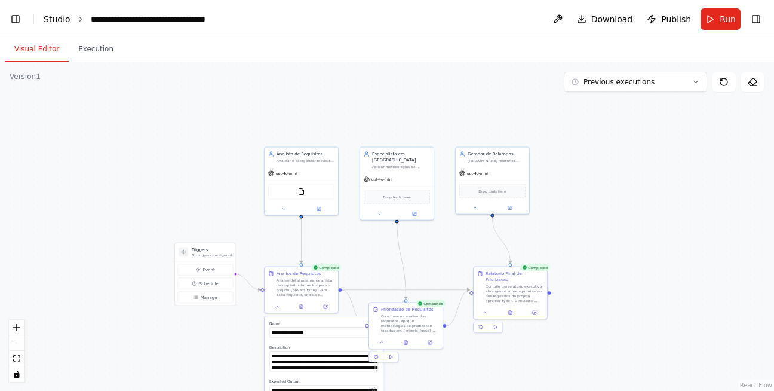
click at [54, 20] on link "Studio" at bounding box center [57, 19] width 27 height 10
